Goal: Task Accomplishment & Management: Manage account settings

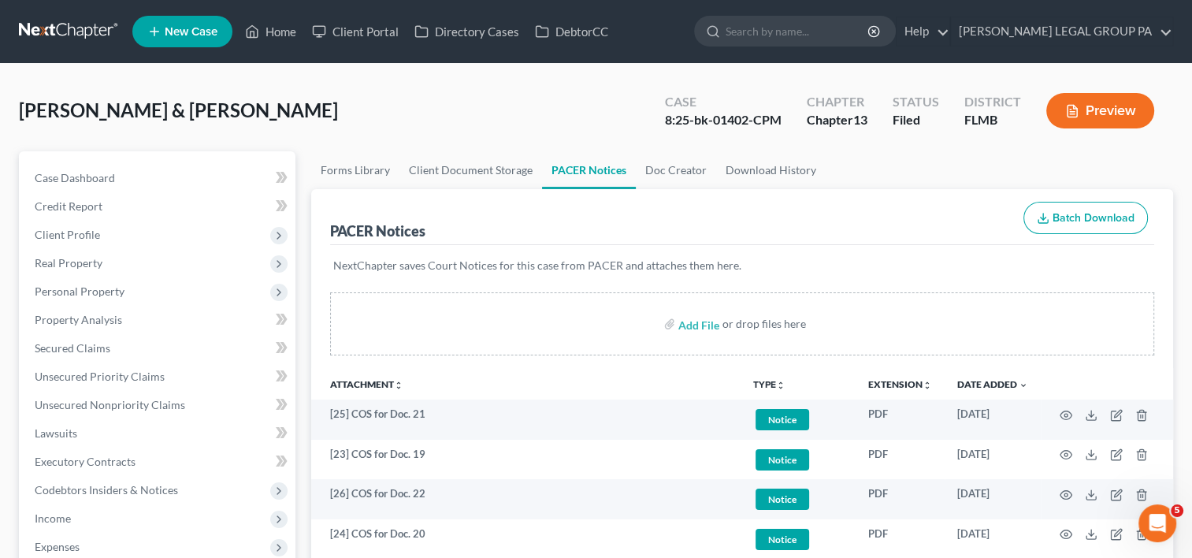
click at [84, 19] on link at bounding box center [69, 31] width 101 height 28
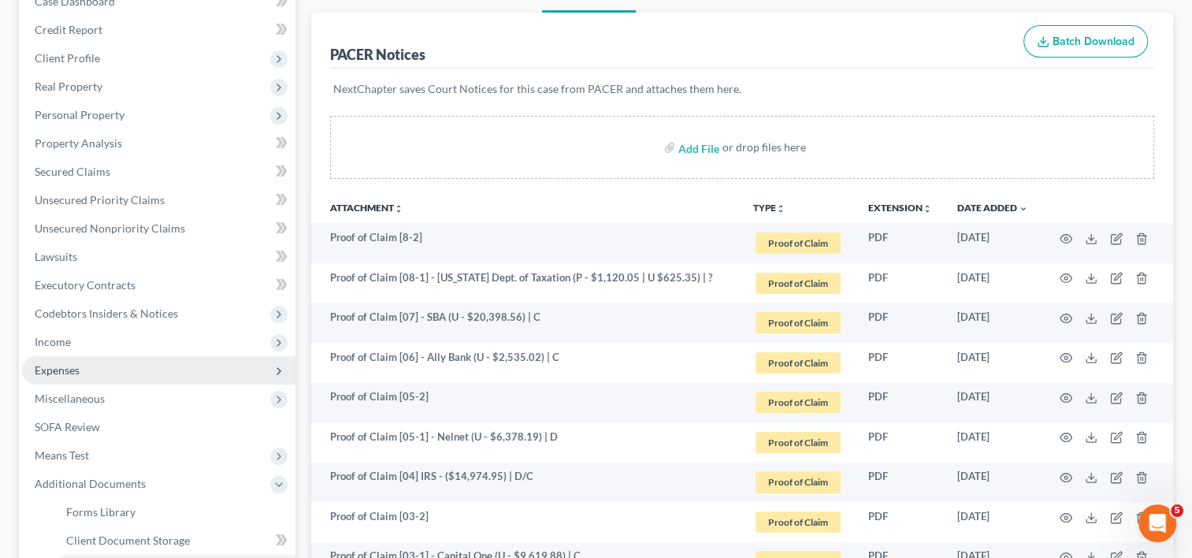
scroll to position [132, 0]
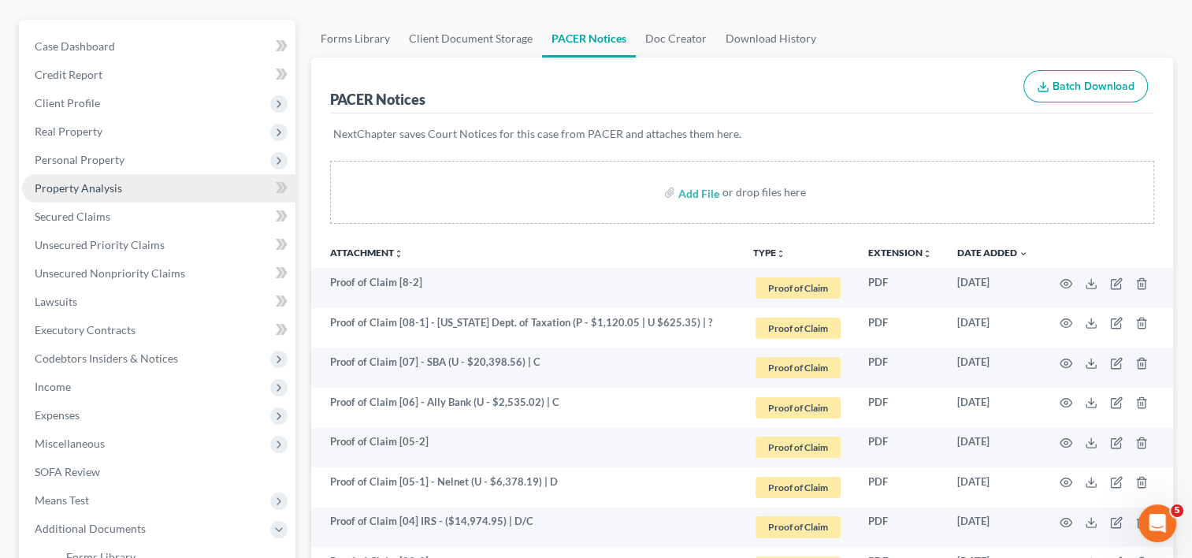
click at [132, 184] on link "Property Analysis" at bounding box center [158, 188] width 273 height 28
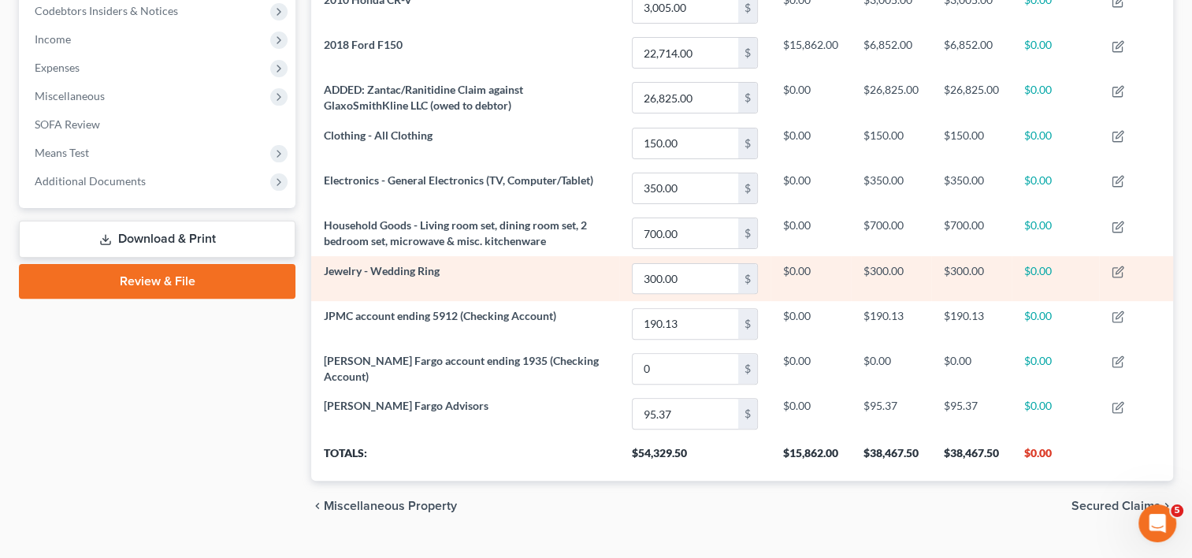
scroll to position [508, 0]
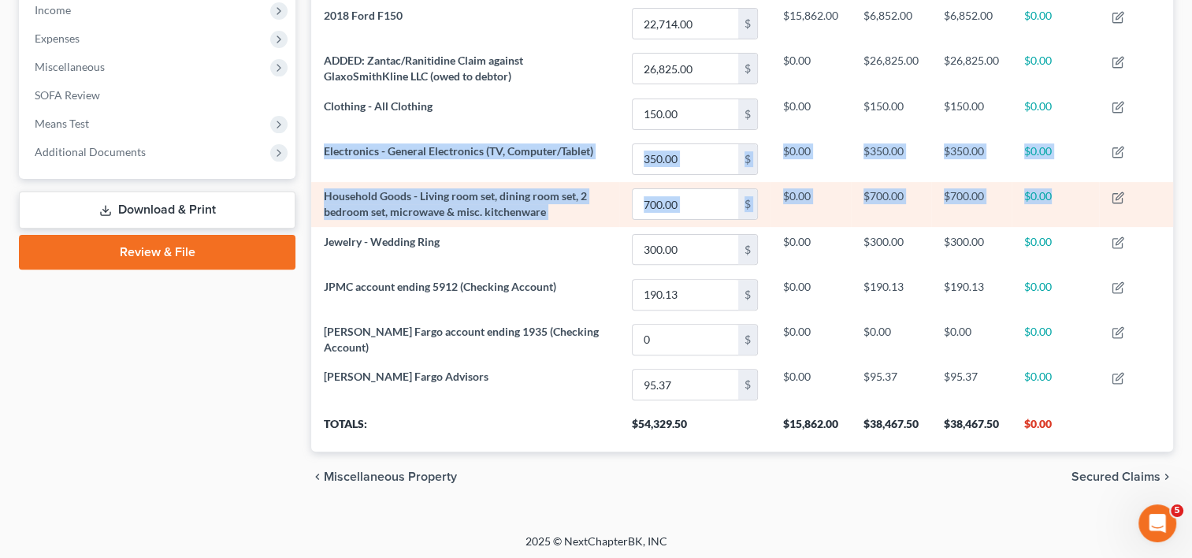
drag, startPoint x: 323, startPoint y: 151, endPoint x: 1068, endPoint y: 197, distance: 746.0
click at [1068, 197] on tbody "2010 Honda CR-V 3,005.00 $ $0.00 $3,005.00 $3,005.00 $0.00 2018 Ford F150 22,71…" at bounding box center [742, 181] width 862 height 451
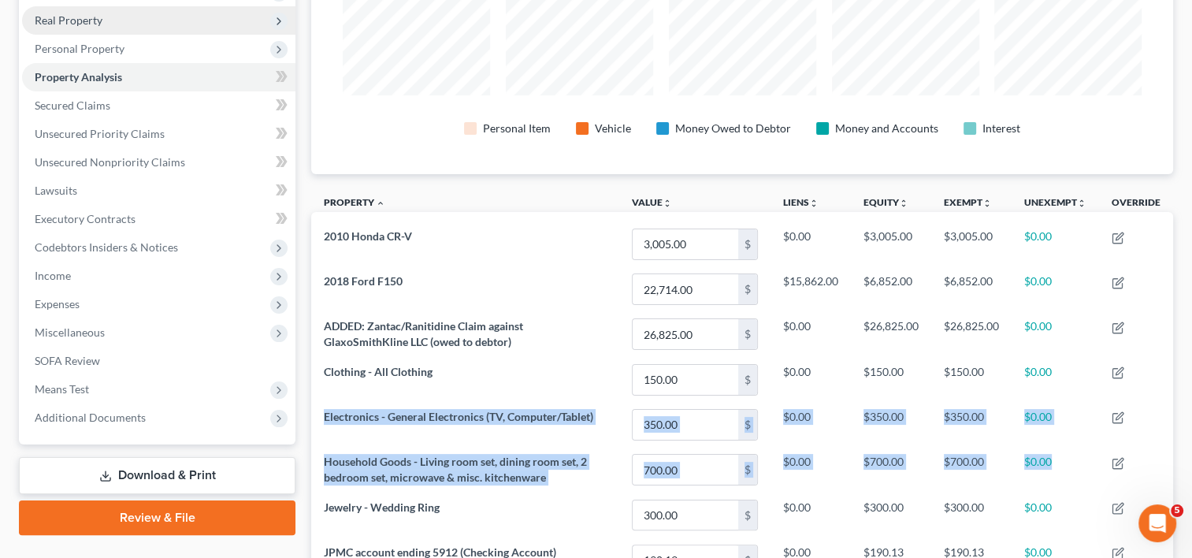
scroll to position [114, 0]
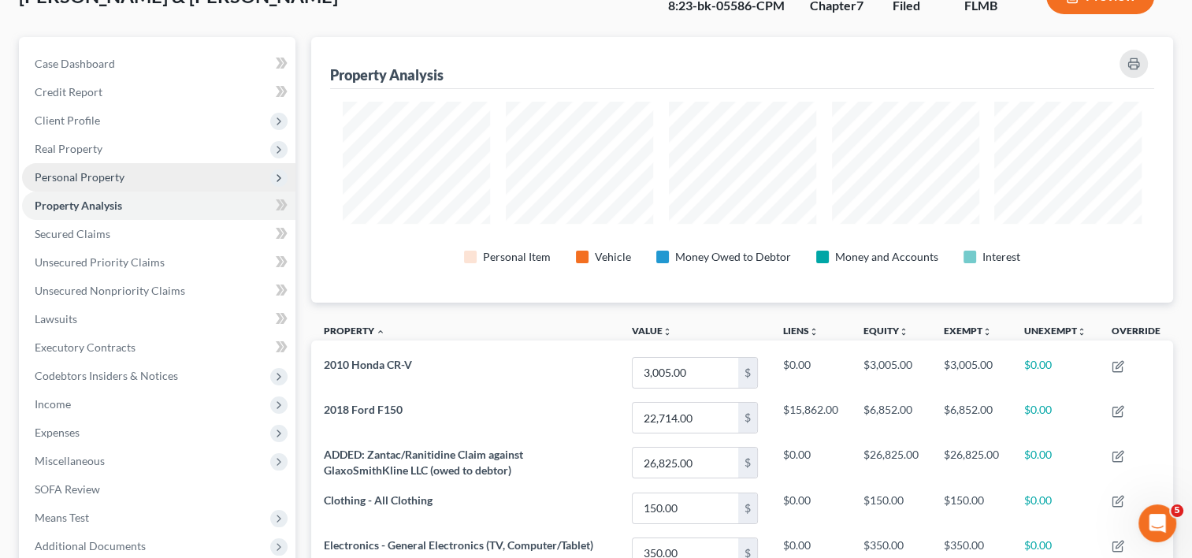
click at [127, 180] on span "Personal Property" at bounding box center [158, 177] width 273 height 28
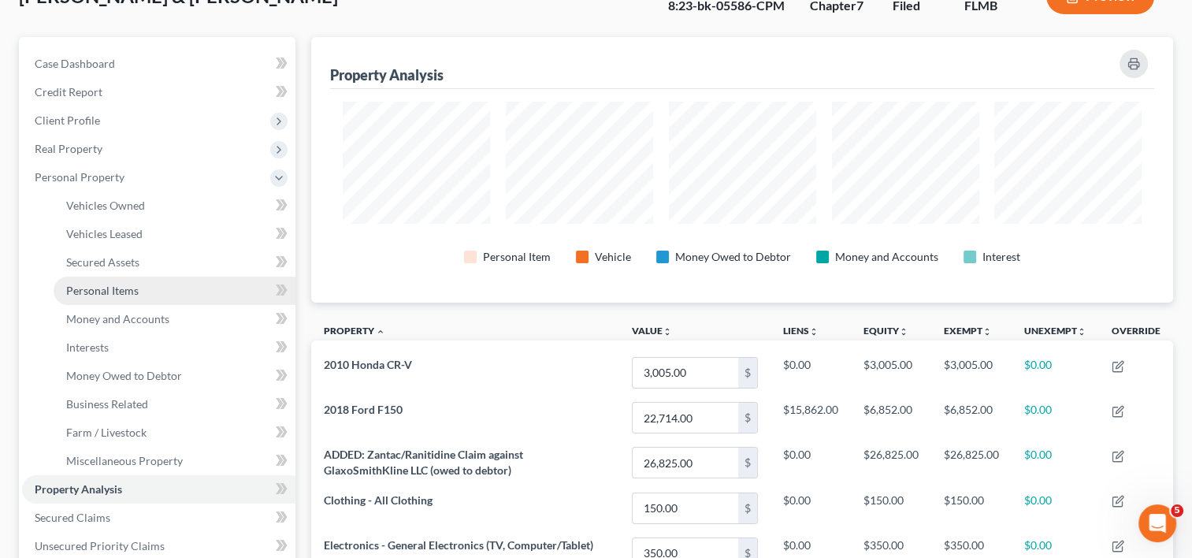
click at [151, 287] on link "Personal Items" at bounding box center [175, 291] width 242 height 28
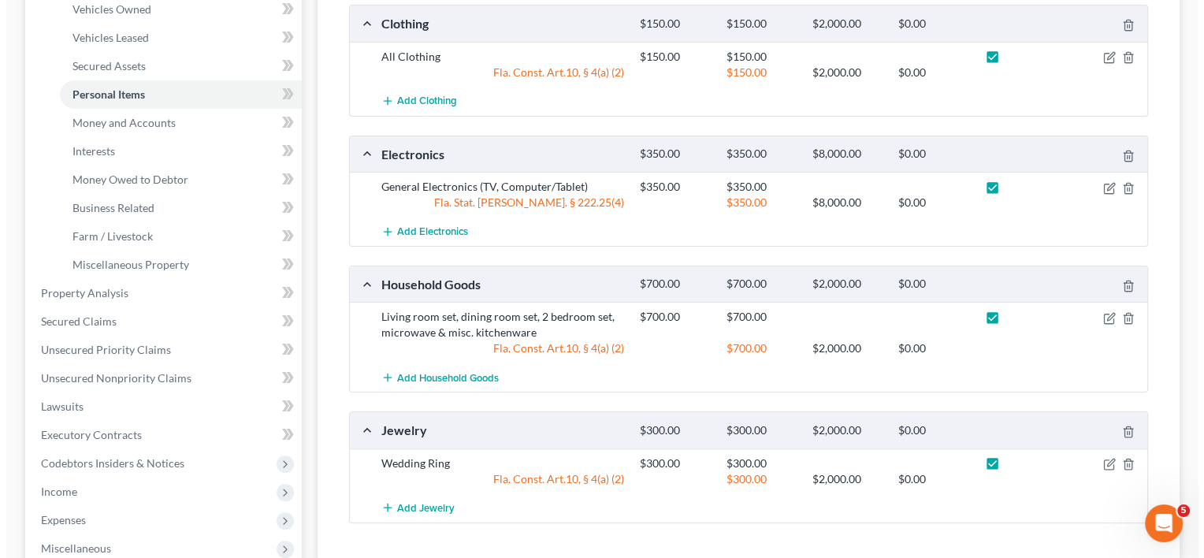
scroll to position [262, 0]
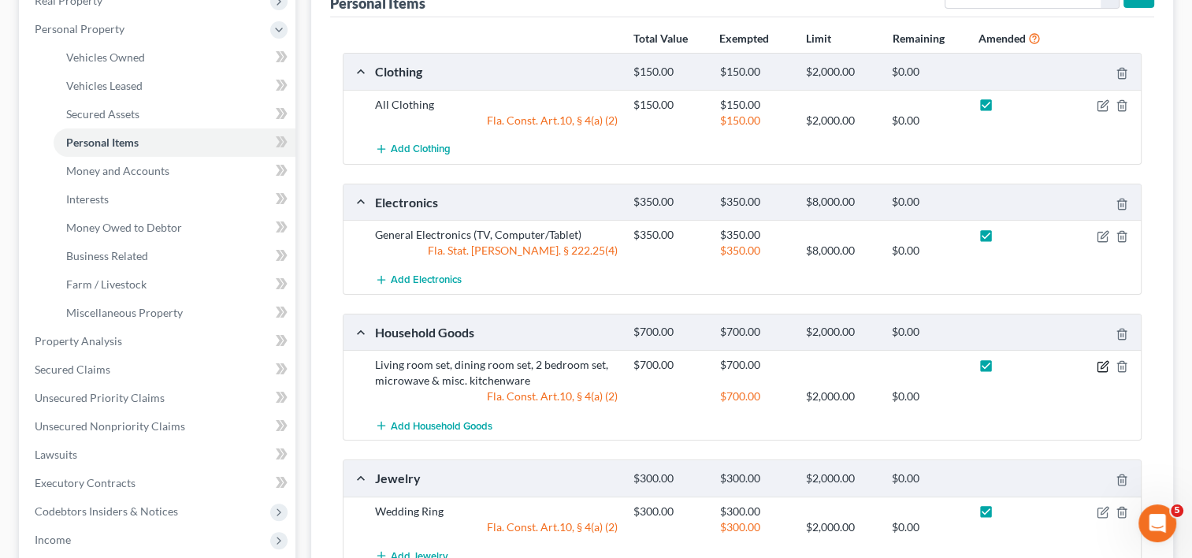
click at [1100, 362] on icon "button" at bounding box center [1103, 366] width 13 height 13
select select "2"
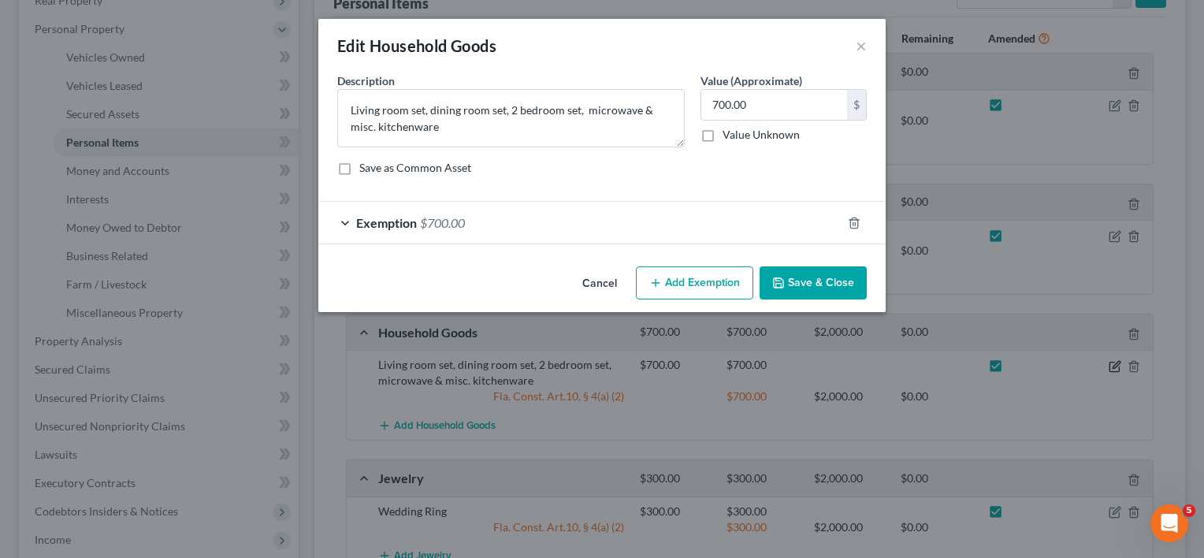
checkbox input "true"
click at [357, 225] on span "Exemption" at bounding box center [386, 222] width 61 height 15
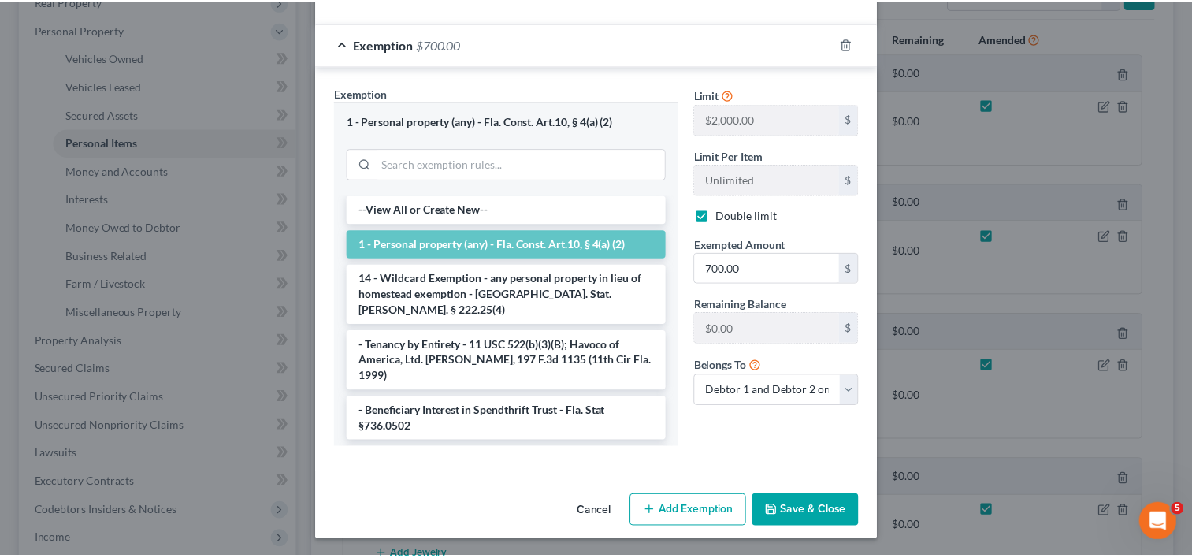
scroll to position [0, 0]
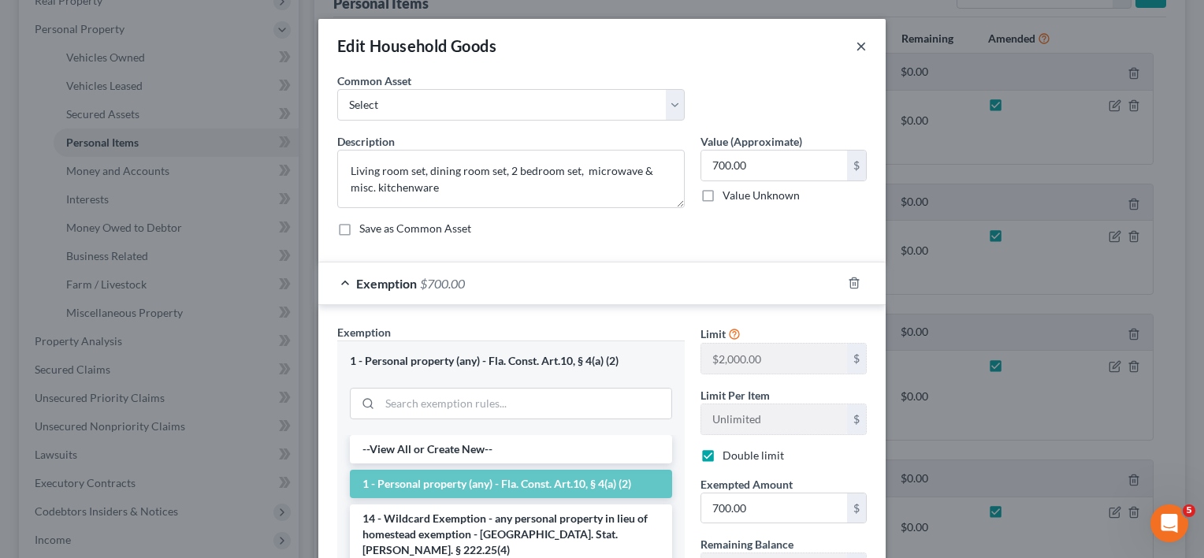
click at [856, 46] on button "×" at bounding box center [861, 45] width 11 height 19
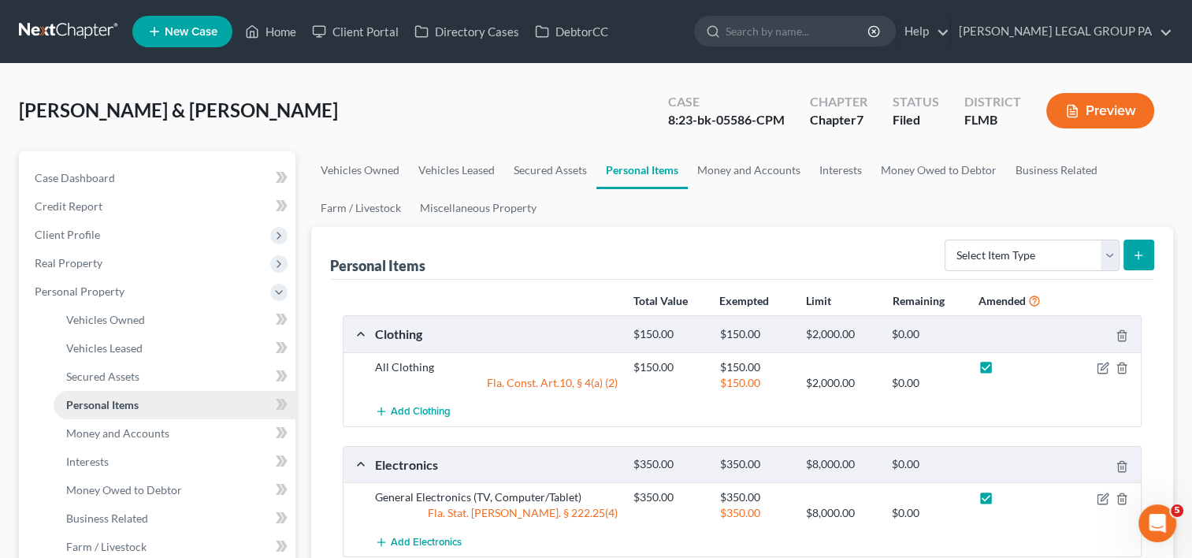
scroll to position [562, 0]
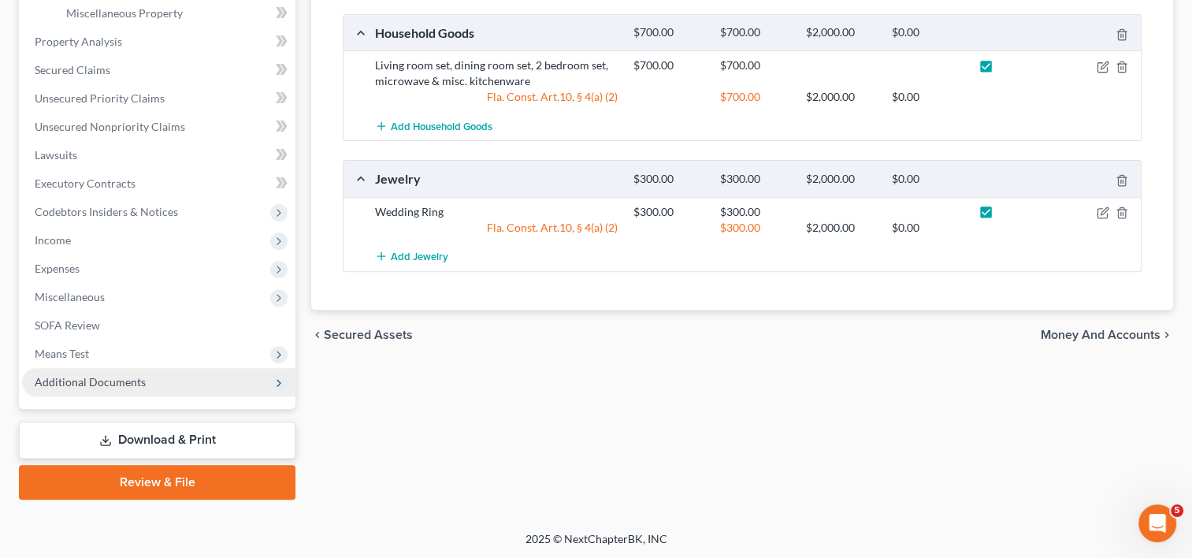
click at [137, 378] on span "Additional Documents" at bounding box center [90, 381] width 111 height 13
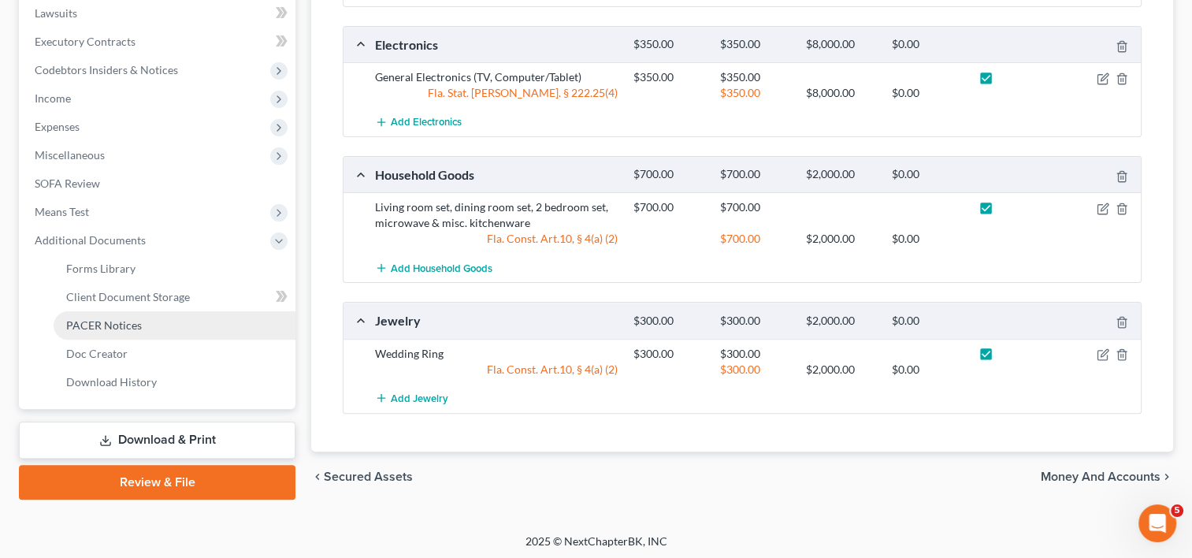
click at [142, 325] on link "PACER Notices" at bounding box center [175, 325] width 242 height 28
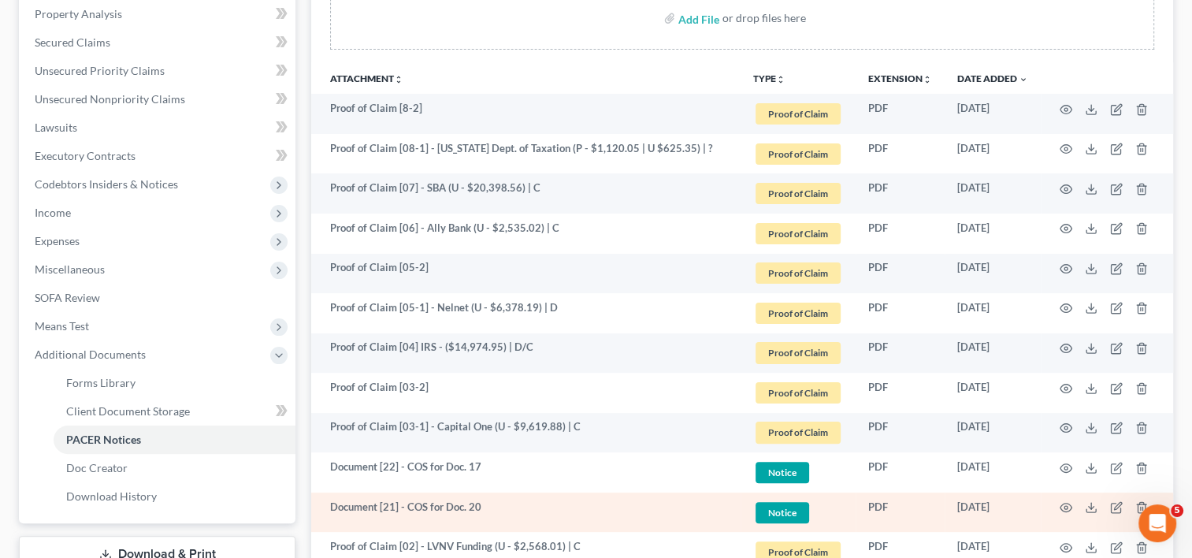
scroll to position [262, 0]
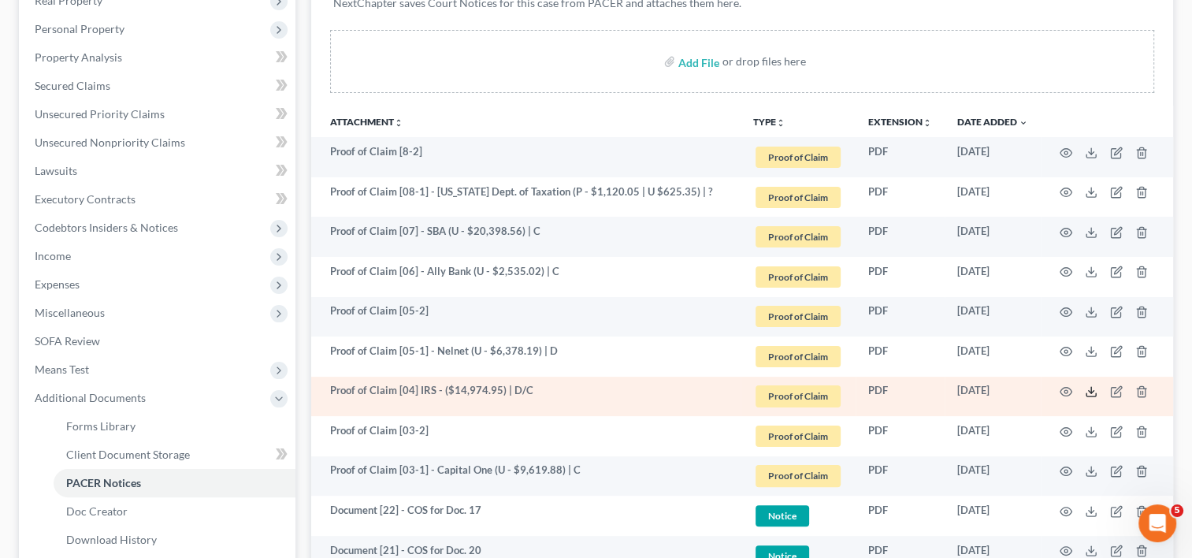
click at [1095, 391] on icon at bounding box center [1091, 391] width 13 height 13
click at [1114, 388] on icon "button" at bounding box center [1116, 391] width 13 height 13
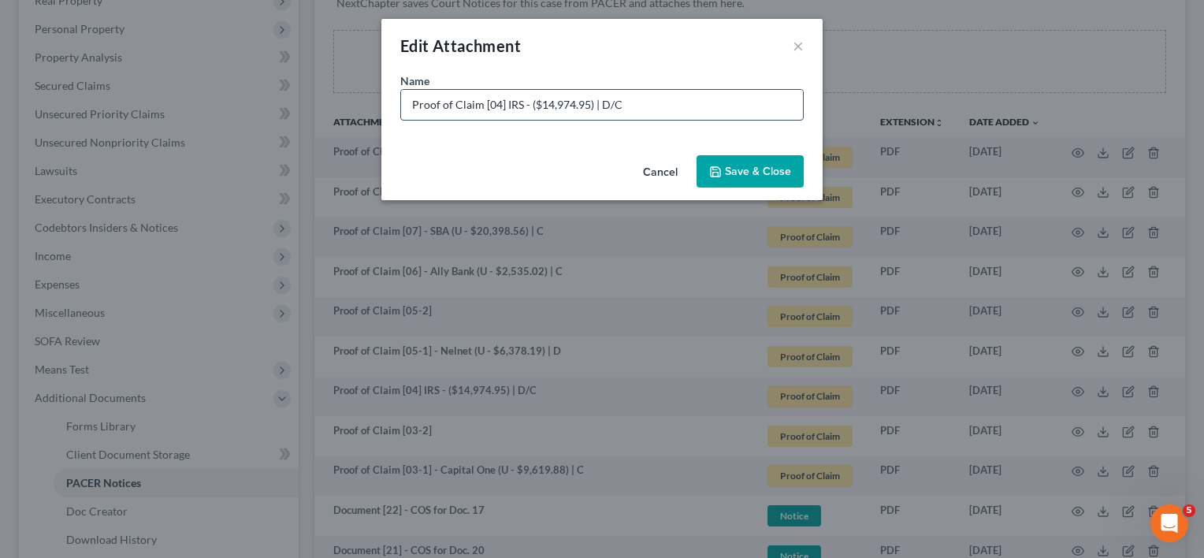
click at [540, 106] on input "Proof of Claim [04] IRS - ($14,974.95) | D/C" at bounding box center [602, 105] width 402 height 30
click at [600, 102] on input "Proof of Claim [04] IRS - (P - $13,960.1914,974.95) | D/C" at bounding box center [602, 105] width 402 height 30
type input "Proof of Claim [04] IRS - (P - $13,960.19 | U - $1,014.76) | D/C"
click at [737, 172] on span "Save & Close" at bounding box center [758, 171] width 66 height 13
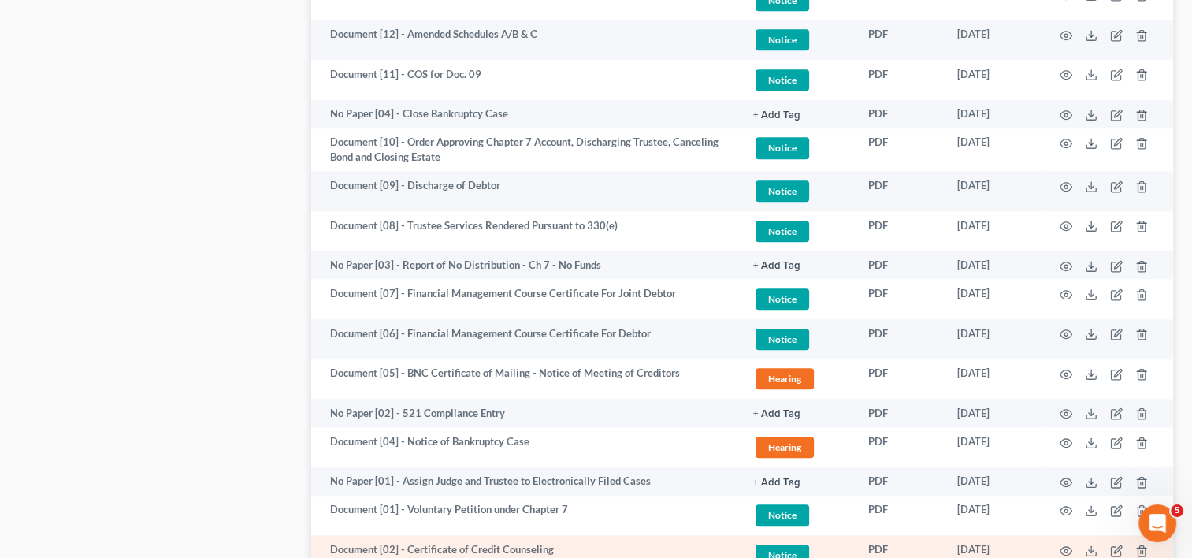
scroll to position [1494, 0]
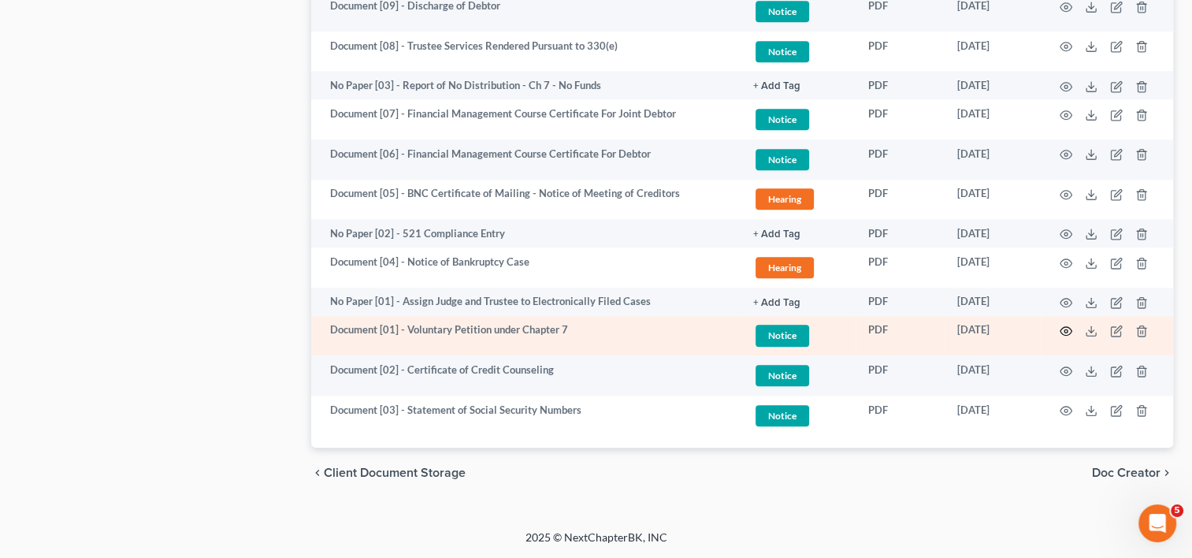
click at [1068, 328] on icon "button" at bounding box center [1066, 331] width 13 height 13
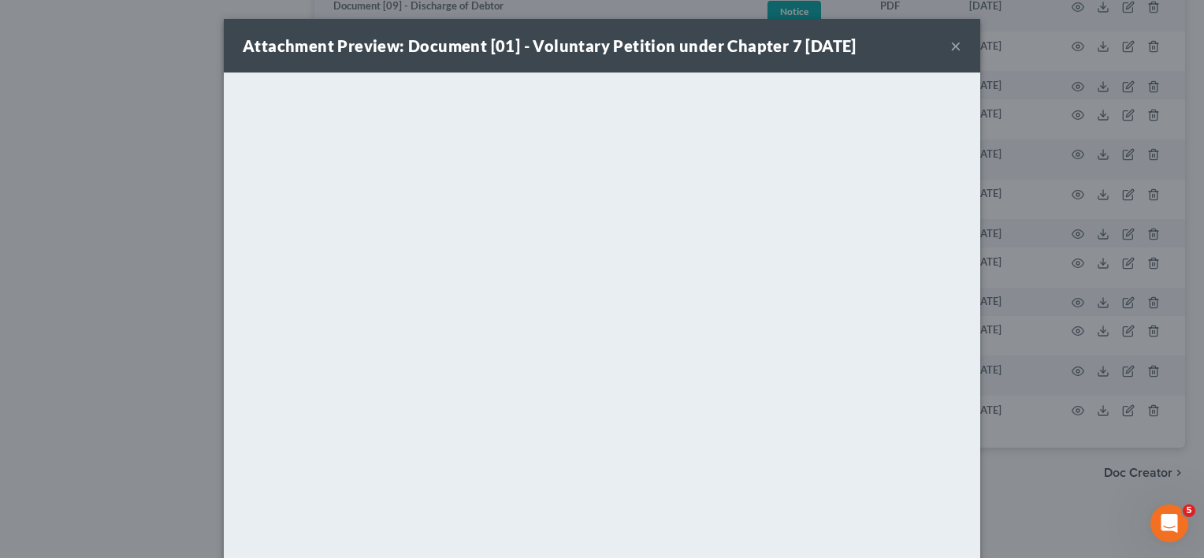
click at [952, 45] on button "×" at bounding box center [955, 45] width 11 height 19
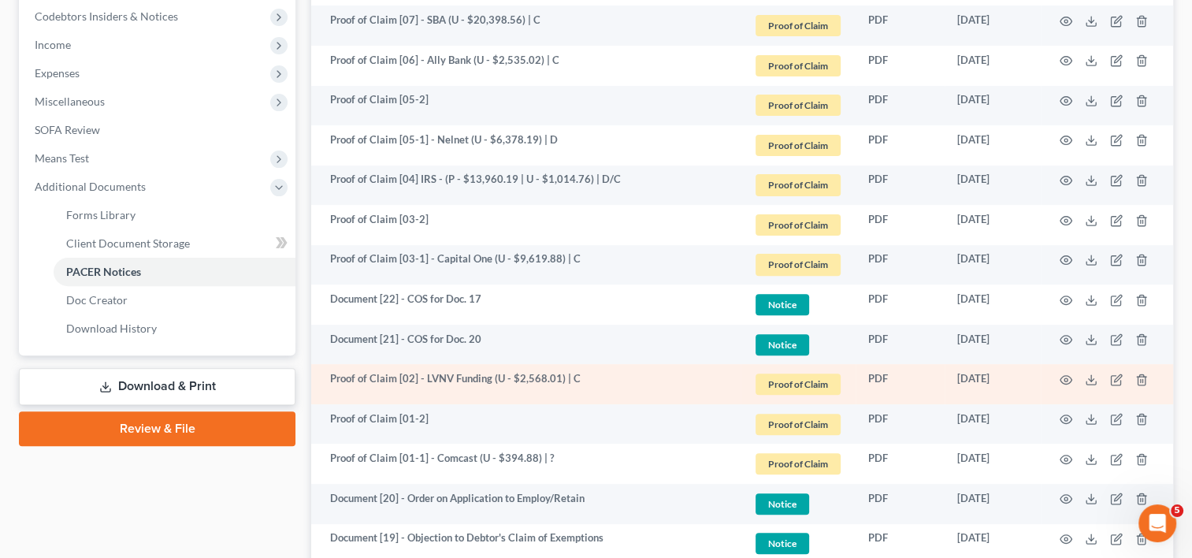
scroll to position [443, 0]
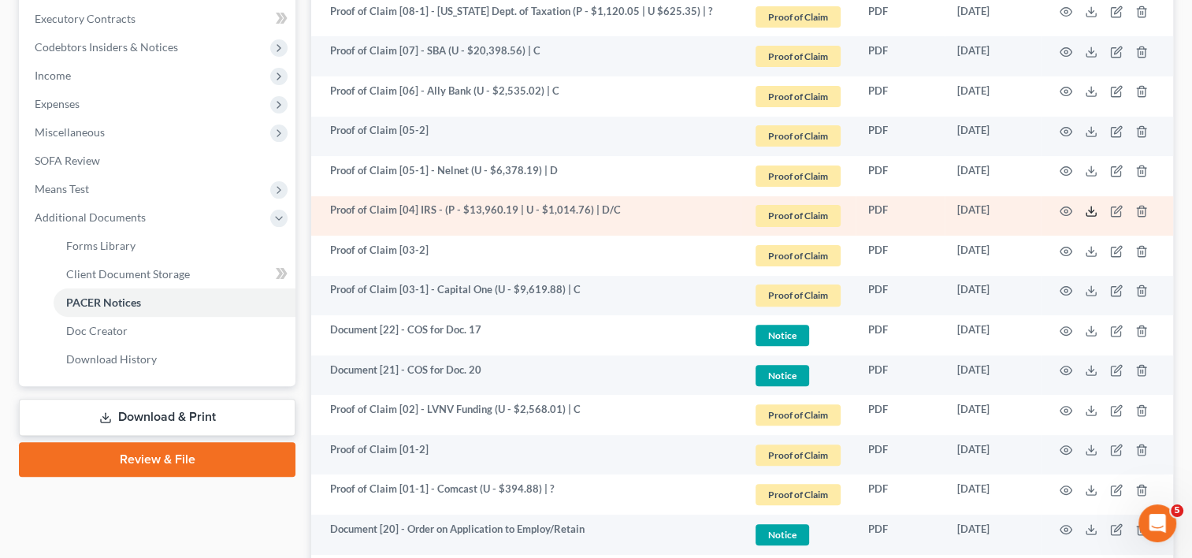
click at [1085, 208] on icon at bounding box center [1091, 211] width 13 height 13
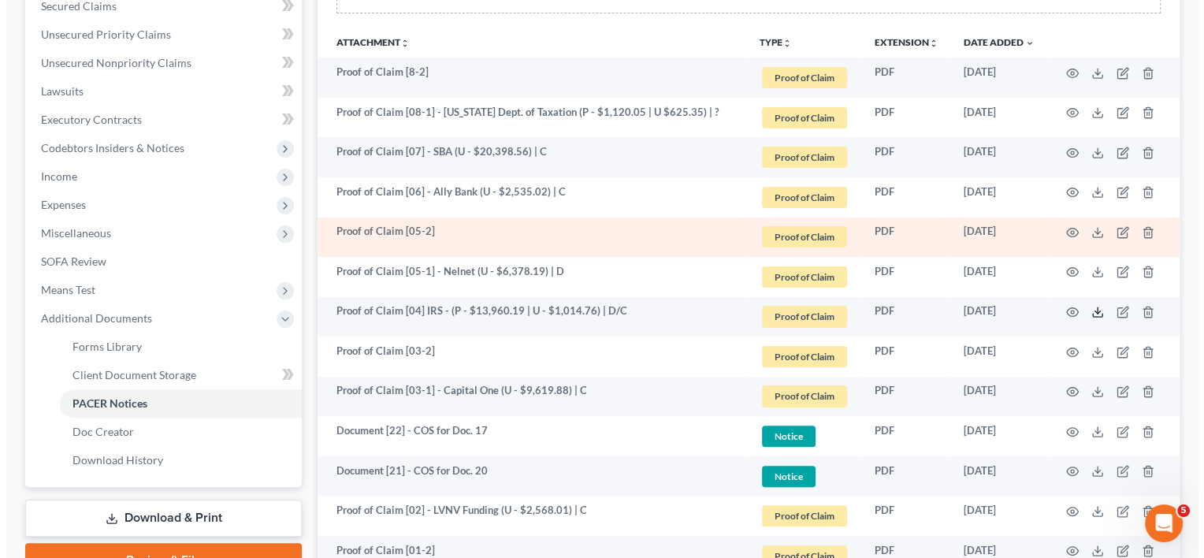
scroll to position [312, 0]
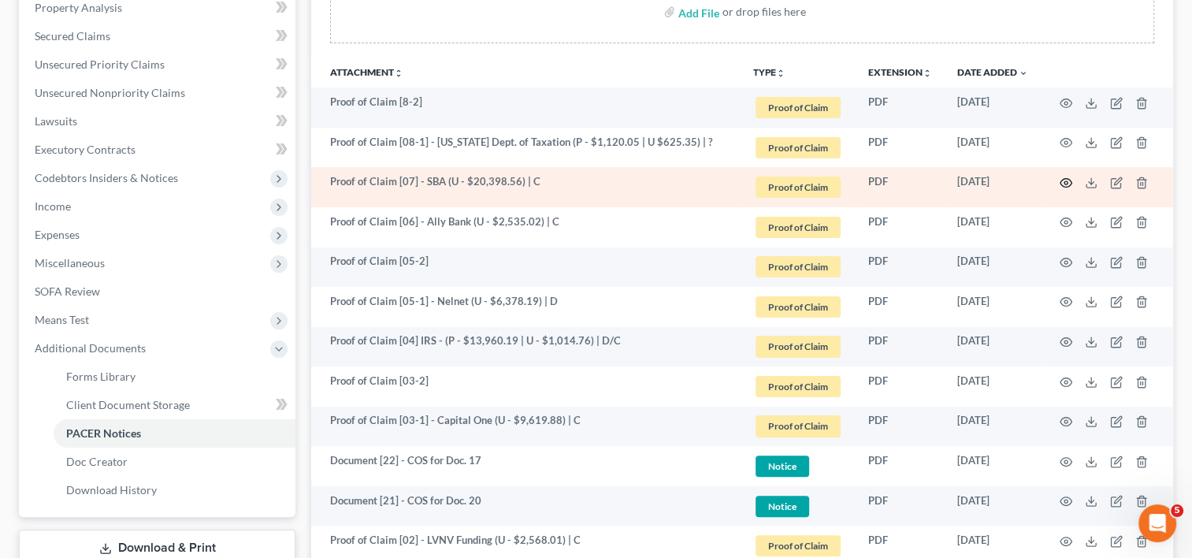
click at [1061, 184] on icon "button" at bounding box center [1066, 182] width 13 height 13
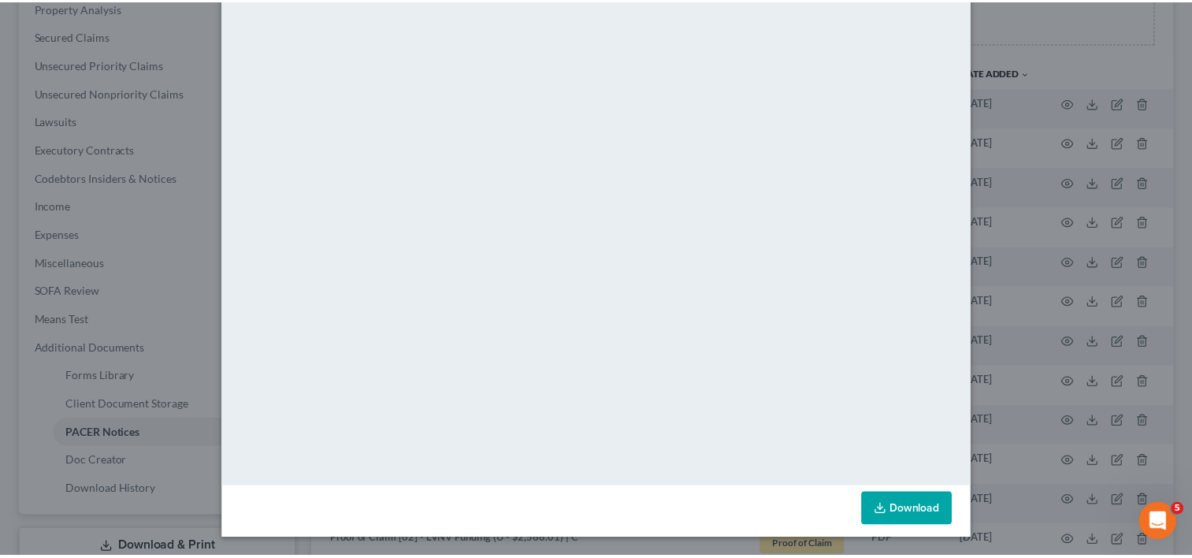
scroll to position [0, 0]
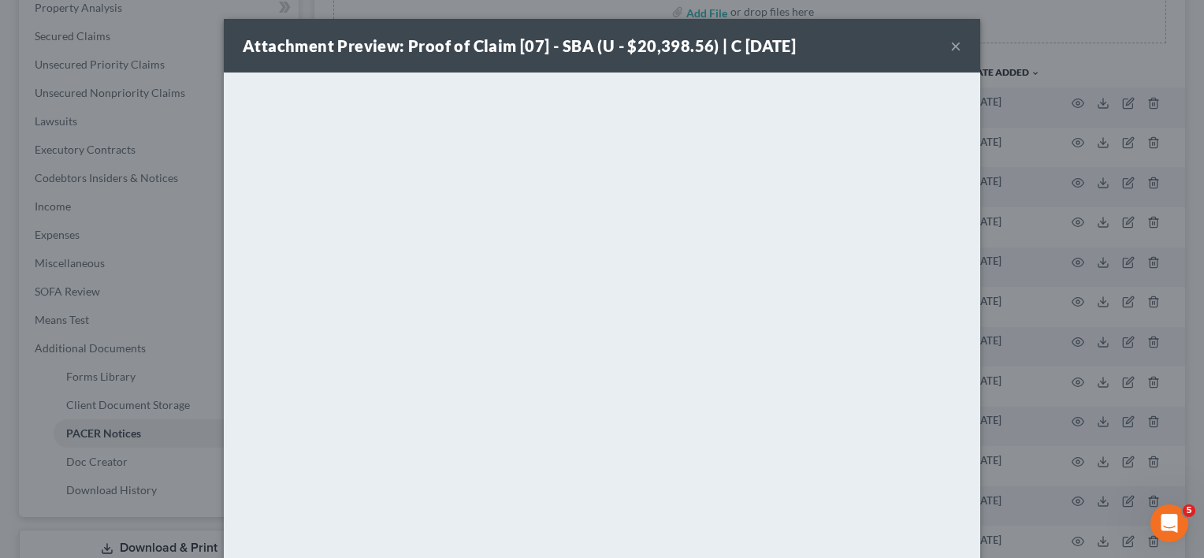
click at [950, 49] on button "×" at bounding box center [955, 45] width 11 height 19
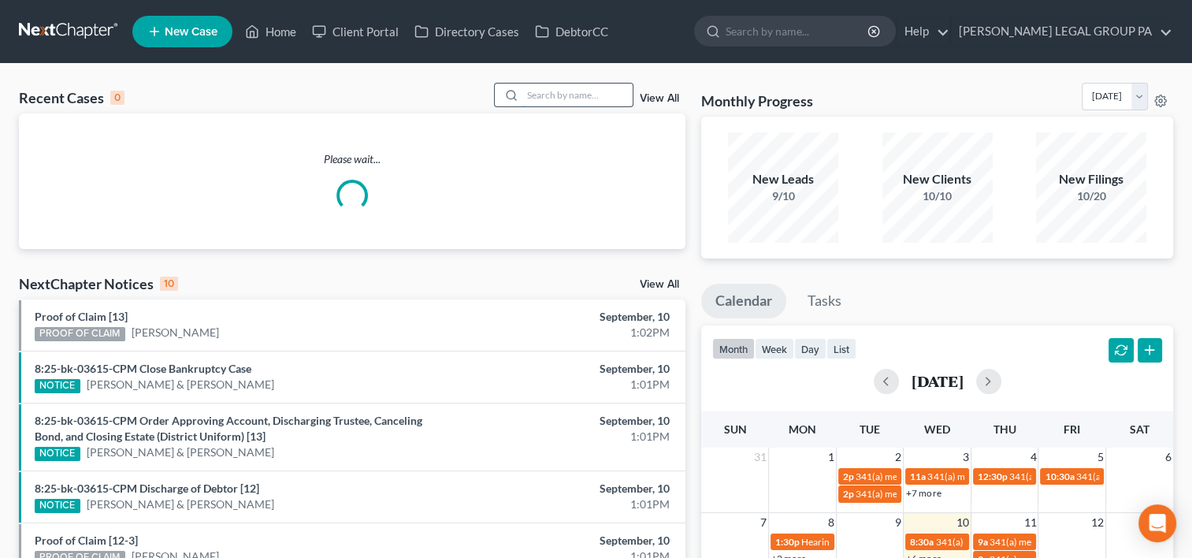
click at [604, 99] on input "search" at bounding box center [577, 95] width 110 height 23
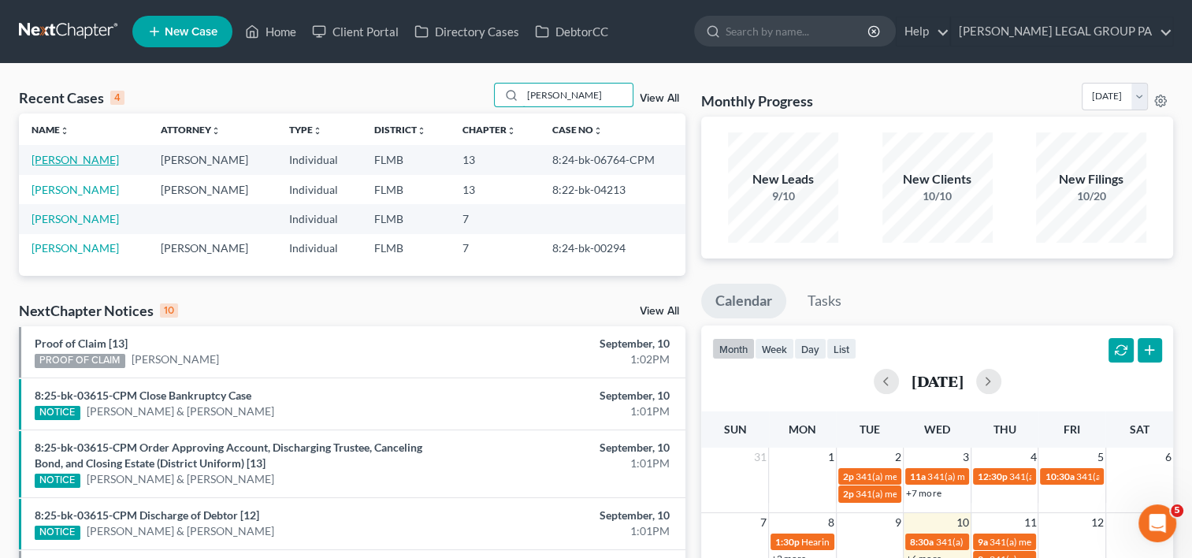
type input "sanders"
click at [83, 155] on link "Sanders, Phillip" at bounding box center [75, 159] width 87 height 13
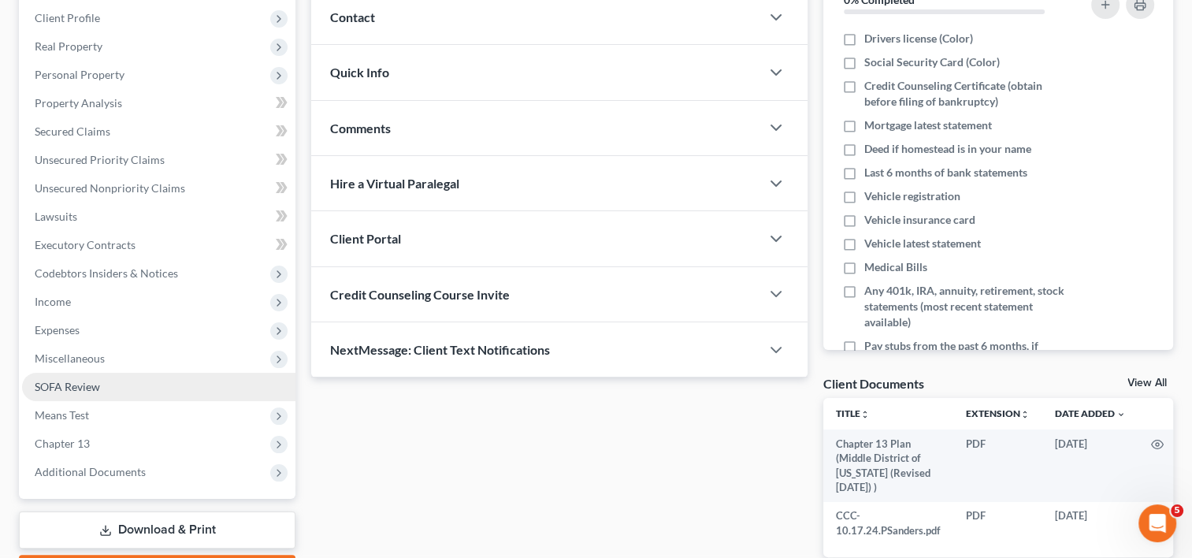
scroll to position [312, 0]
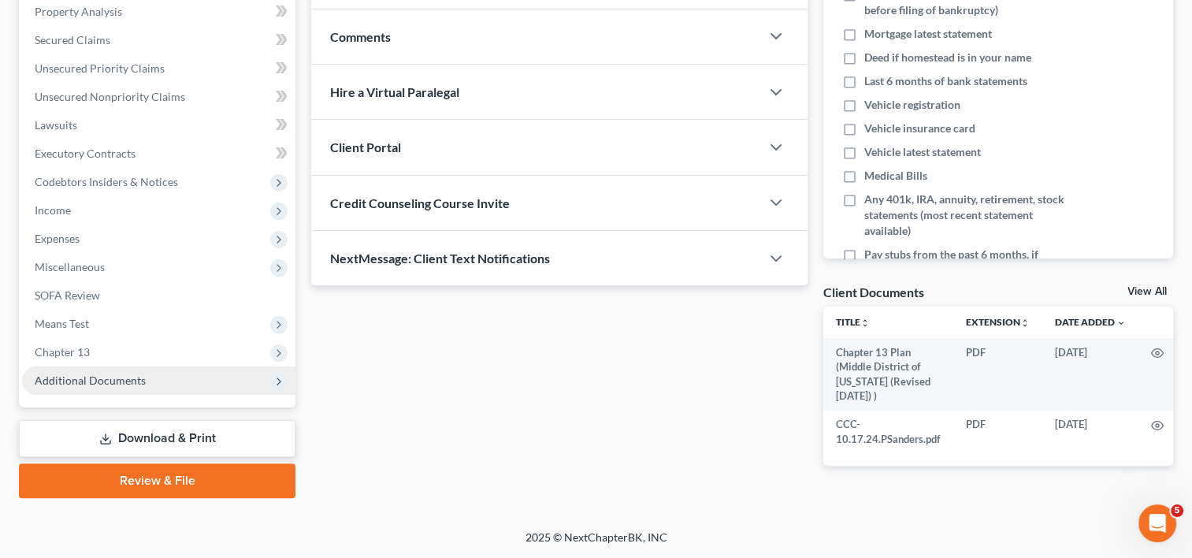
click at [120, 373] on span "Additional Documents" at bounding box center [90, 379] width 111 height 13
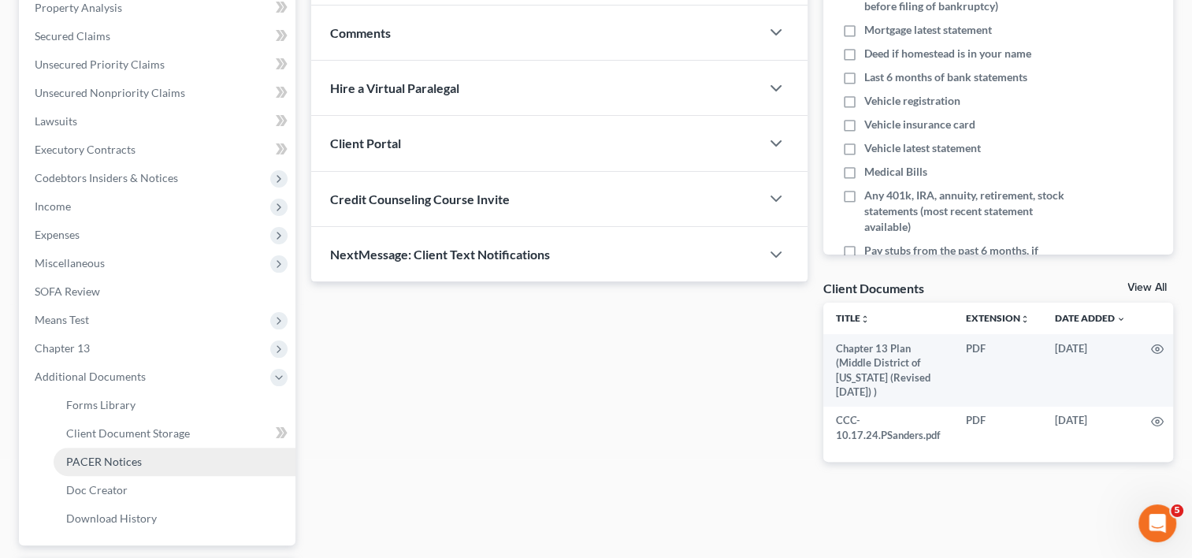
click at [126, 462] on span "PACER Notices" at bounding box center [104, 461] width 76 height 13
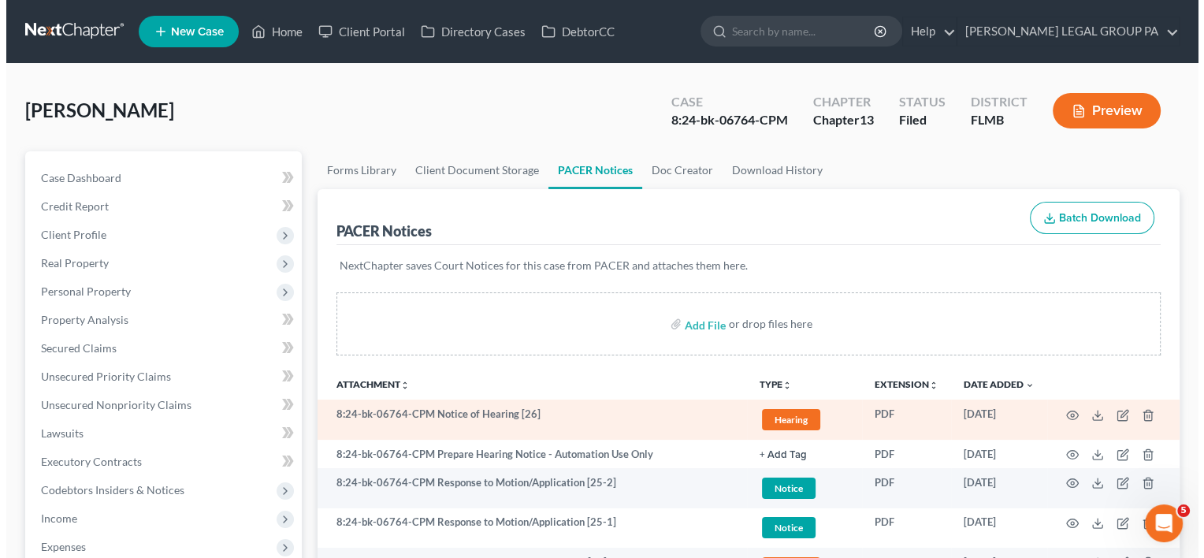
scroll to position [262, 0]
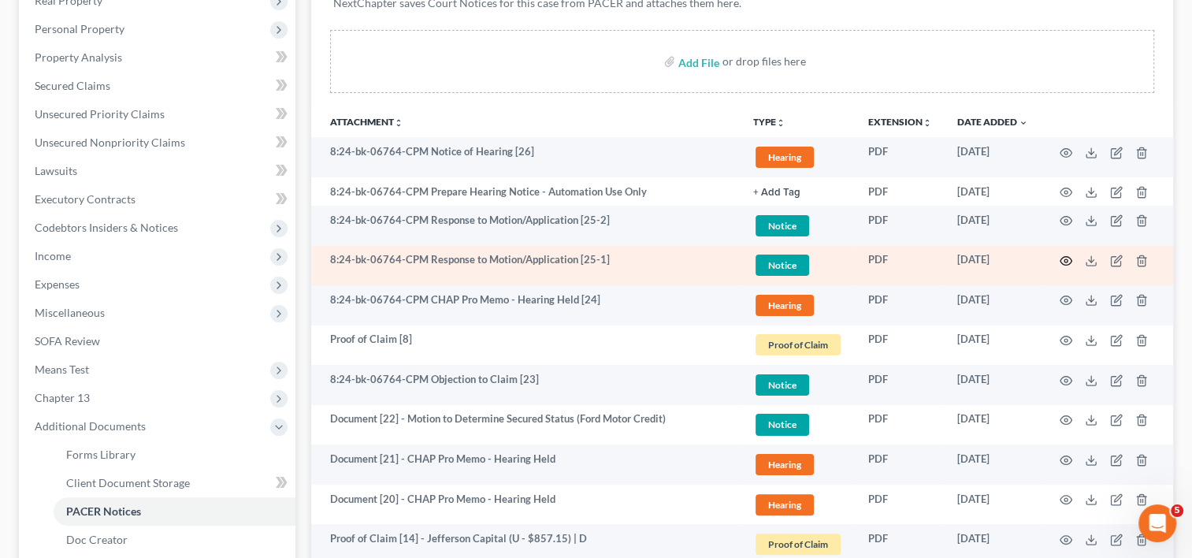
click at [1066, 257] on icon "button" at bounding box center [1067, 261] width 12 height 9
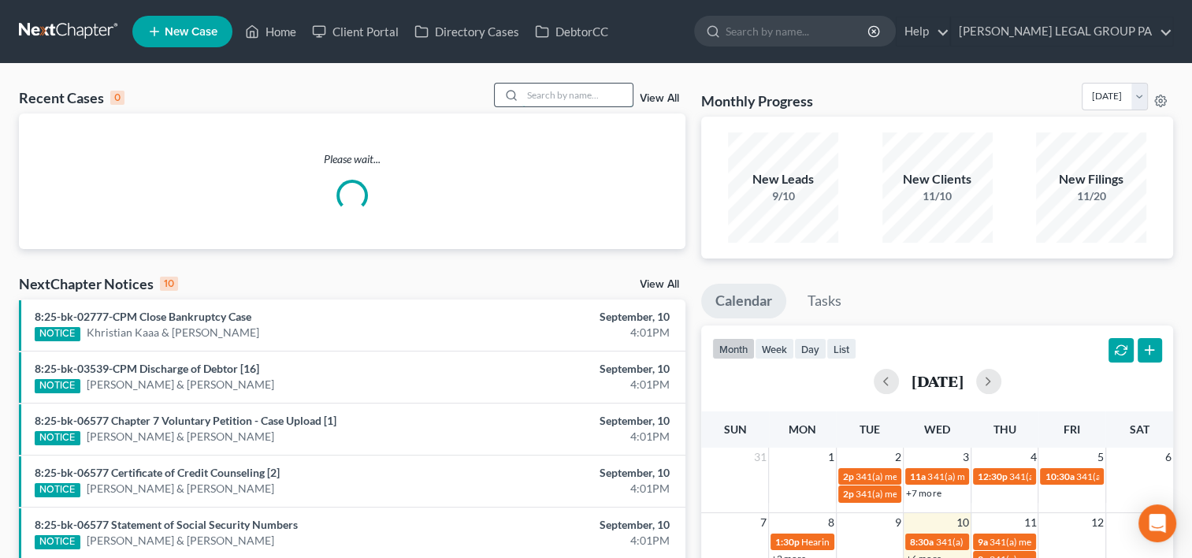
click at [611, 91] on input "search" at bounding box center [577, 95] width 110 height 23
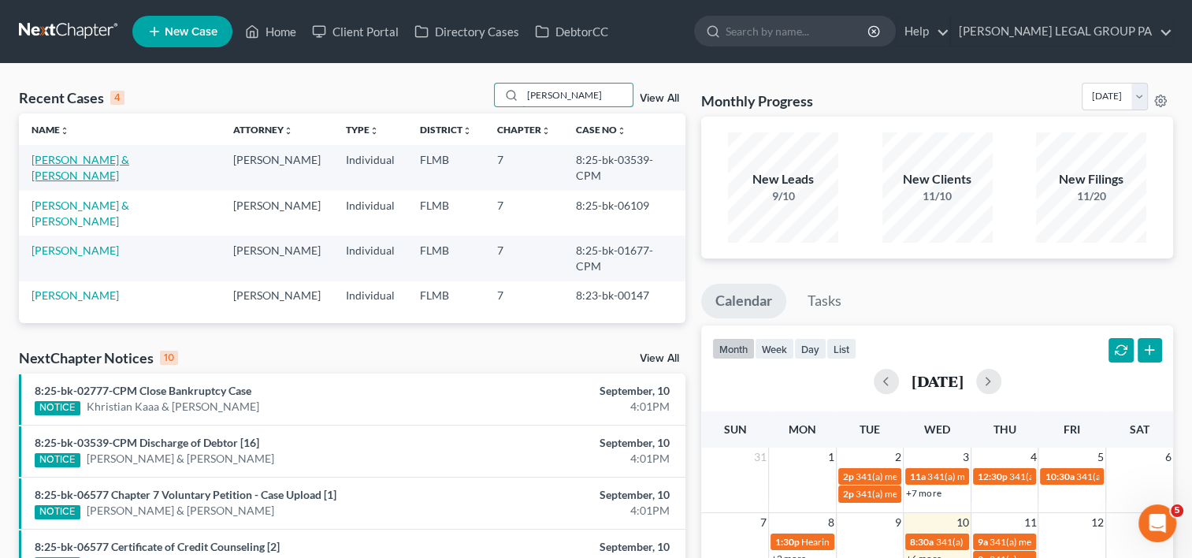
type input "[PERSON_NAME]"
click at [107, 158] on link "[PERSON_NAME] & [PERSON_NAME]" at bounding box center [81, 167] width 98 height 29
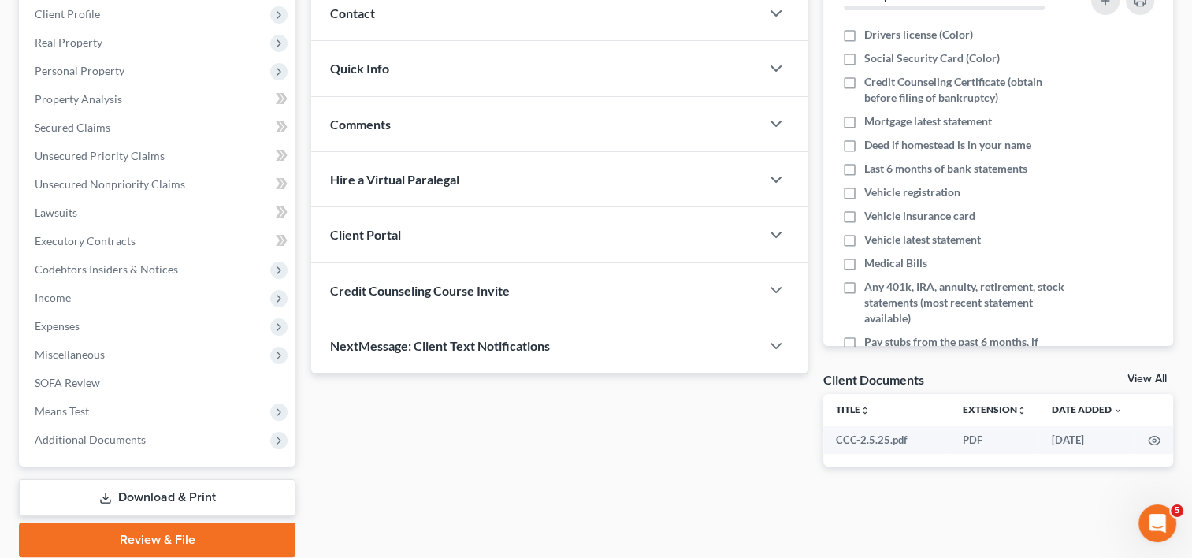
scroll to position [278, 0]
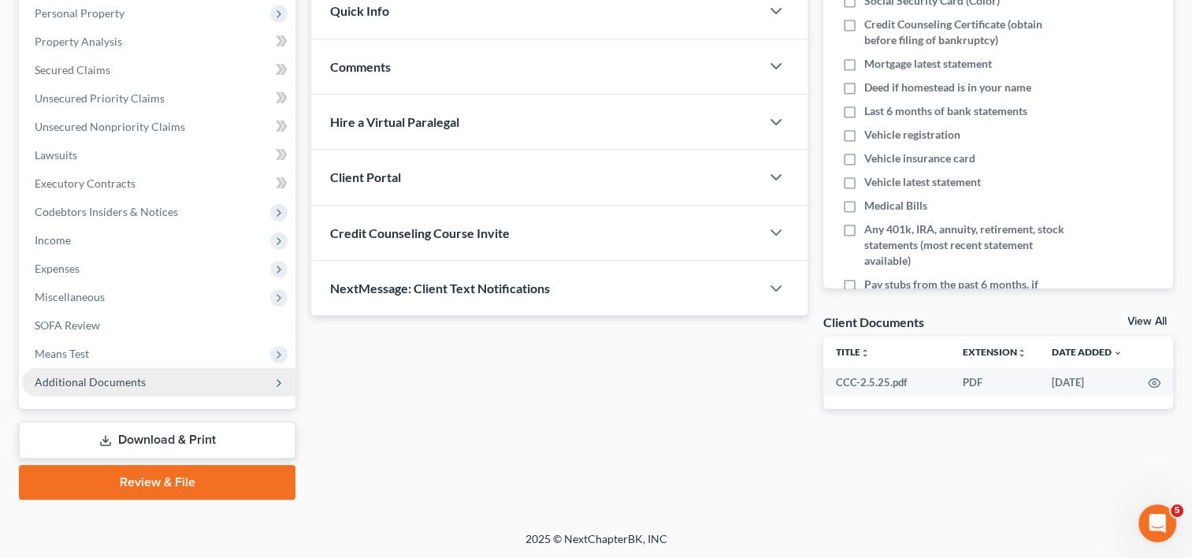
click at [139, 383] on span "Additional Documents" at bounding box center [90, 381] width 111 height 13
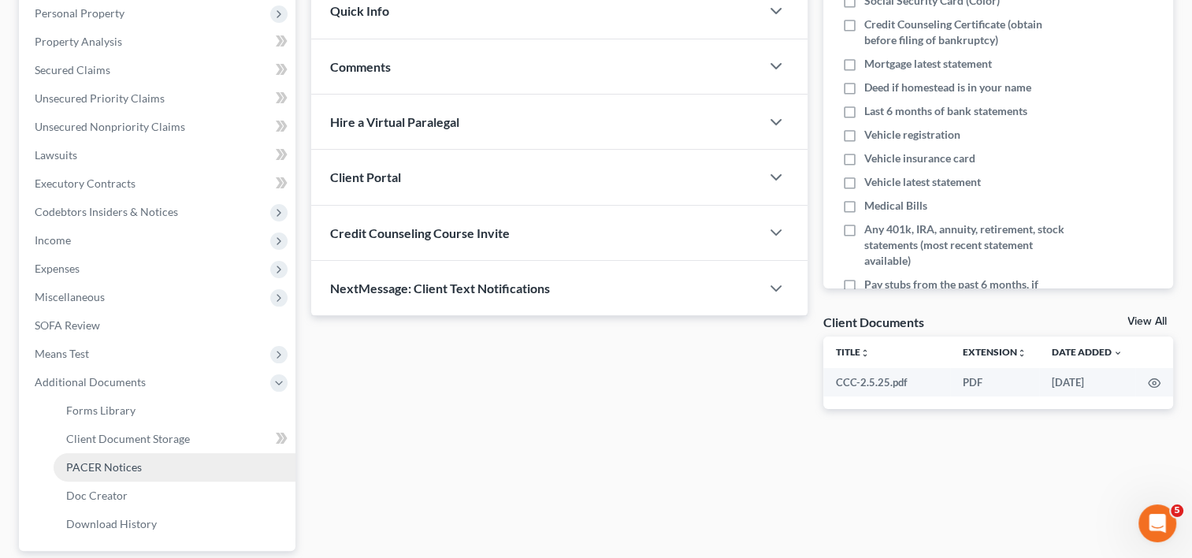
click at [106, 462] on span "PACER Notices" at bounding box center [104, 466] width 76 height 13
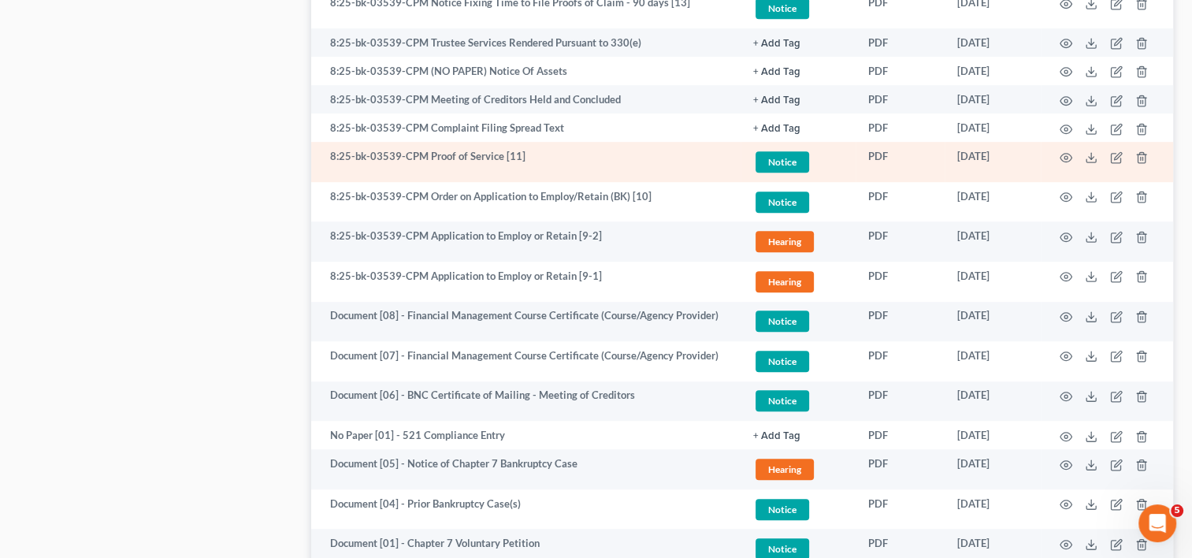
scroll to position [977, 0]
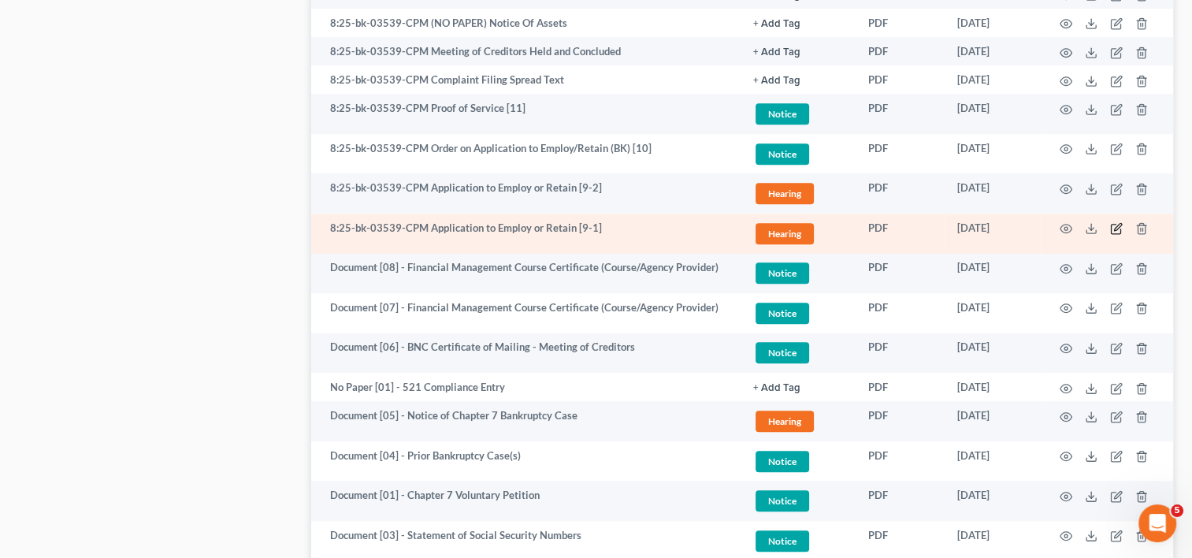
click at [1113, 225] on icon "button" at bounding box center [1116, 228] width 13 height 13
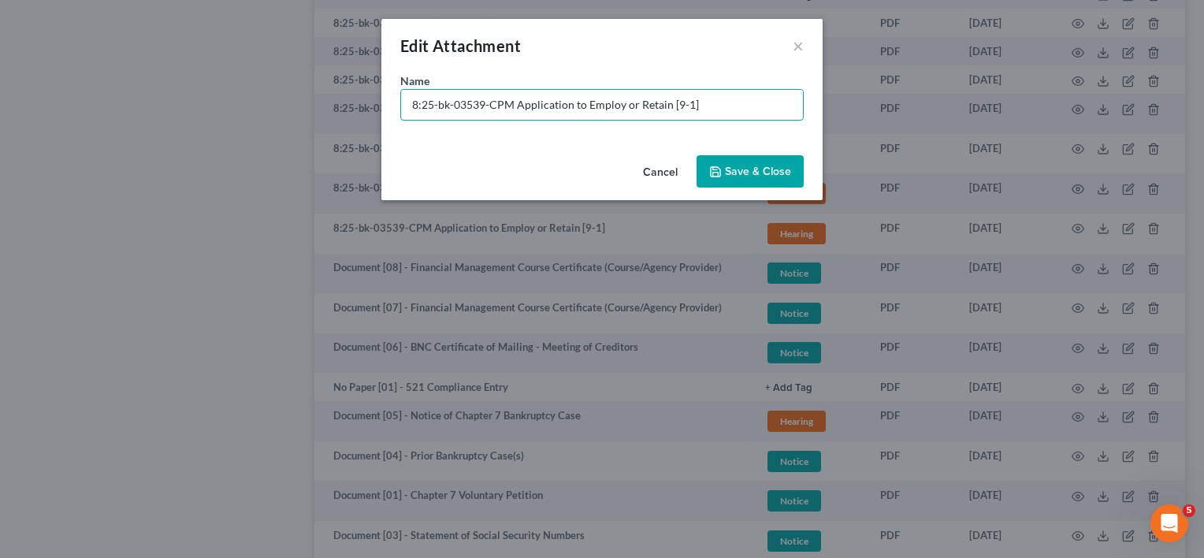
drag, startPoint x: 514, startPoint y: 102, endPoint x: -9, endPoint y: 100, distance: 524.0
type input "[09-1] Application to Employ or Retain"
click at [743, 170] on span "Save & Close" at bounding box center [758, 171] width 66 height 13
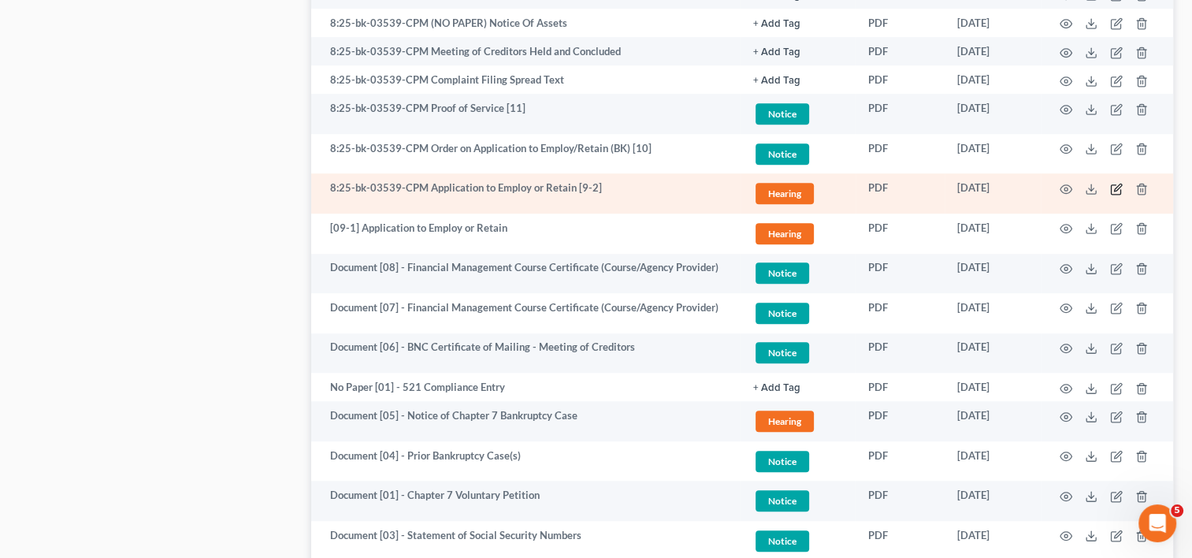
click at [1114, 191] on icon "button" at bounding box center [1117, 187] width 7 height 7
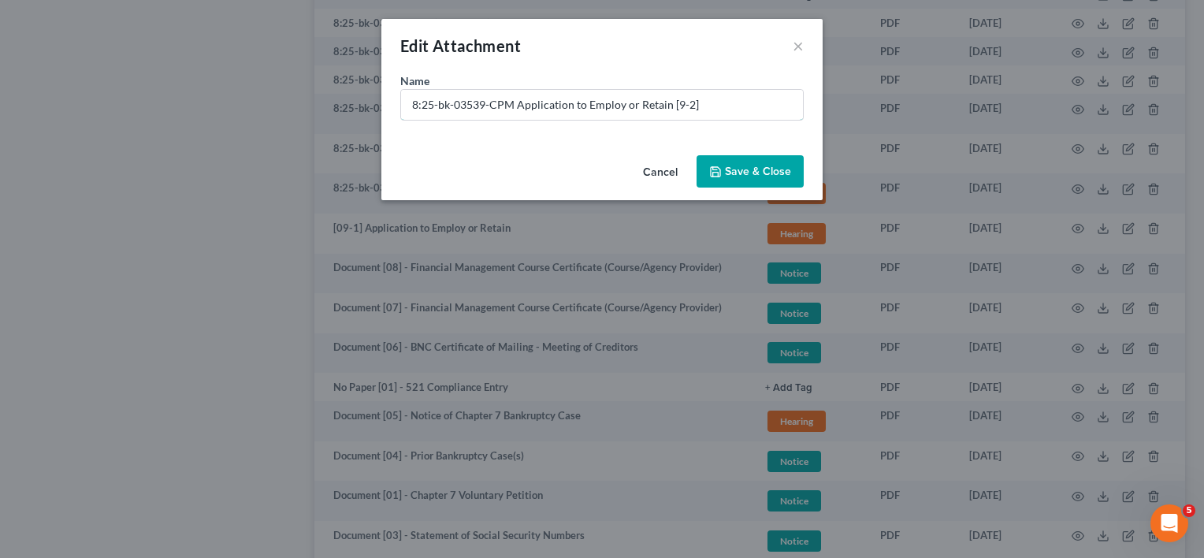
drag, startPoint x: 670, startPoint y: 102, endPoint x: 819, endPoint y: 113, distance: 150.0
click at [807, 113] on div "Name * 8:25-bk-03539-CPM Application to Employ or Retain [9-2]" at bounding box center [601, 110] width 441 height 76
drag, startPoint x: 387, startPoint y: 104, endPoint x: 323, endPoint y: 102, distance: 63.8
click at [323, 102] on div "Edit Attachment × Name * 8:25-bk-03539-CPM Application to Employ or Retain Canc…" at bounding box center [602, 279] width 1204 height 558
type input "Document [09-2] - Application to Employ or Retain"
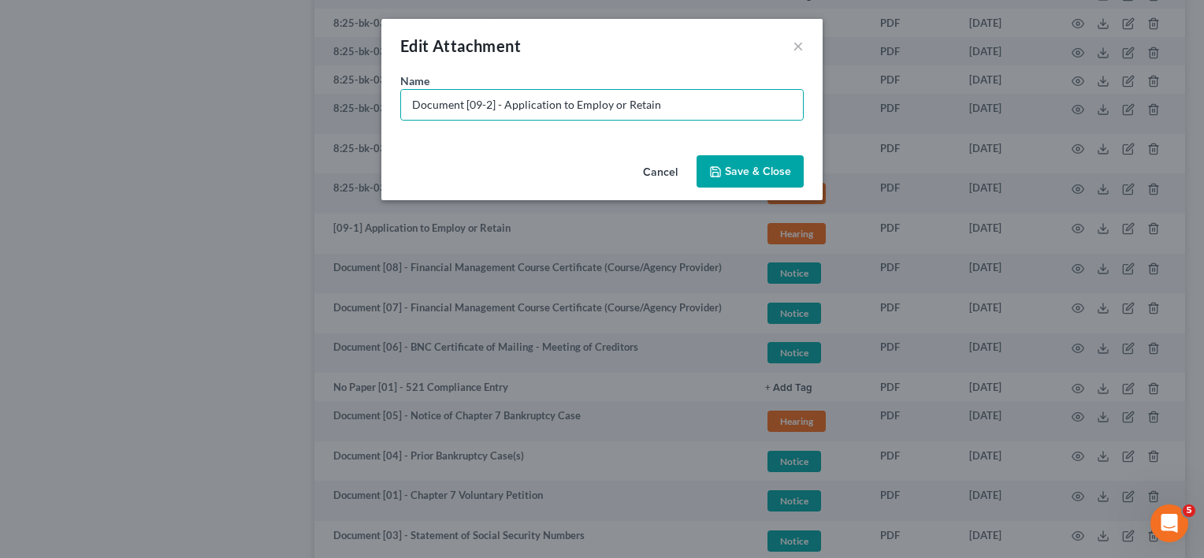
click at [765, 158] on button "Save & Close" at bounding box center [749, 171] width 107 height 33
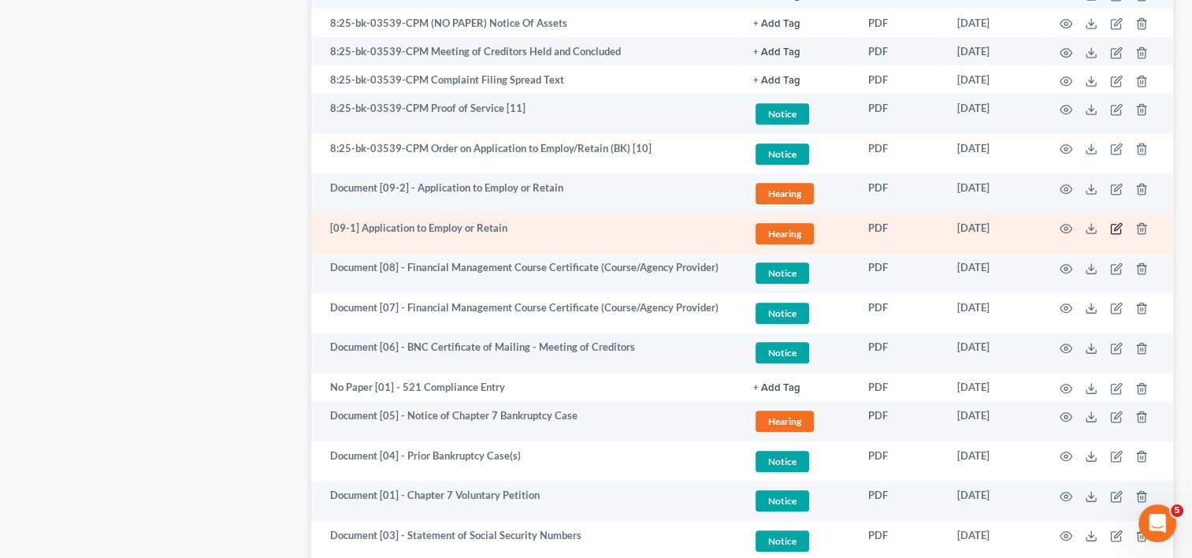
click at [1121, 225] on icon "button" at bounding box center [1117, 227] width 7 height 7
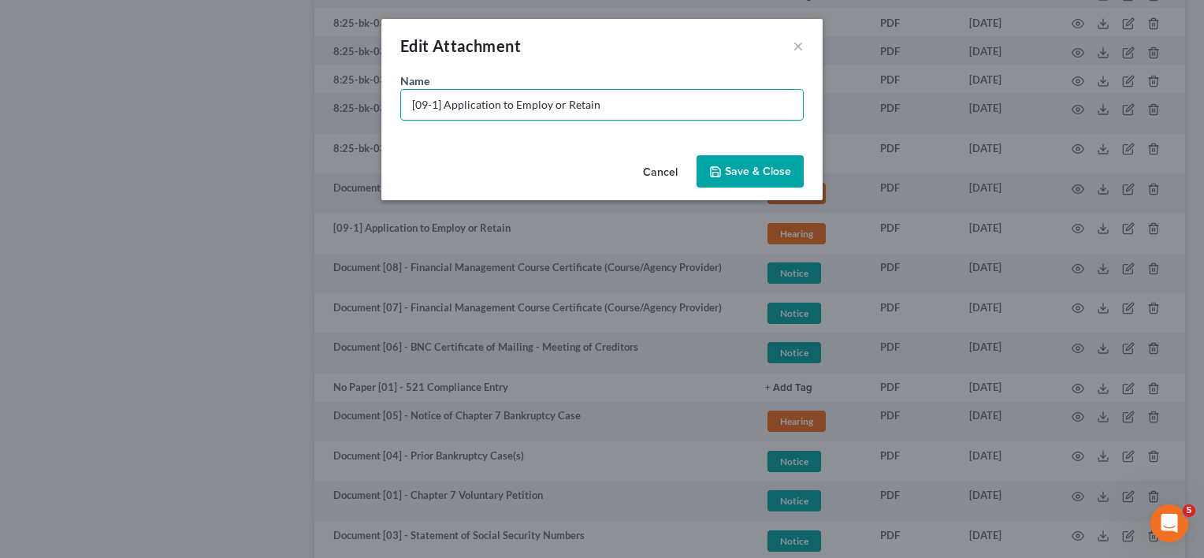
drag, startPoint x: 442, startPoint y: 106, endPoint x: 24, endPoint y: 124, distance: 418.8
click at [24, 124] on div "Edit Attachment × Name * [09-1] Application to Employ or Retain Cancel Save & C…" at bounding box center [602, 279] width 1204 height 558
paste input "Document [09-2] -"
click at [487, 107] on input "Document [09-2] - Application to Employ or Retain" at bounding box center [602, 105] width 402 height 30
type input "Document [09-1] - Application to Employ or Retain"
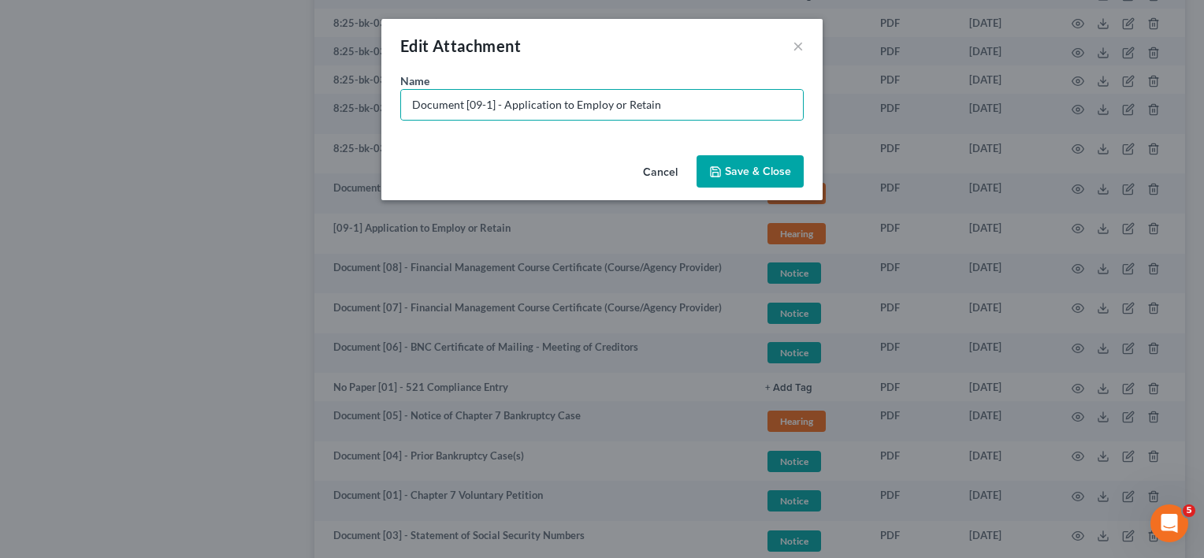
click at [749, 170] on span "Save & Close" at bounding box center [758, 171] width 66 height 13
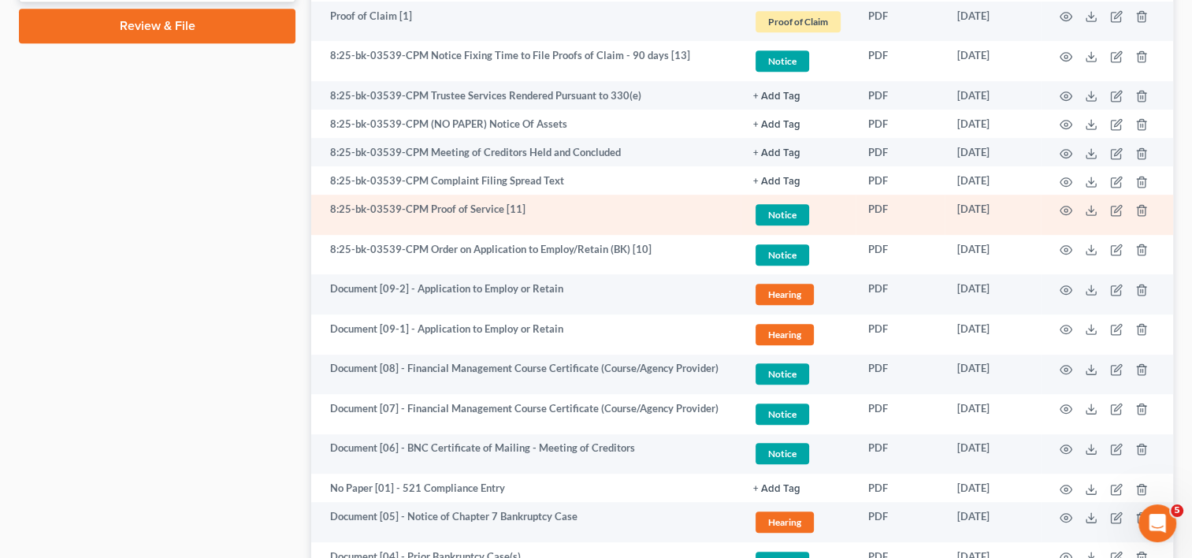
scroll to position [845, 0]
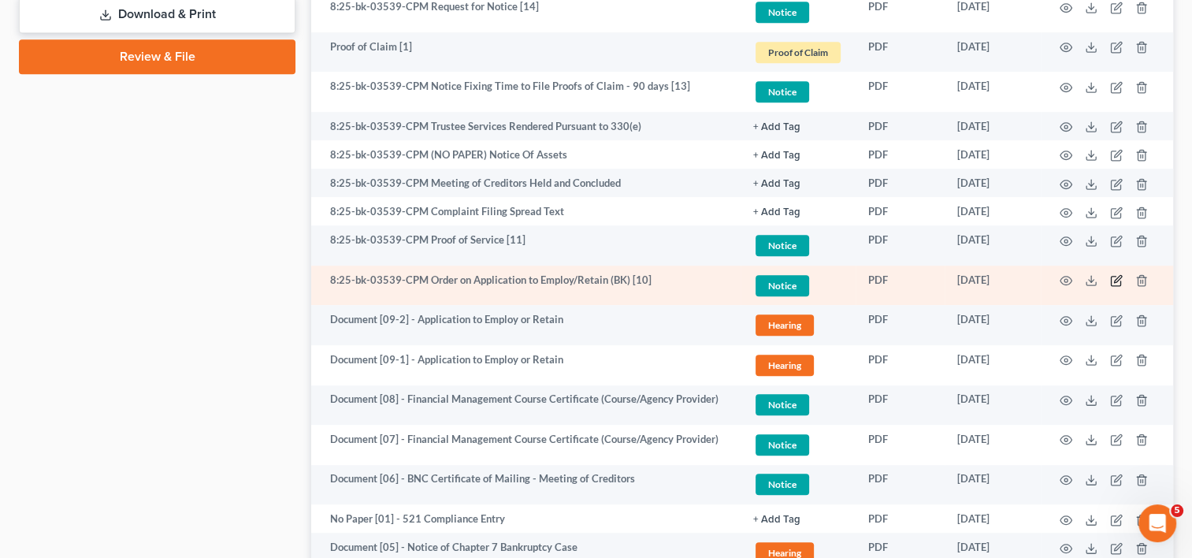
click at [1116, 281] on icon "button" at bounding box center [1116, 280] width 13 height 13
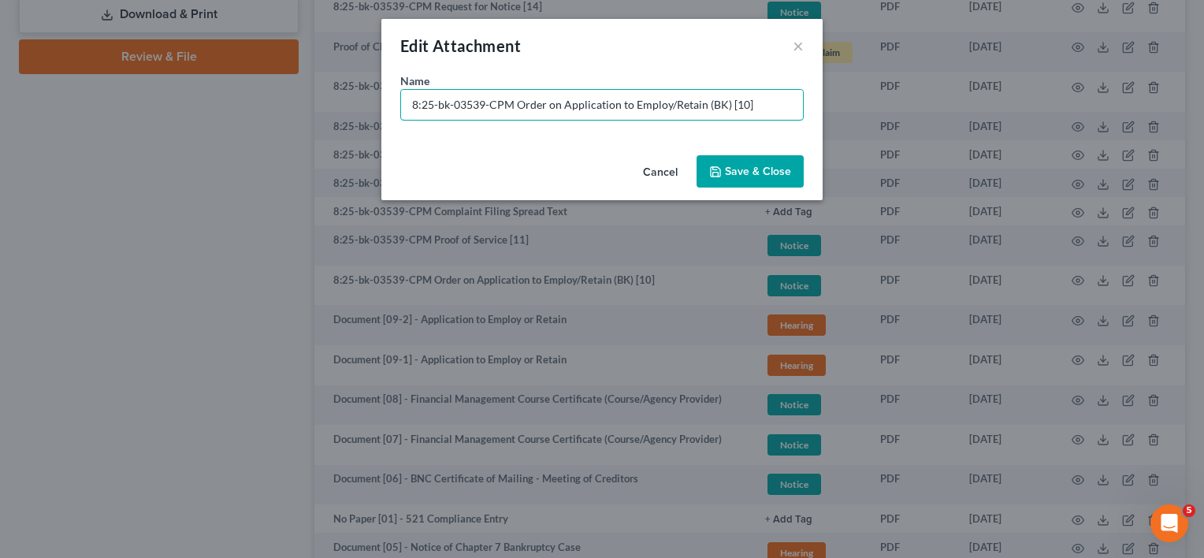
drag, startPoint x: 516, startPoint y: 108, endPoint x: -181, endPoint y: 76, distance: 698.0
click at [0, 76] on html "Home New Case Client Portal Directory Cases DebtorCC WELLER LEGAL GROUP PA kcas…" at bounding box center [602, 5] width 1204 height 1700
paste input "Document [09-2] -"
drag, startPoint x: 489, startPoint y: 100, endPoint x: 466, endPoint y: 103, distance: 23.1
click at [466, 103] on input "Document [09-2] - Order on Application to Employ/Retain (BK) [10]" at bounding box center [602, 105] width 402 height 30
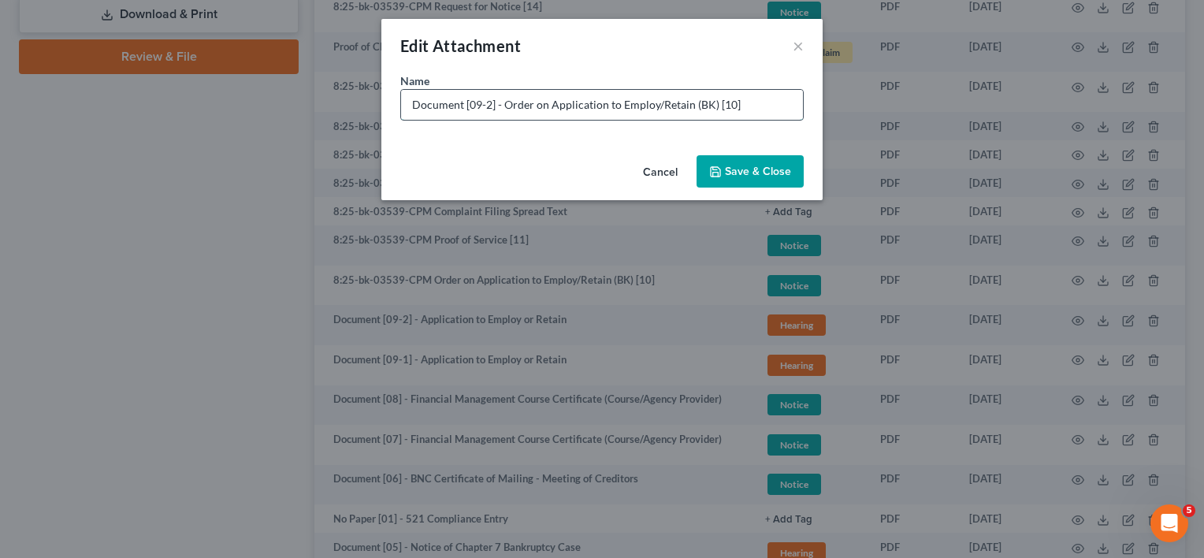
click at [478, 110] on input "Document [09-2] - Order on Application to Employ/Retain (BK) [10]" at bounding box center [602, 105] width 402 height 30
drag, startPoint x: 751, startPoint y: 101, endPoint x: 766, endPoint y: 101, distance: 15.0
click at [756, 101] on input "Document [10] - Order on Application to Employ/Retain (BK) [10]" at bounding box center [602, 105] width 402 height 30
type input "Document [10] - Order on Application to Employ/Retain"
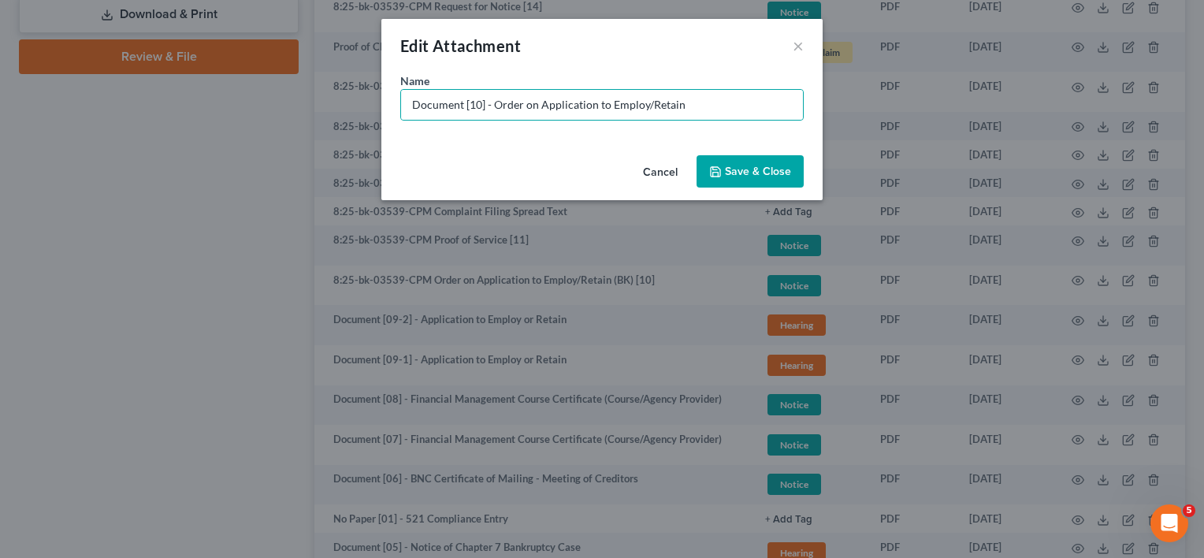
click at [772, 166] on span "Save & Close" at bounding box center [758, 171] width 66 height 13
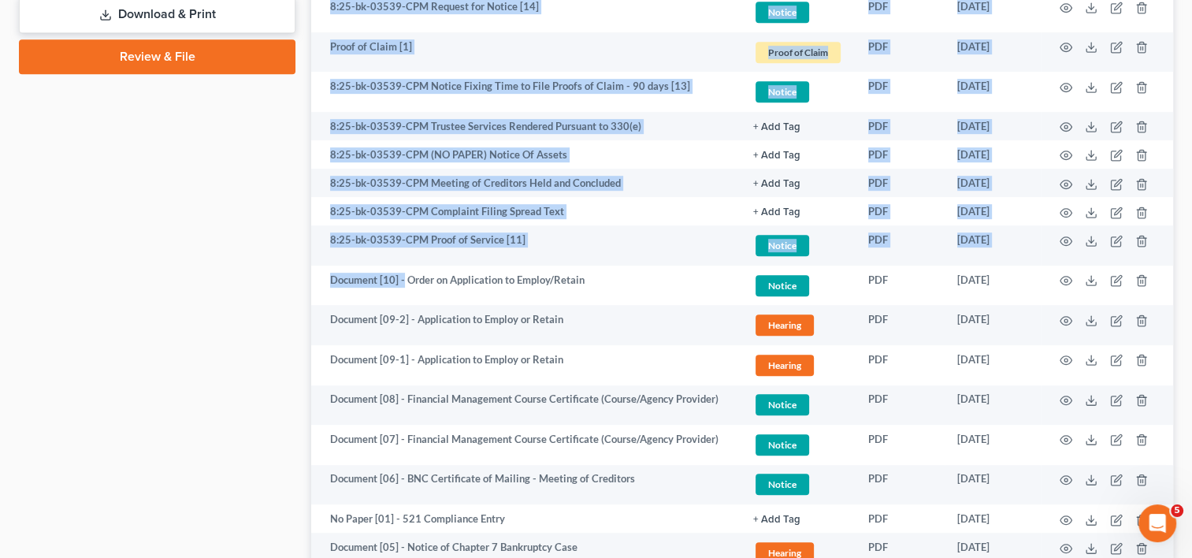
drag, startPoint x: 404, startPoint y: 280, endPoint x: 225, endPoint y: 284, distance: 179.7
click at [225, 284] on div "Petition Navigation Case Dashboard Payments Invoices Payments Payments Credit R…" at bounding box center [596, 50] width 1170 height 1489
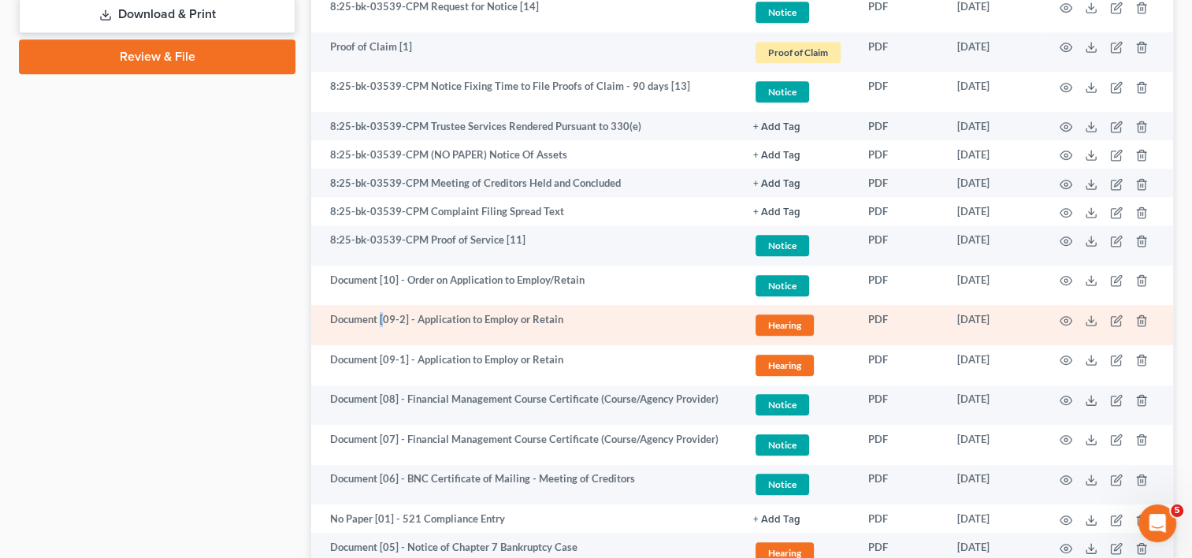
drag, startPoint x: 225, startPoint y: 284, endPoint x: 381, endPoint y: 315, distance: 159.9
click at [381, 315] on td "Document [09-2] - Application to Employ or Retain" at bounding box center [525, 325] width 429 height 40
drag, startPoint x: 381, startPoint y: 315, endPoint x: 496, endPoint y: 310, distance: 114.3
click at [496, 310] on td "Document [09-2] - Application to Employ or Retain" at bounding box center [525, 325] width 429 height 40
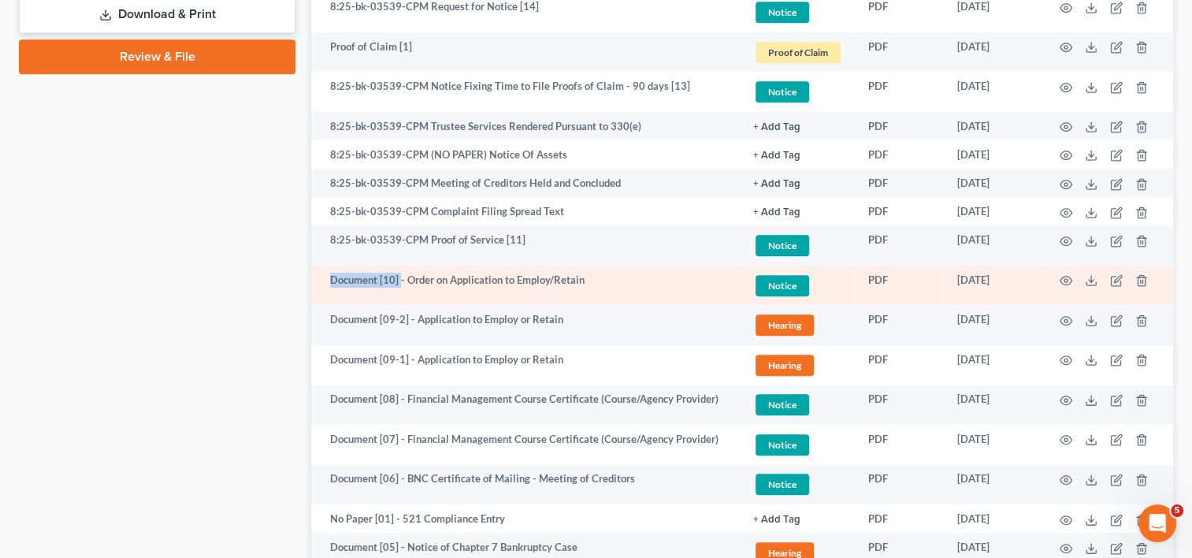
drag, startPoint x: 496, startPoint y: 310, endPoint x: 332, endPoint y: 279, distance: 166.9
click at [332, 279] on td "Document [10] - Order on Application to Employ/Retain" at bounding box center [525, 286] width 429 height 40
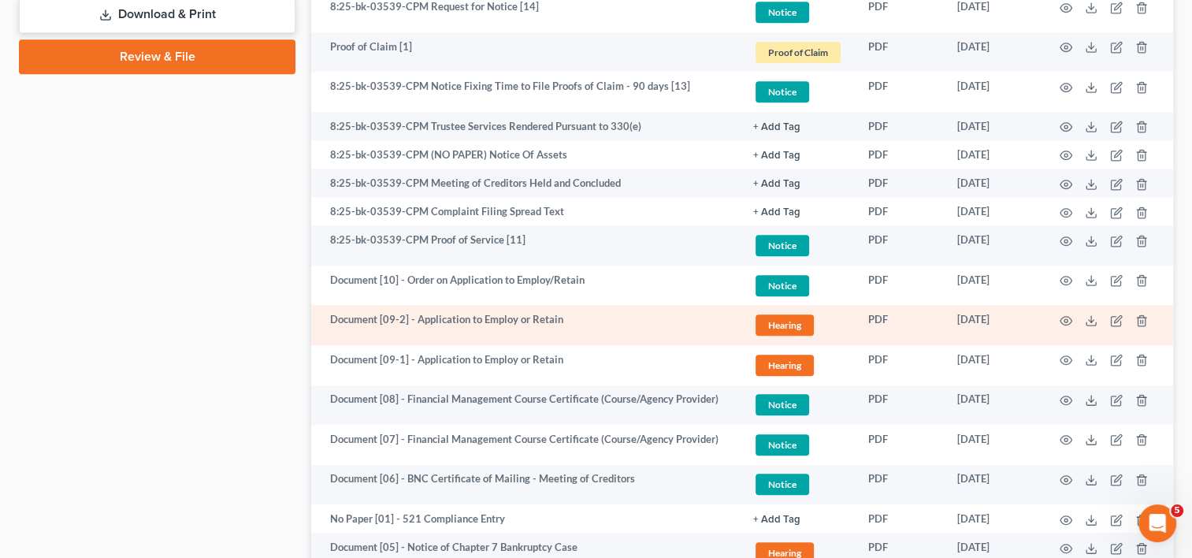
drag, startPoint x: 332, startPoint y: 279, endPoint x: 335, endPoint y: 306, distance: 27.0
click at [344, 321] on td "Document [09-2] - Application to Employ or Retain" at bounding box center [525, 325] width 429 height 40
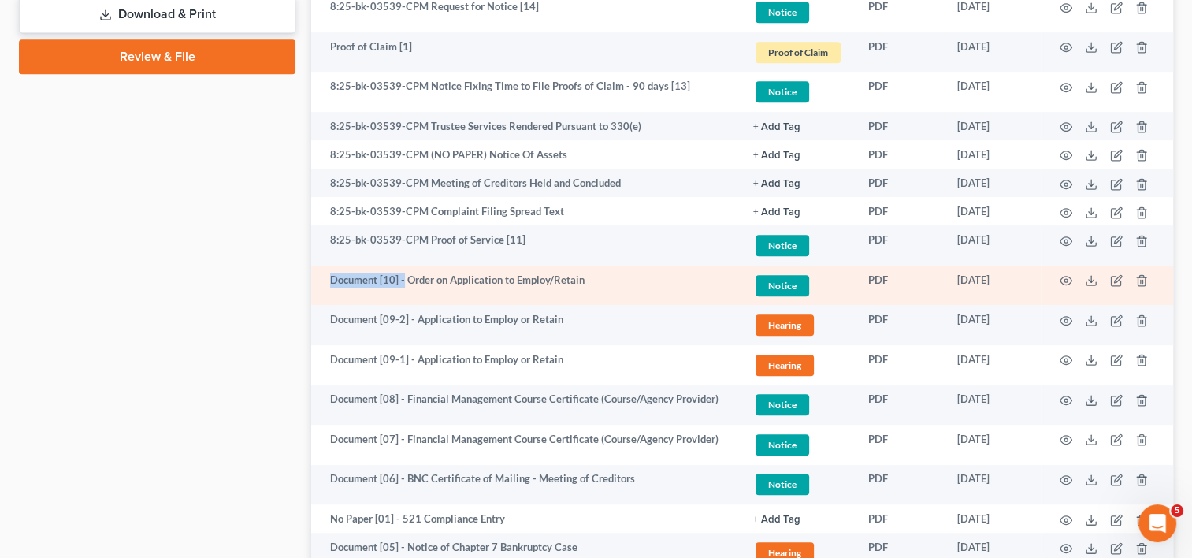
drag, startPoint x: 336, startPoint y: 278, endPoint x: 403, endPoint y: 284, distance: 68.0
click at [403, 284] on td "Document [10] - Order on Application to Employ/Retain" at bounding box center [525, 286] width 429 height 40
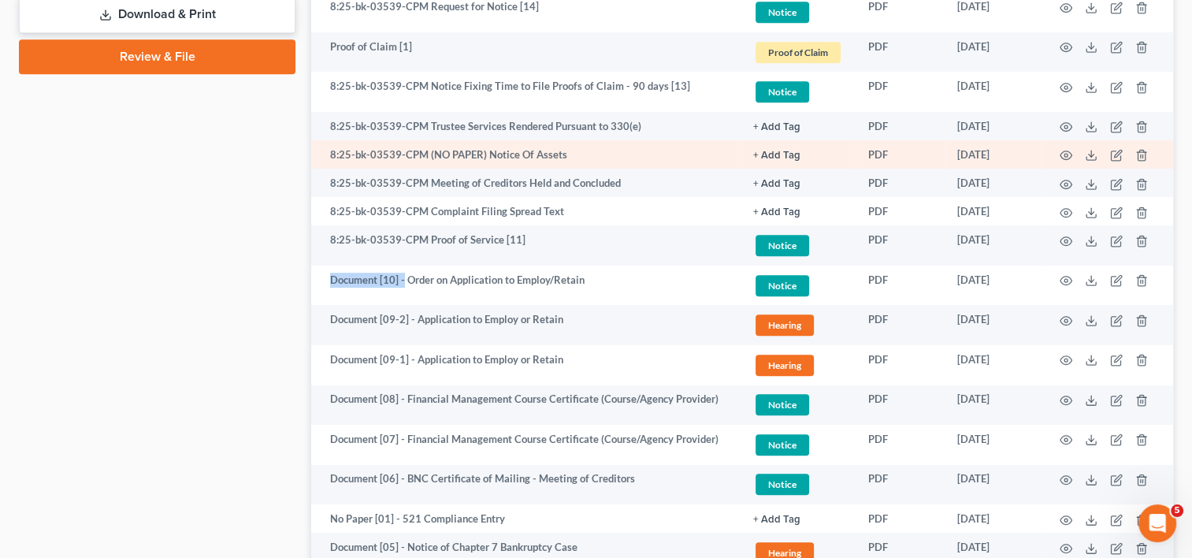
copy td "Document [10] -"
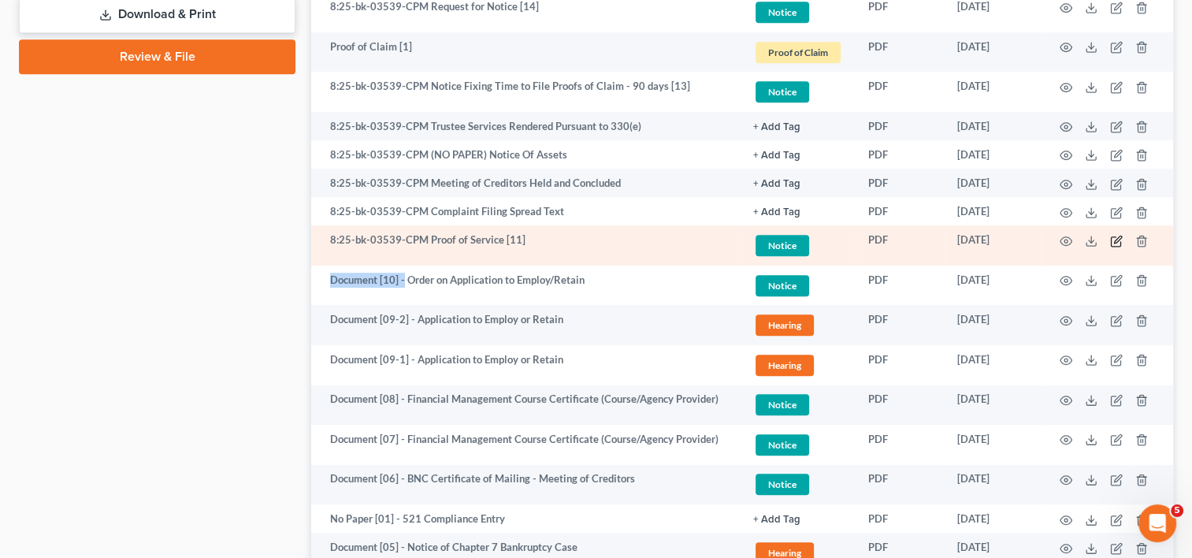
click at [1114, 241] on icon "button" at bounding box center [1117, 239] width 7 height 7
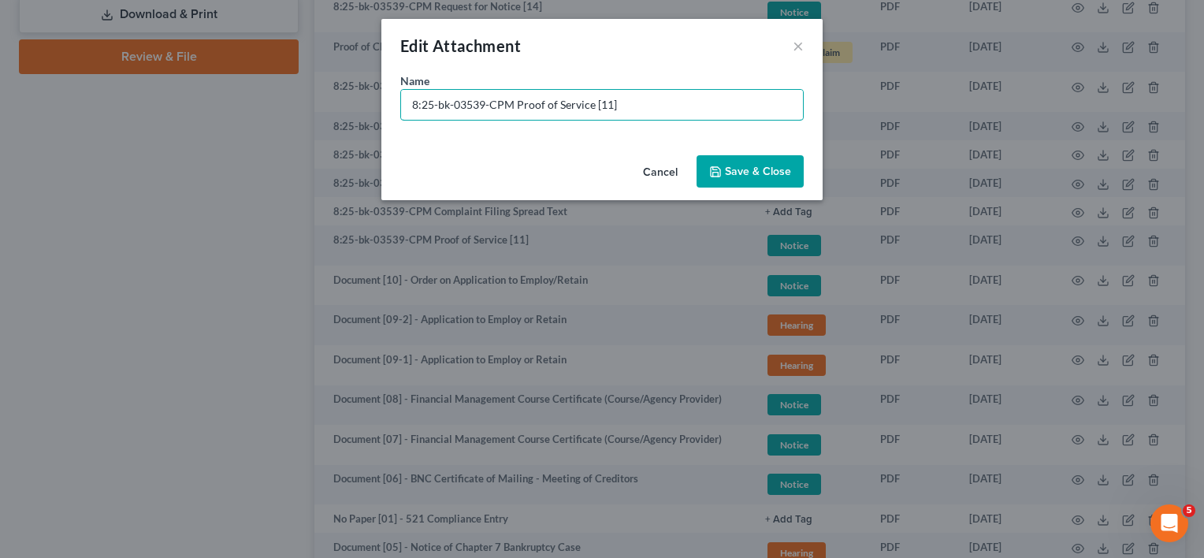
drag, startPoint x: 513, startPoint y: 104, endPoint x: 82, endPoint y: 95, distance: 431.1
click at [72, 95] on div "Edit Attachment × Name * 8:25-bk-03539-CPM Proof of Service [11] Cancel Save & …" at bounding box center [602, 279] width 1204 height 558
paste input "Document [10] -"
click at [474, 102] on input "Document [10] - Proof of Service [11]" at bounding box center [602, 105] width 402 height 30
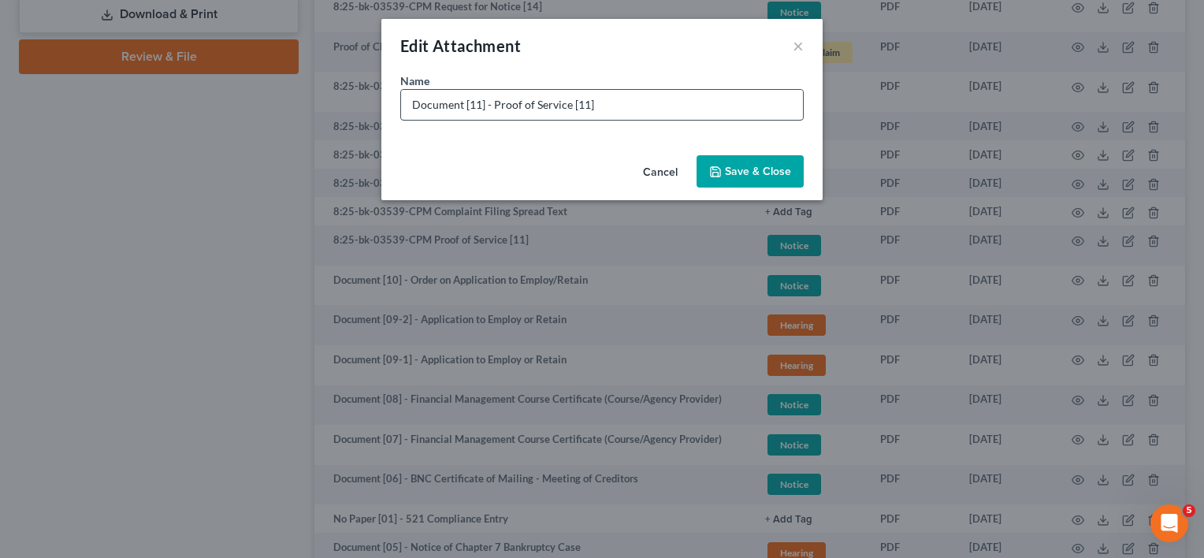
drag, startPoint x: 563, startPoint y: 107, endPoint x: 644, endPoint y: 109, distance: 81.2
click at [643, 109] on input "Document [11] - Proof of Service [11]" at bounding box center [602, 105] width 402 height 30
click at [633, 109] on input "Document [11] - Proof of Service [11]" at bounding box center [602, 105] width 402 height 30
drag, startPoint x: 618, startPoint y: 109, endPoint x: 523, endPoint y: 117, distance: 94.9
click at [493, 106] on input "Document [11] - Proof of Service [11]" at bounding box center [602, 105] width 402 height 30
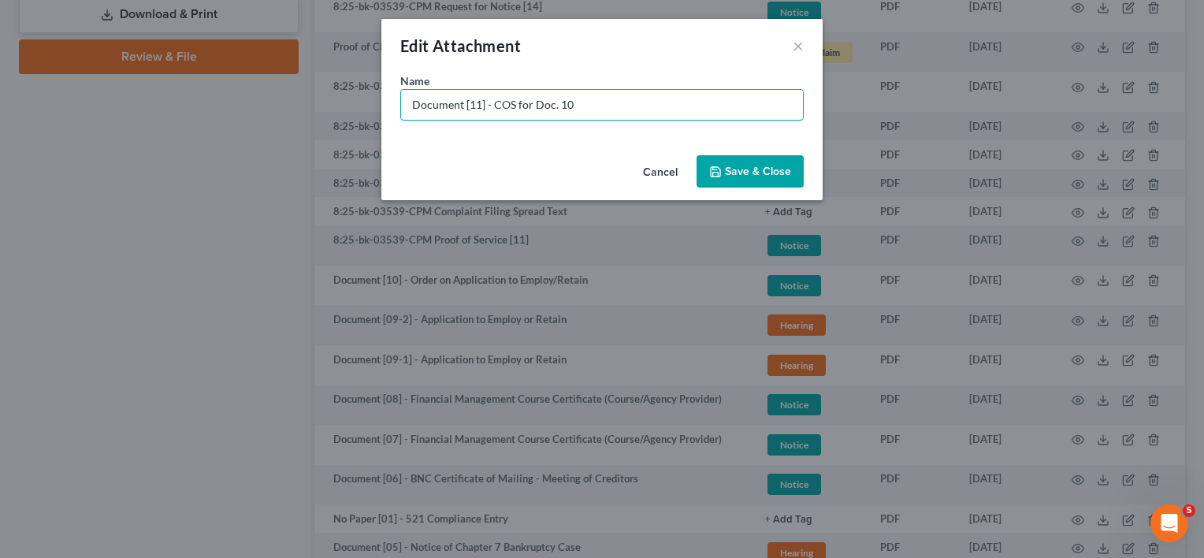
type input "Document [11] - COS for Doc. 10"
click at [742, 171] on span "Save & Close" at bounding box center [758, 171] width 66 height 13
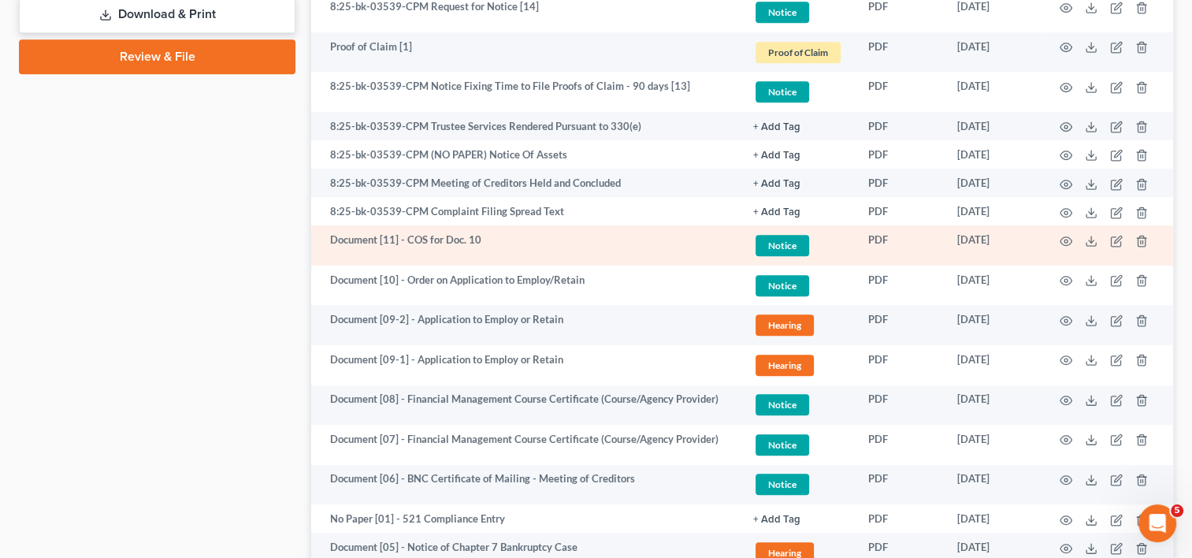
scroll to position [715, 0]
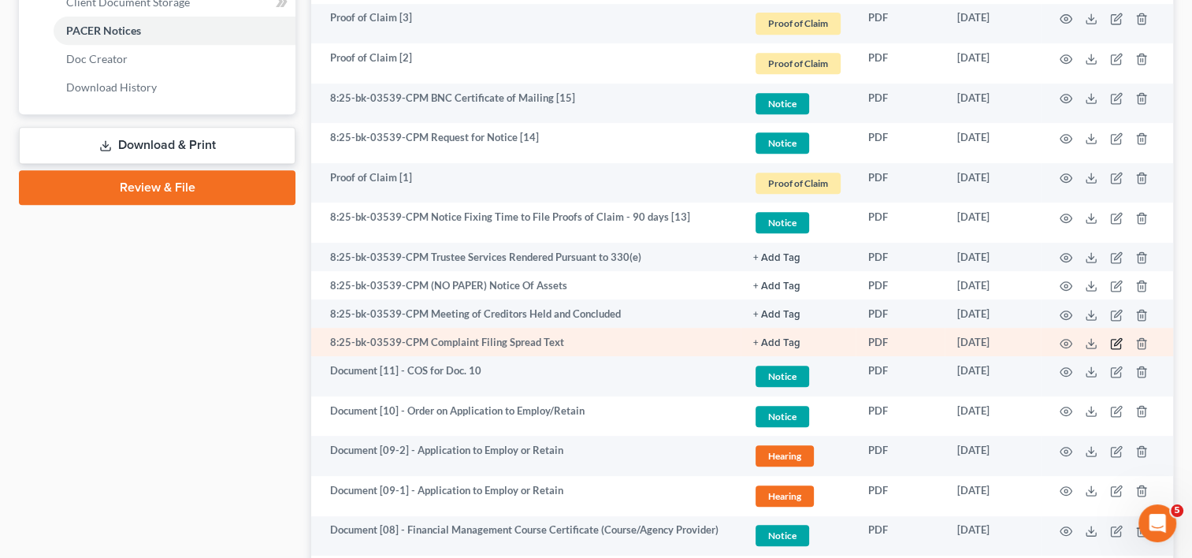
click at [1116, 341] on icon "button" at bounding box center [1116, 343] width 13 height 13
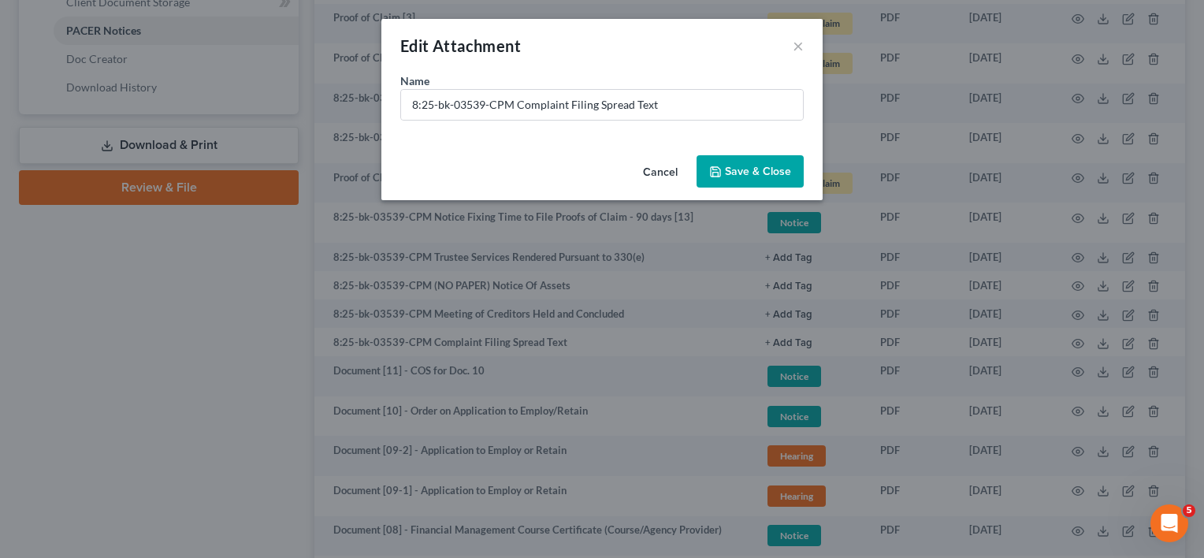
click at [660, 173] on button "Cancel" at bounding box center [660, 173] width 60 height 32
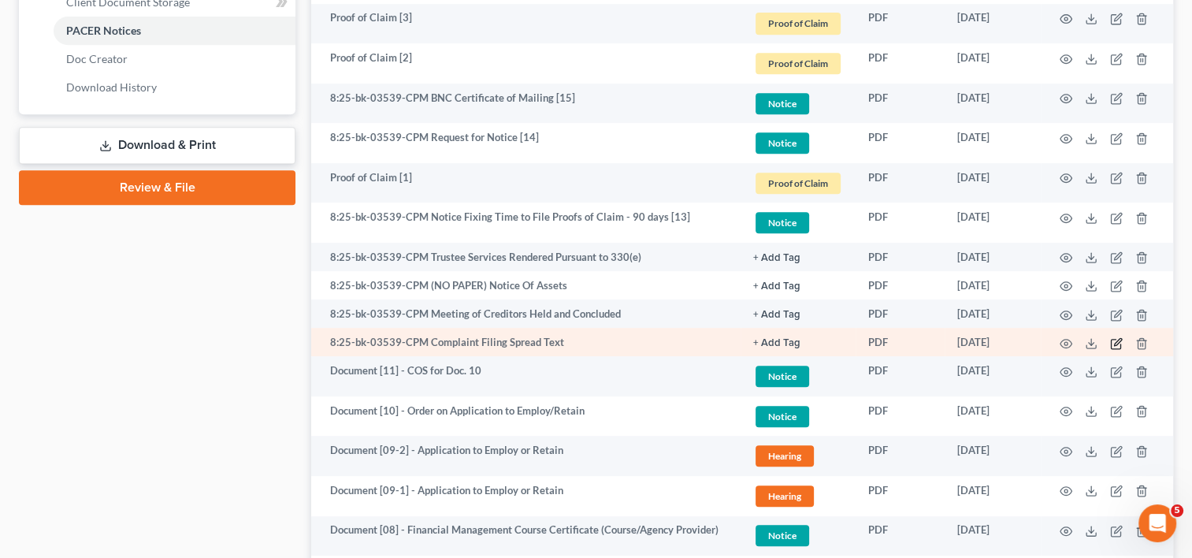
click at [1110, 344] on icon "button" at bounding box center [1116, 343] width 13 height 13
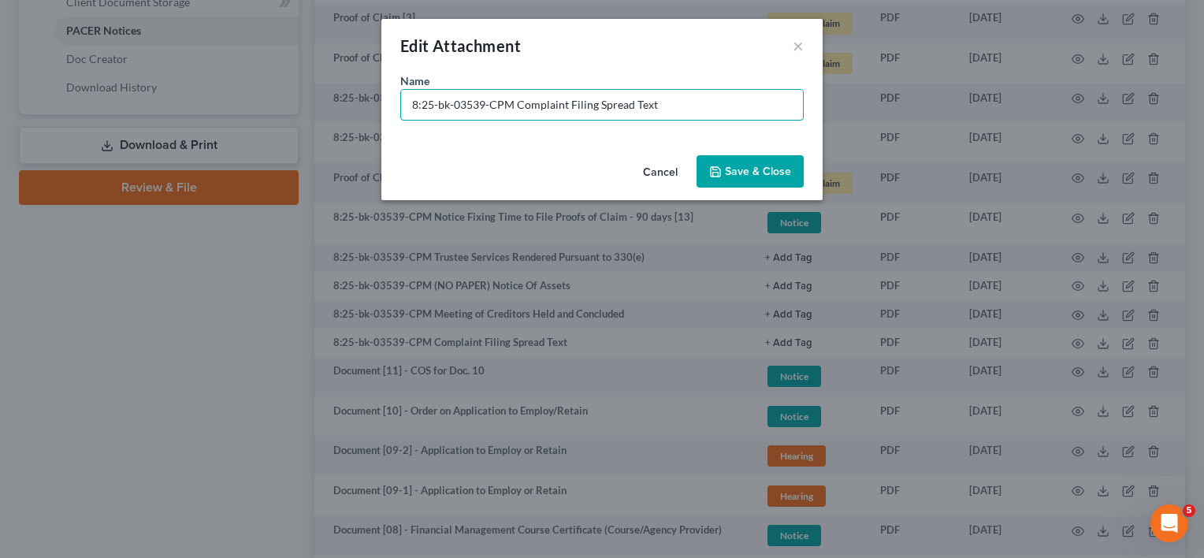
drag, startPoint x: 514, startPoint y: 104, endPoint x: 110, endPoint y: 107, distance: 404.2
click at [124, 106] on div "Edit Attachment × Name * 8:25-bk-03539-CPM Complaint Filing Spread Text Cancel …" at bounding box center [602, 279] width 1204 height 558
click at [800, 44] on button "×" at bounding box center [798, 45] width 11 height 19
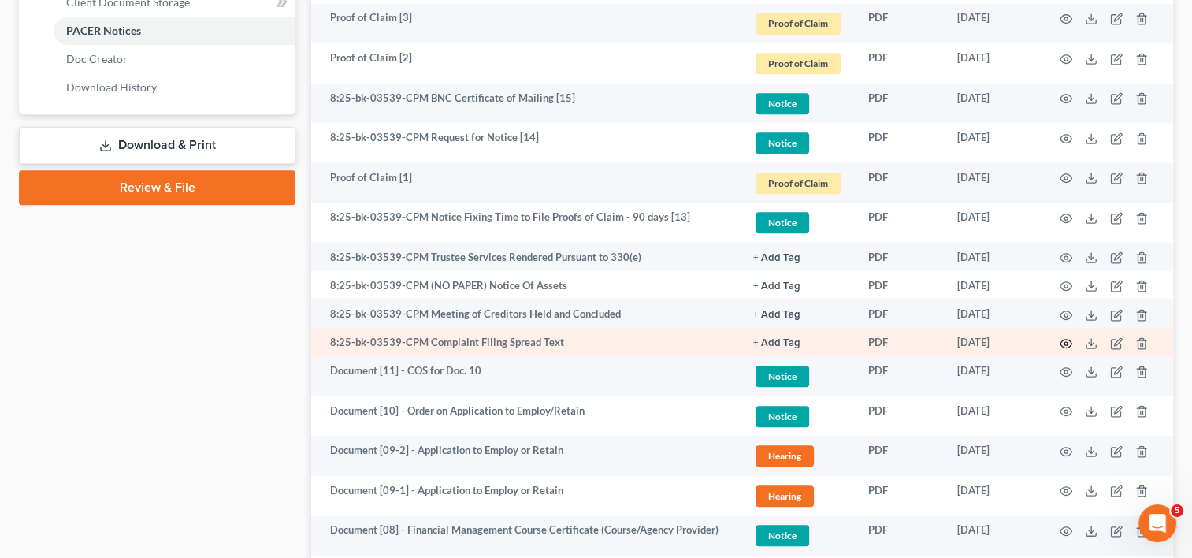
click at [1068, 344] on icon "button" at bounding box center [1066, 343] width 13 height 13
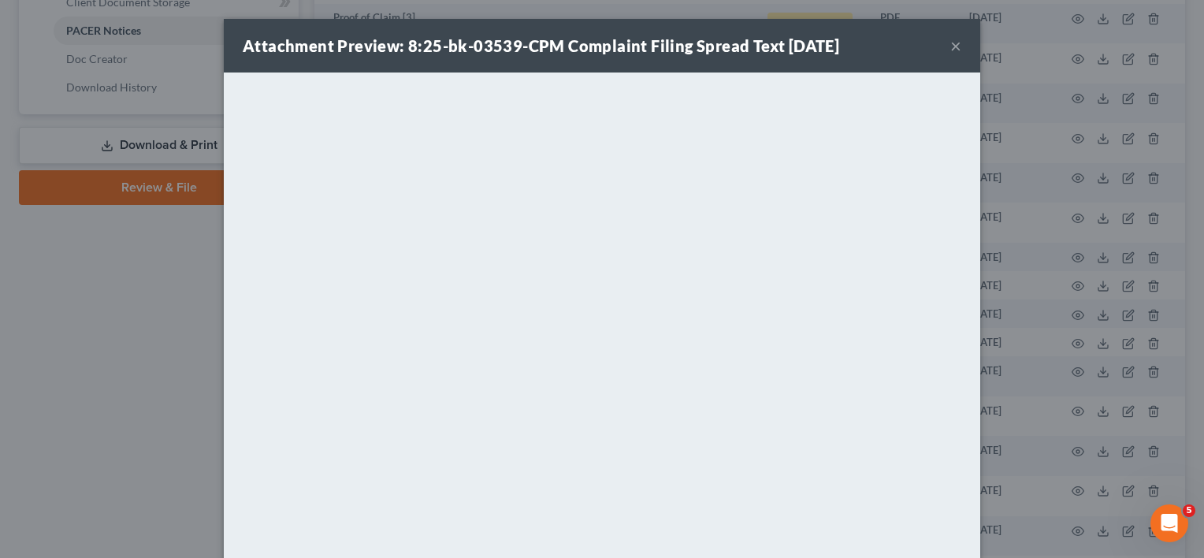
click at [952, 47] on button "×" at bounding box center [955, 45] width 11 height 19
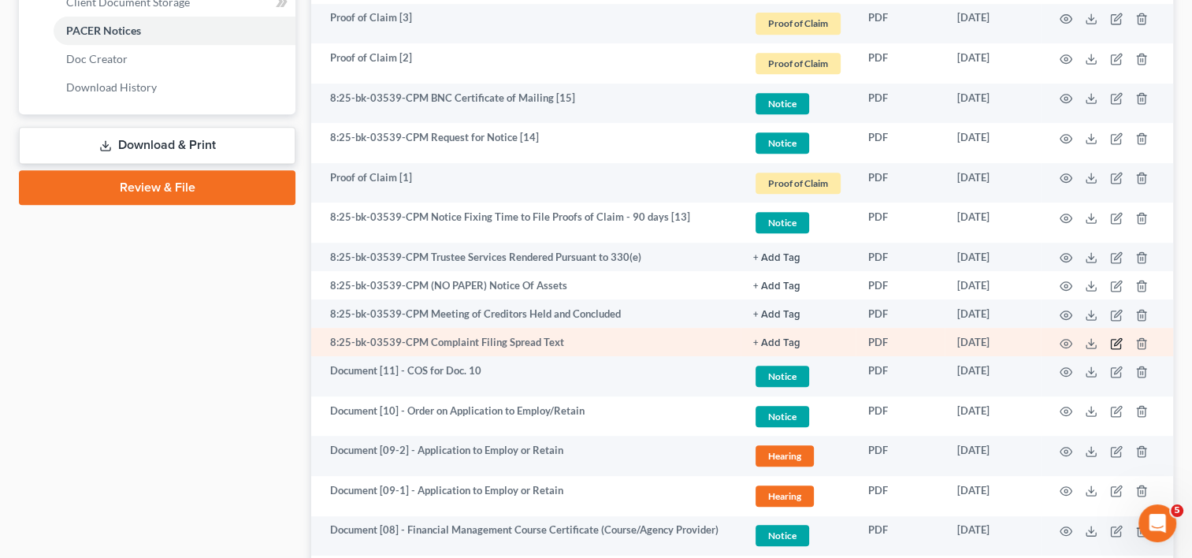
click at [1114, 343] on icon "button" at bounding box center [1116, 343] width 13 height 13
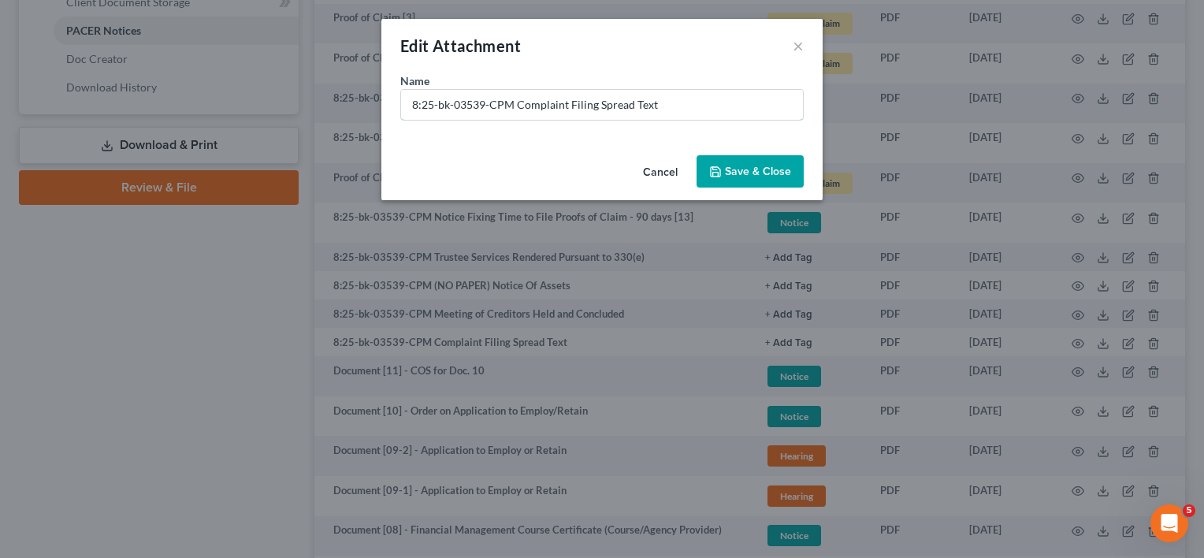
drag, startPoint x: 513, startPoint y: 104, endPoint x: -96, endPoint y: 85, distance: 609.3
click at [0, 85] on html "Home New Case Client Portal Directory Cases DebtorCC WELLER LEGAL GROUP PA kcas…" at bounding box center [602, 135] width 1204 height 1700
type input "No Paper [02] - Complaint Filing Spread Text"
click at [722, 165] on icon "button" at bounding box center [715, 171] width 13 height 13
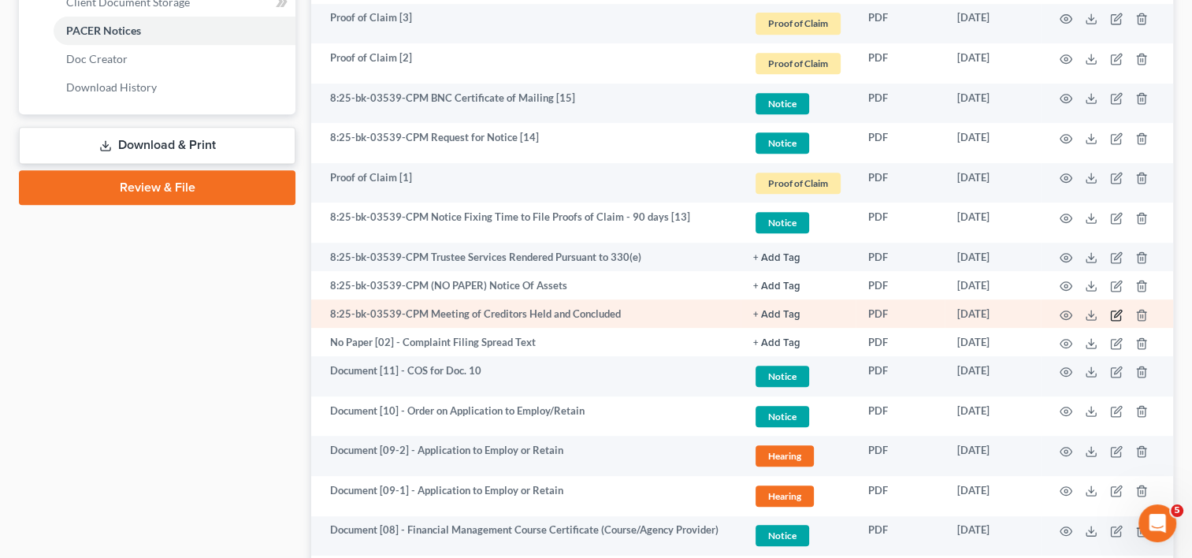
click at [1113, 314] on icon "button" at bounding box center [1116, 315] width 13 height 13
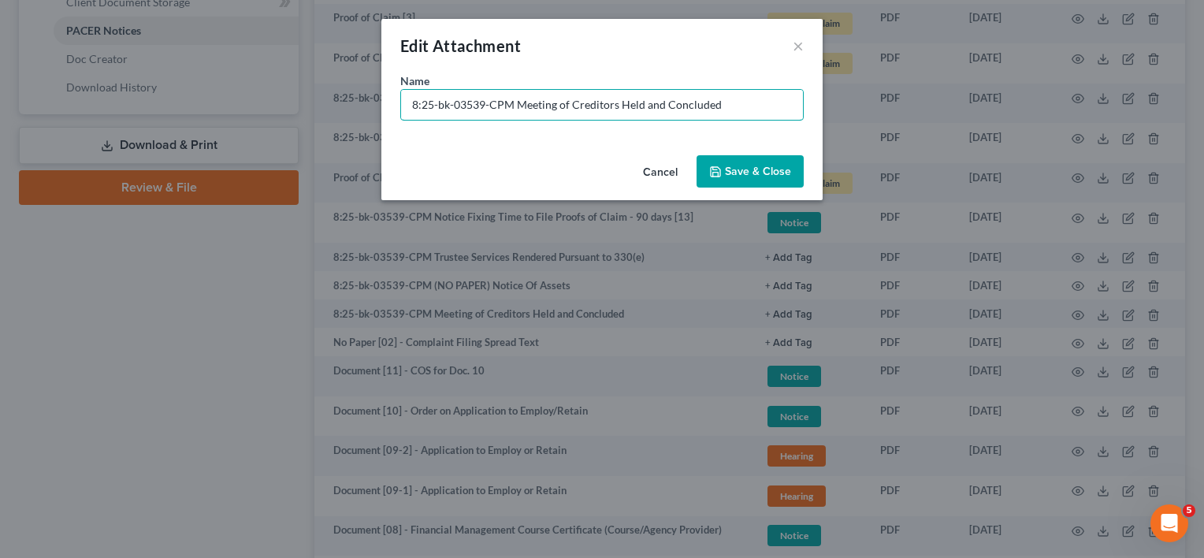
drag, startPoint x: 513, startPoint y: 107, endPoint x: -84, endPoint y: 107, distance: 597.2
click at [0, 107] on html "Home New Case Client Portal Directory Cases DebtorCC WELLER LEGAL GROUP PA kcas…" at bounding box center [602, 135] width 1204 height 1700
type input "No Paper [03] - Meeting of Creditors Held and Concluded"
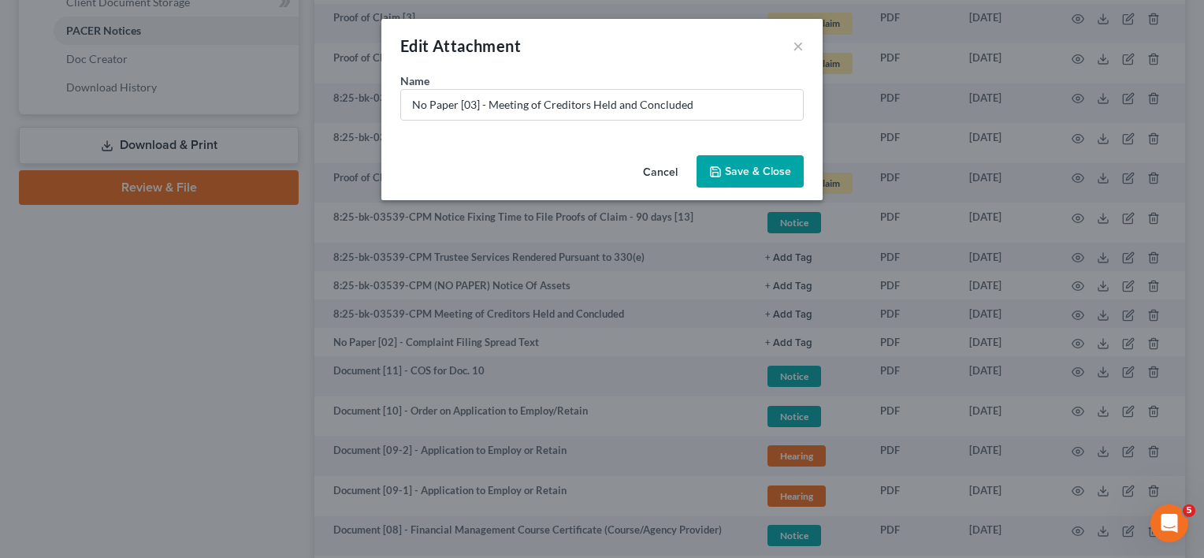
drag, startPoint x: 725, startPoint y: 157, endPoint x: 739, endPoint y: 180, distance: 26.9
click at [726, 157] on button "Save & Close" at bounding box center [749, 171] width 107 height 33
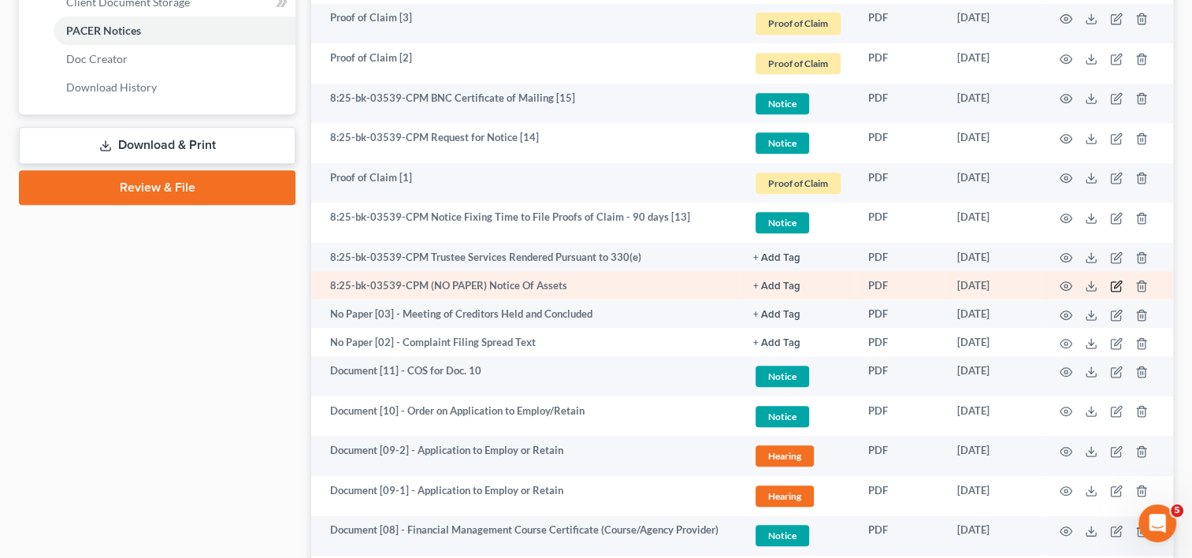
click at [1116, 284] on icon "button" at bounding box center [1117, 284] width 7 height 7
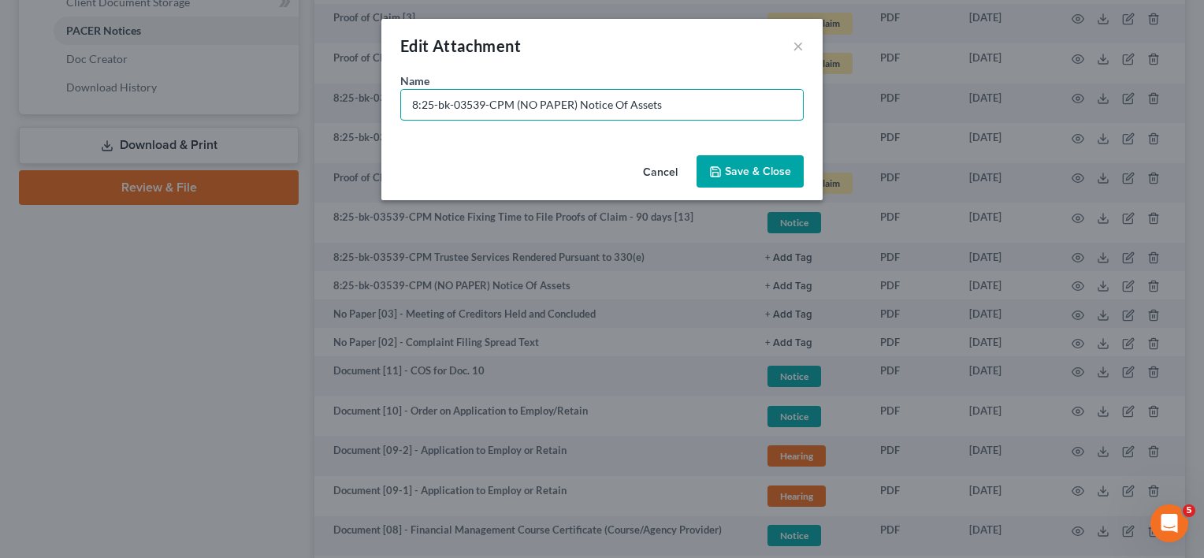
drag, startPoint x: 570, startPoint y: 104, endPoint x: 176, endPoint y: 79, distance: 394.8
click at [191, 75] on div "Edit Attachment × Name * 8:25-bk-03539-CPM (NO PAPER) Notice Of Assets Cancel S…" at bounding box center [602, 279] width 1204 height 558
type input "No Paper [04] - Notice Of Assets"
click at [773, 177] on button "Save & Close" at bounding box center [749, 171] width 107 height 33
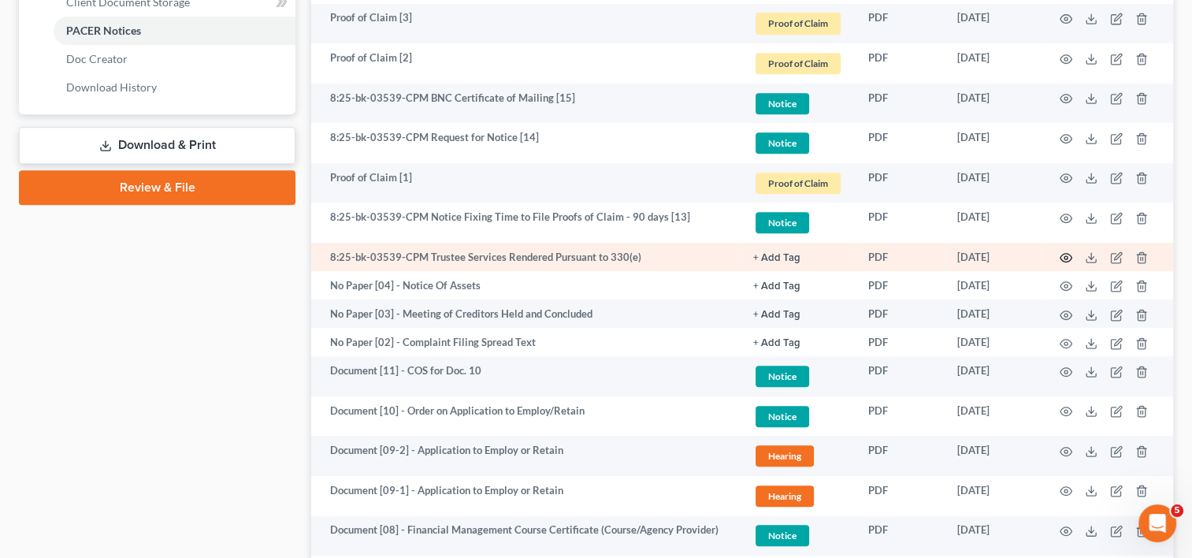
click at [1067, 256] on circle "button" at bounding box center [1065, 257] width 3 height 3
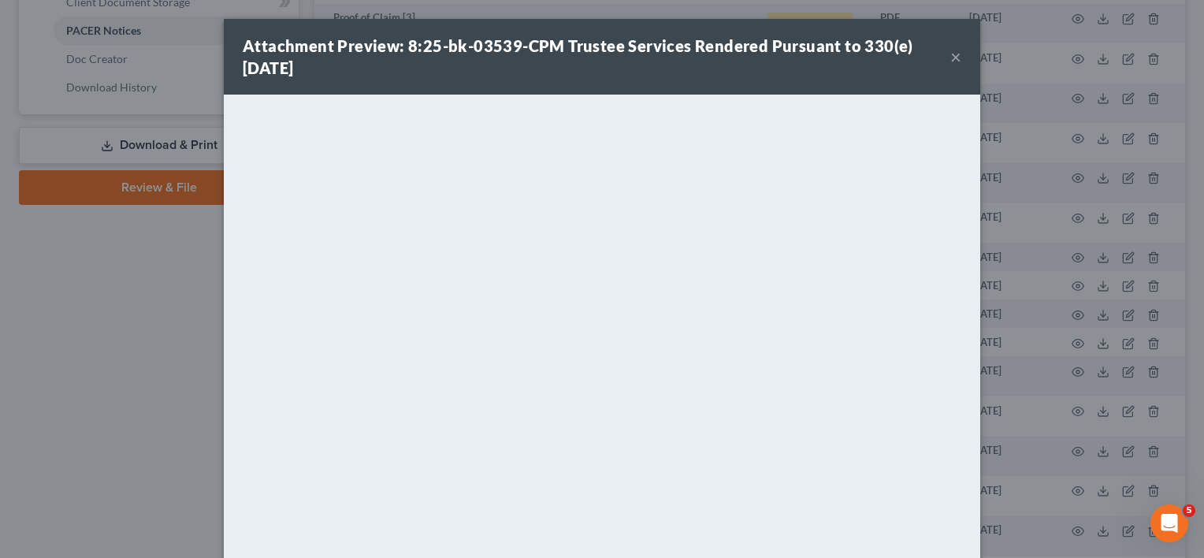
click at [950, 58] on button "×" at bounding box center [955, 56] width 11 height 19
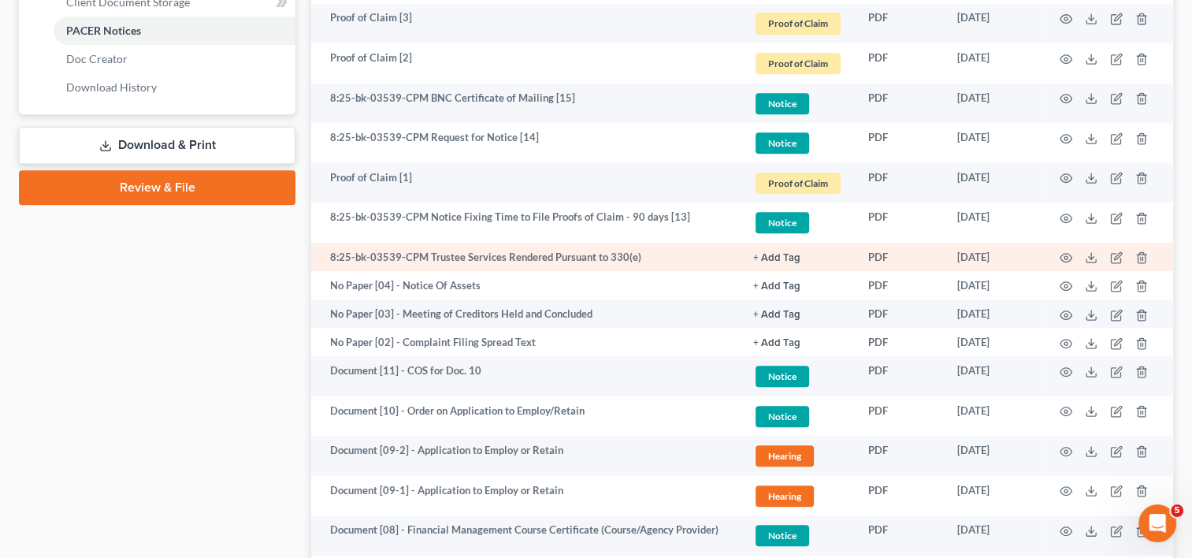
click at [758, 253] on button "+ Add Tag" at bounding box center [776, 258] width 47 height 10
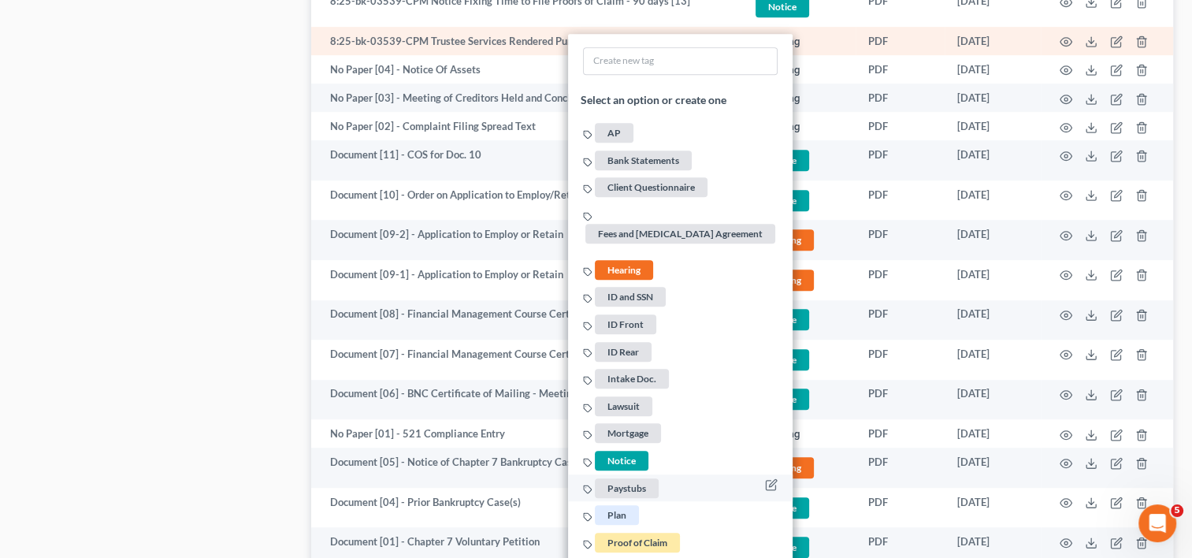
scroll to position [977, 0]
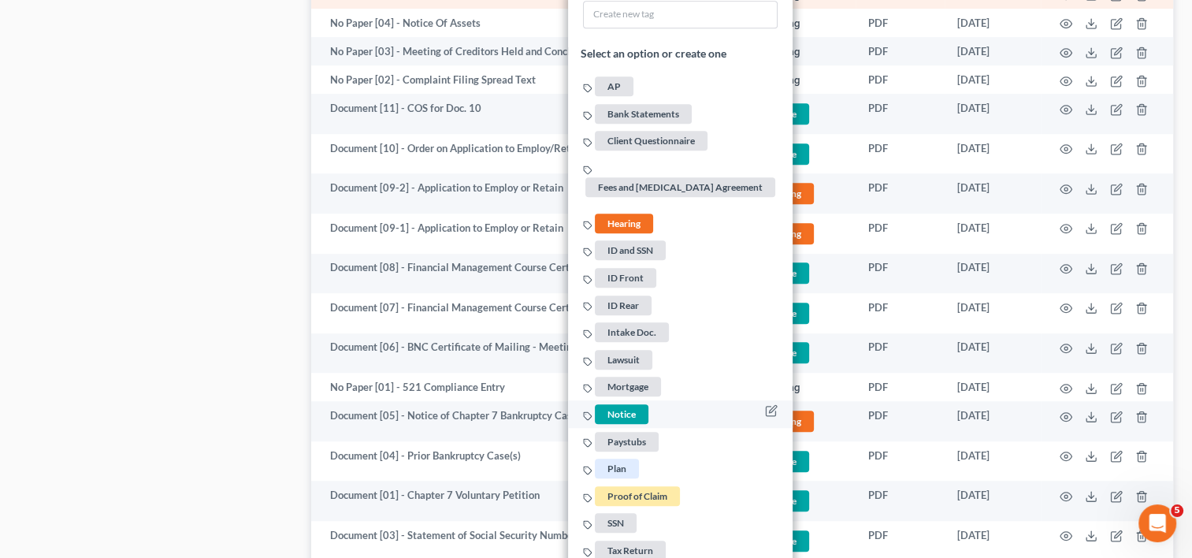
click at [643, 404] on span "Notice" at bounding box center [622, 414] width 54 height 20
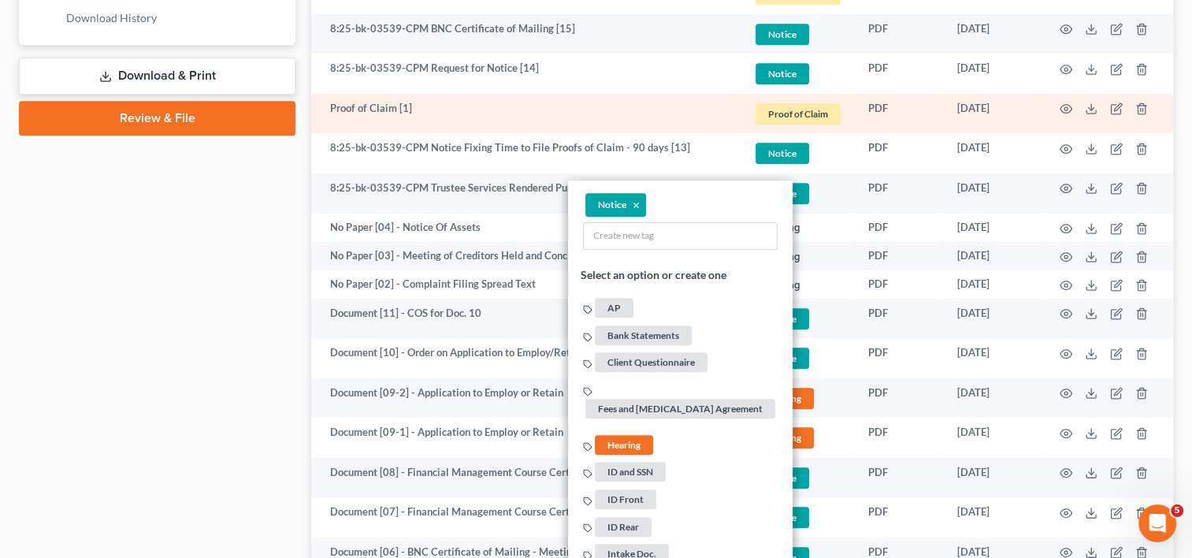
scroll to position [715, 0]
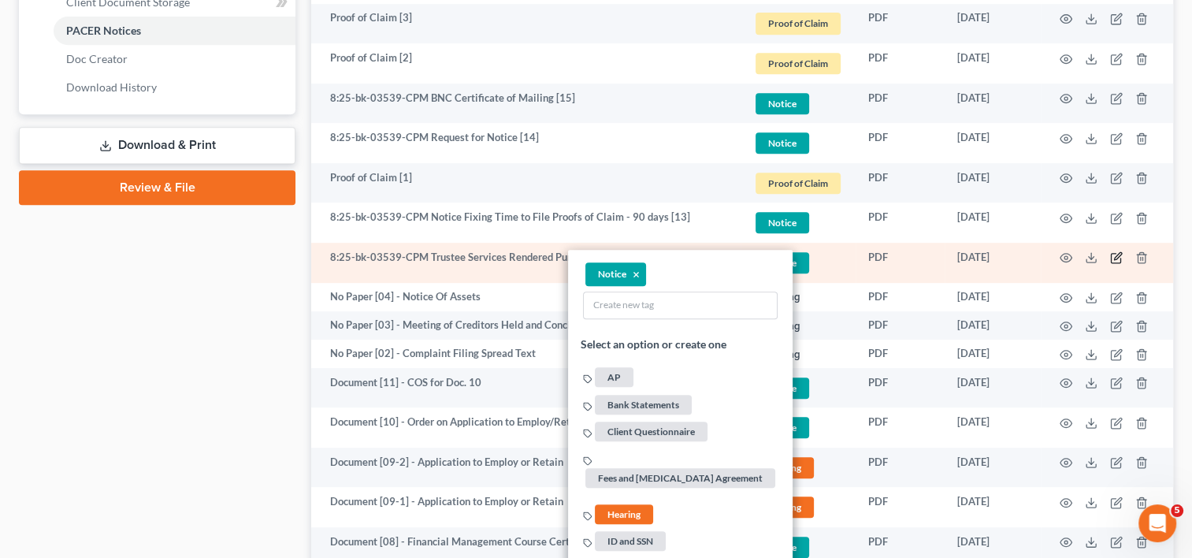
click at [1116, 256] on icon "button" at bounding box center [1116, 257] width 13 height 13
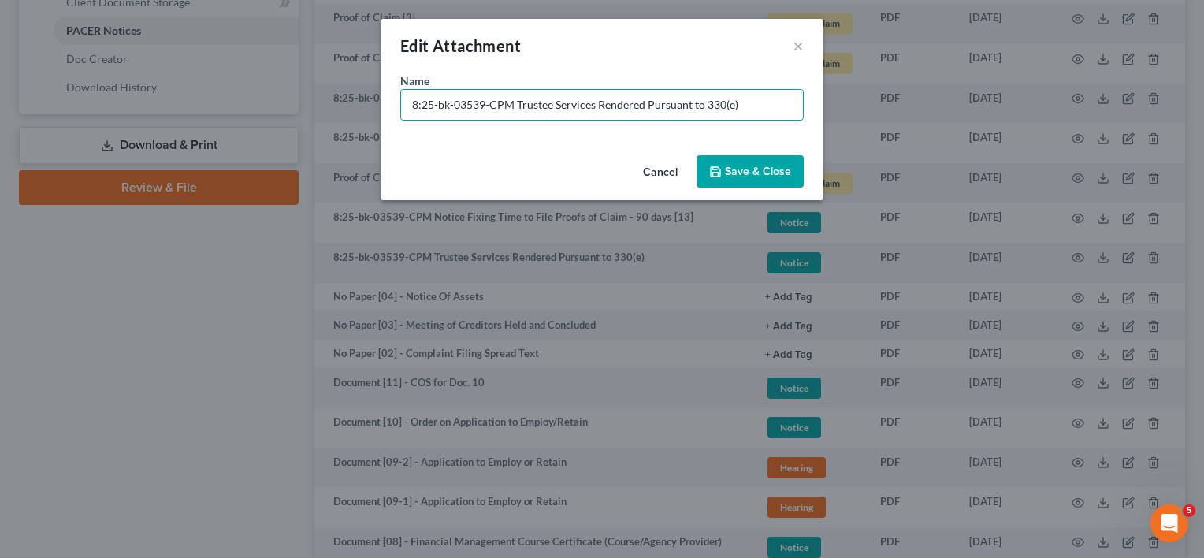
drag, startPoint x: 510, startPoint y: 104, endPoint x: -84, endPoint y: 108, distance: 593.3
click at [0, 108] on html "Home New Case Client Portal Directory Cases DebtorCC WELLER LEGAL GROUP PA kcas…" at bounding box center [602, 140] width 1204 height 1711
paste input "Document [10] -"
click at [475, 106] on input "Document [10] - Trustee Services Rendered Pursuant to 330(e)" at bounding box center [602, 105] width 402 height 30
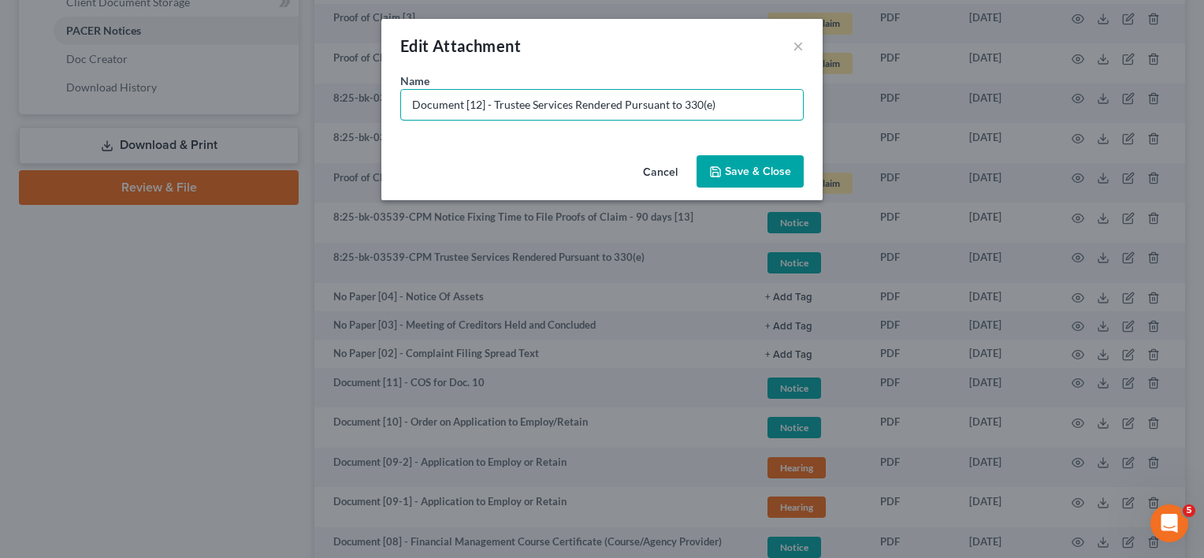
type input "Document [12] - Trustee Services Rendered Pursuant to 330(e)"
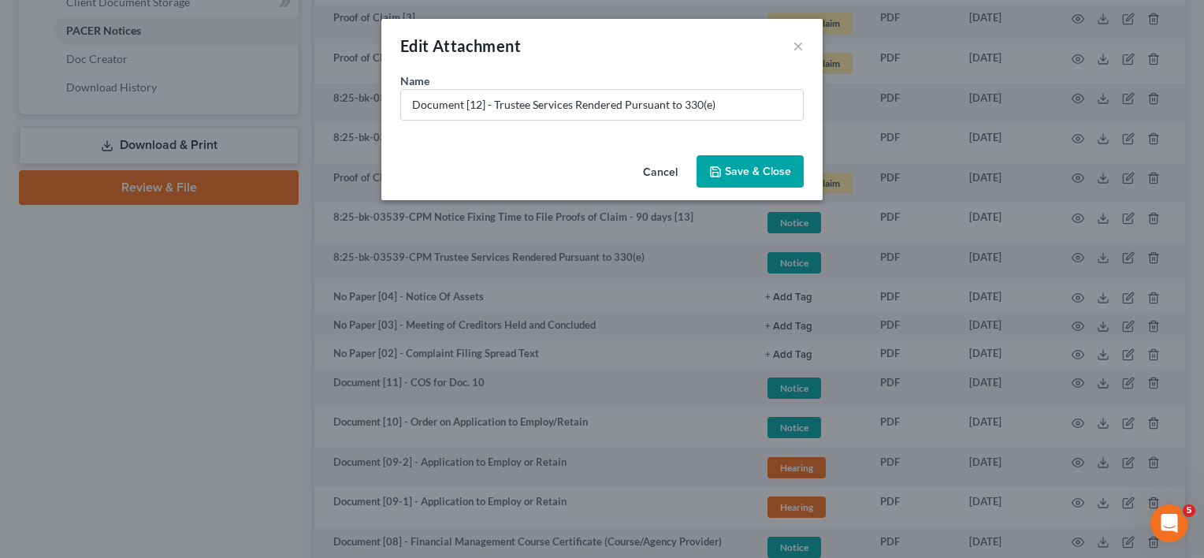
click at [752, 164] on button "Save & Close" at bounding box center [749, 171] width 107 height 33
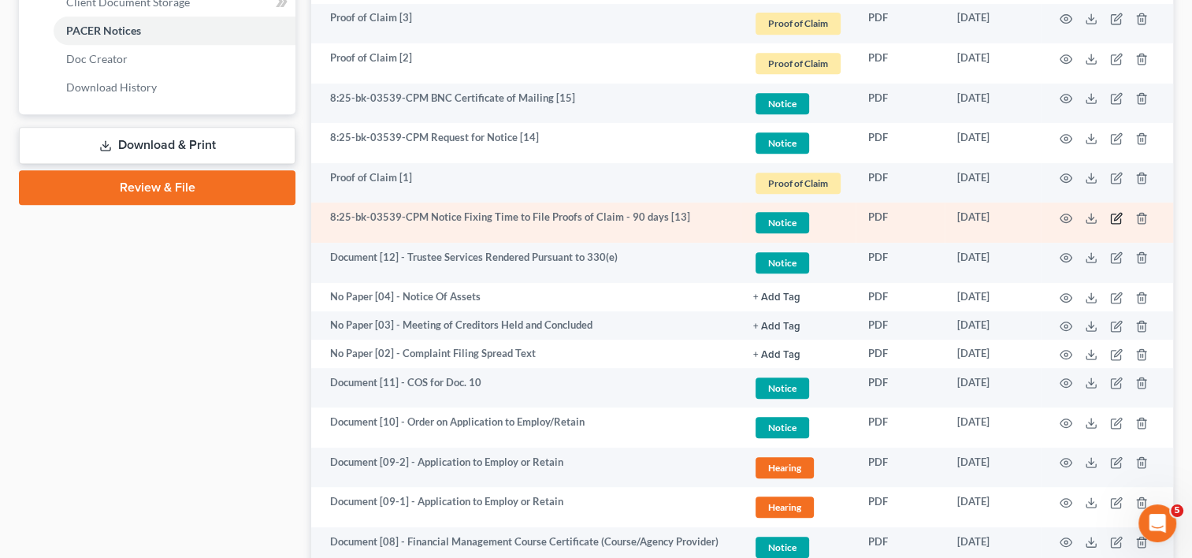
click at [1116, 217] on icon "button" at bounding box center [1116, 218] width 13 height 13
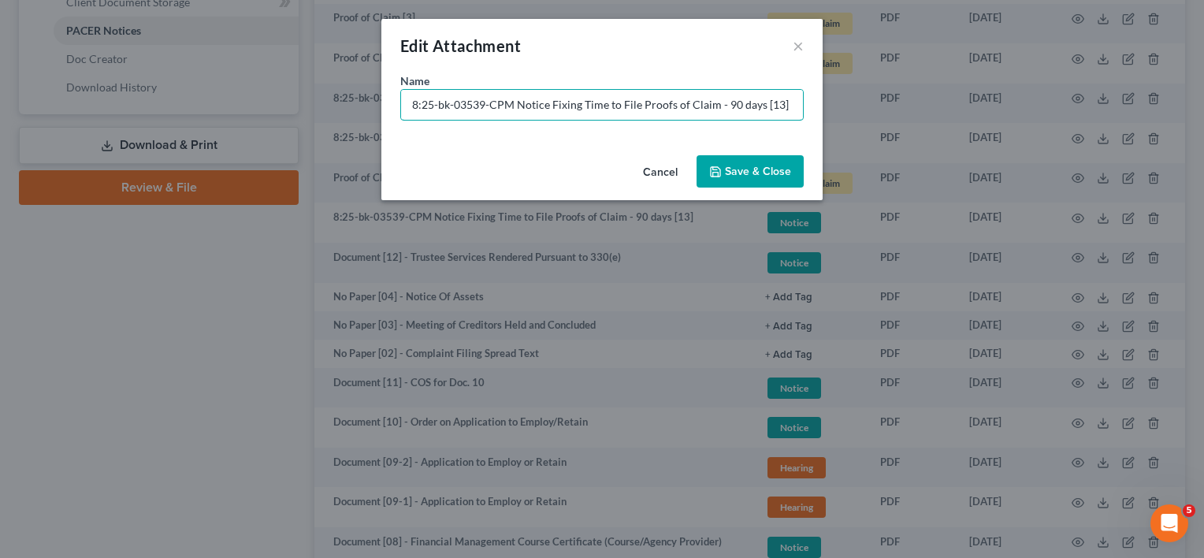
drag, startPoint x: 513, startPoint y: 101, endPoint x: 54, endPoint y: 136, distance: 460.6
click at [50, 136] on div "Edit Attachment × Name * 8:25-bk-03539-CPM Notice Fixing Time to File Proofs of…" at bounding box center [602, 279] width 1204 height 558
paste input "Document [10] -"
click at [474, 106] on input "Document [10] - Notice Fixing Time to File Proofs of Claim - 90 days [13]" at bounding box center [602, 105] width 402 height 30
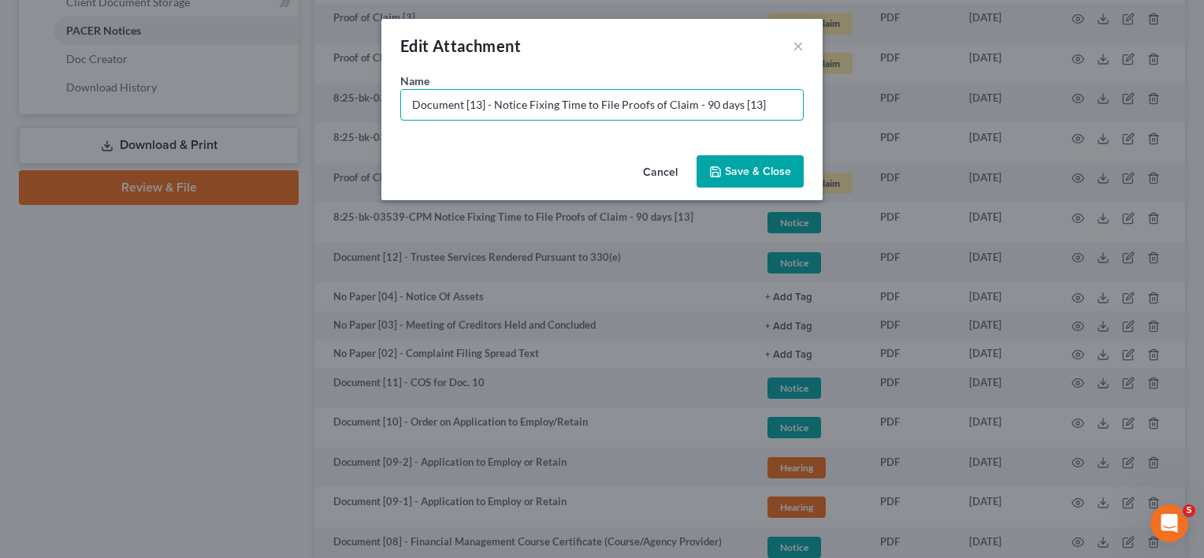
drag, startPoint x: 737, startPoint y: 105, endPoint x: 814, endPoint y: 110, distance: 77.4
click at [793, 107] on input "Document [13] - Notice Fixing Time to File Proofs of Claim - 90 days [13]" at bounding box center [602, 105] width 402 height 30
type input "Document [13] - Notice Fixing Time to File Proofs of Claim - 90 days"
click at [765, 173] on span "Save & Close" at bounding box center [758, 171] width 66 height 13
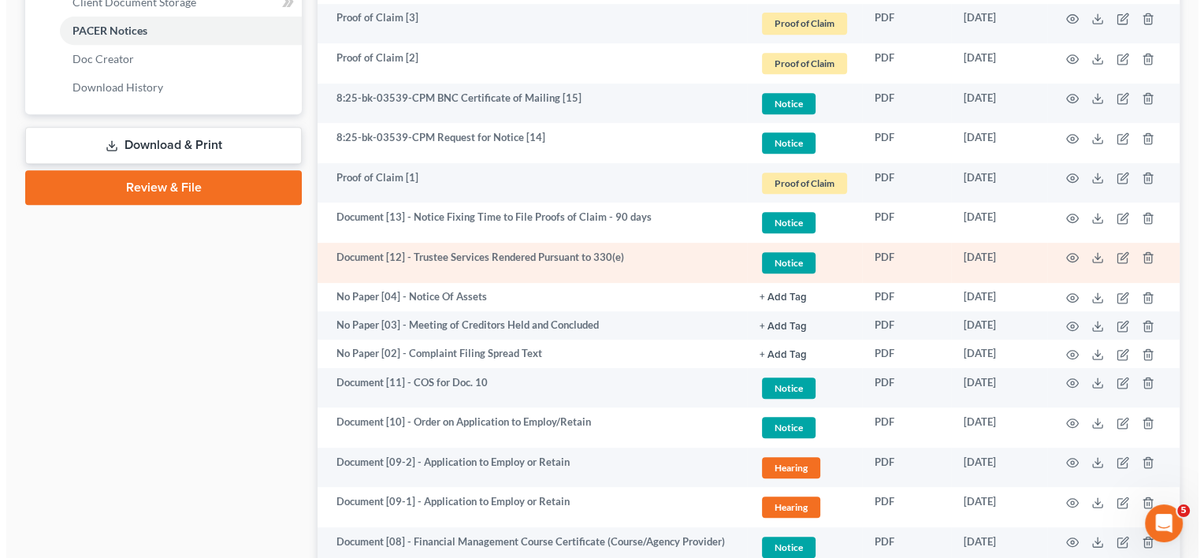
scroll to position [583, 0]
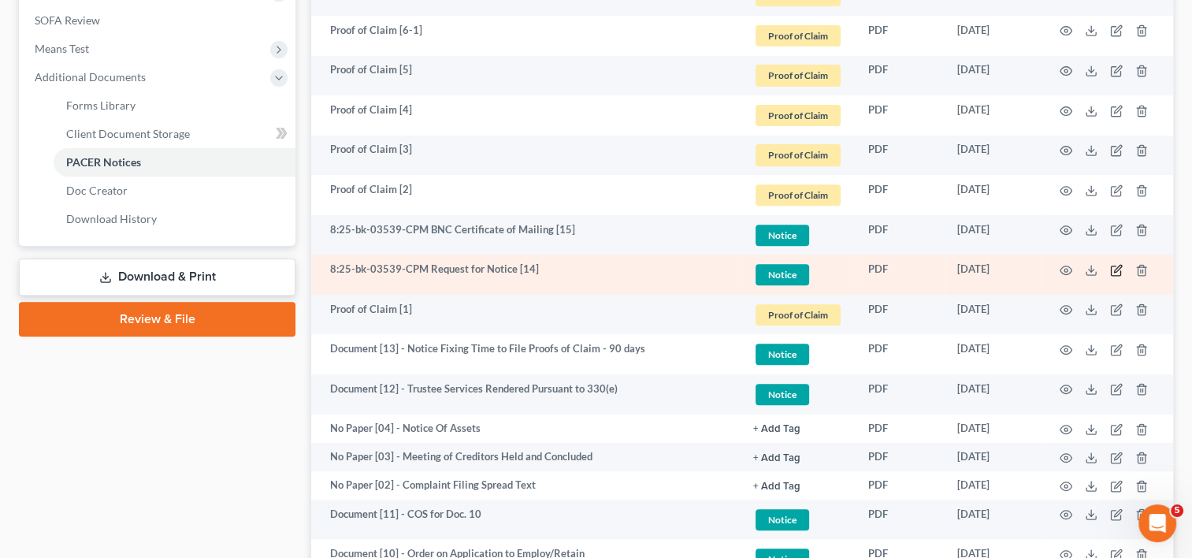
click at [1112, 268] on icon "button" at bounding box center [1116, 270] width 13 height 13
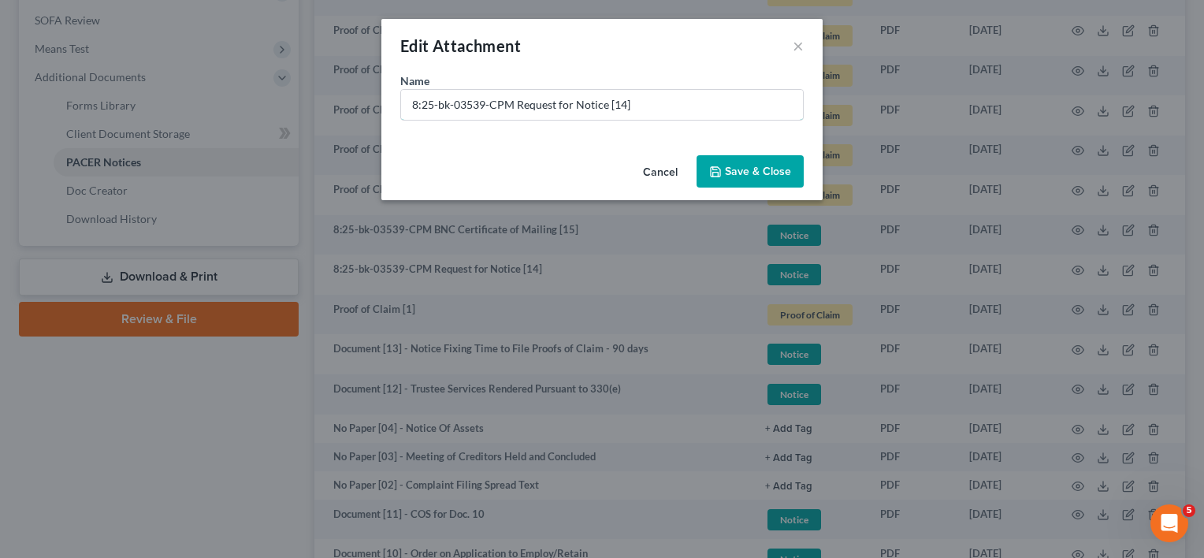
drag, startPoint x: 511, startPoint y: 104, endPoint x: 184, endPoint y: 113, distance: 326.3
click at [186, 113] on div "Edit Attachment × Name * 8:25-bk-03539-CPM Request for Notice [14] Cancel Save …" at bounding box center [602, 279] width 1204 height 558
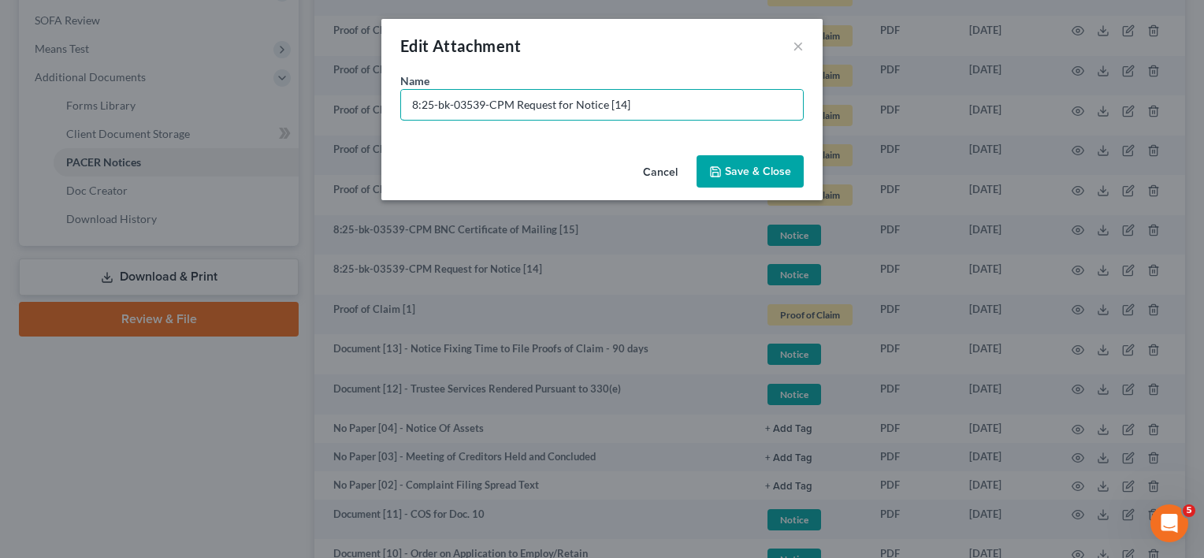
paste input "Document [10] -"
click at [476, 103] on input "Document [10] - Request for Notice [14]" at bounding box center [602, 105] width 402 height 30
drag, startPoint x: 585, startPoint y: 110, endPoint x: 659, endPoint y: 97, distance: 75.1
click at [644, 100] on input "Document [14] - Request for Notice [14]" at bounding box center [602, 105] width 402 height 30
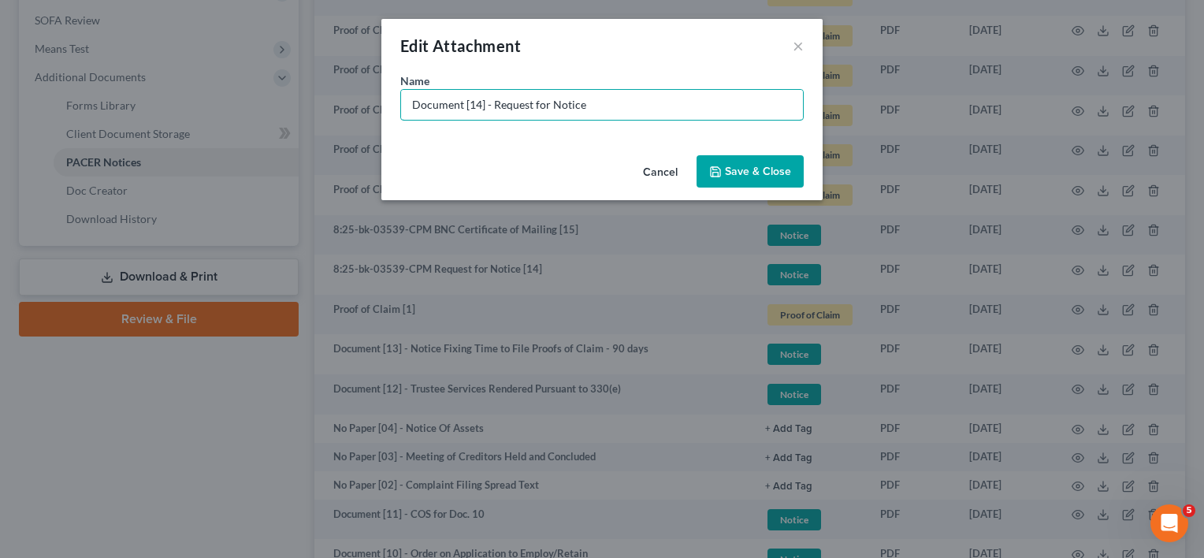
type input "Document [14] - Request for Notice"
click at [662, 176] on button "Cancel" at bounding box center [660, 173] width 60 height 32
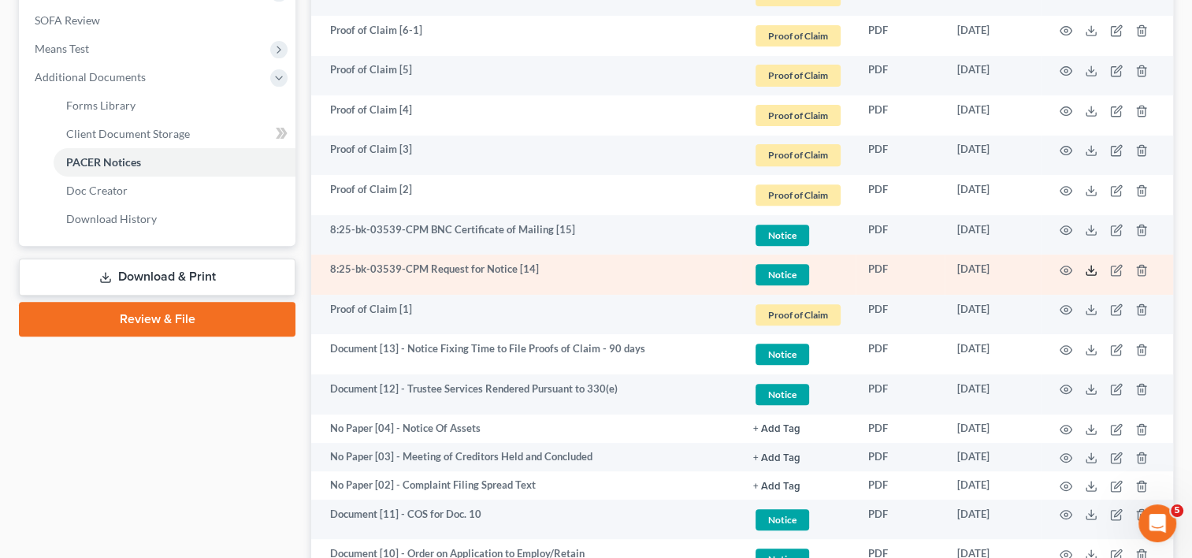
click at [1093, 269] on icon at bounding box center [1091, 270] width 13 height 13
click at [1118, 267] on icon "button" at bounding box center [1116, 270] width 13 height 13
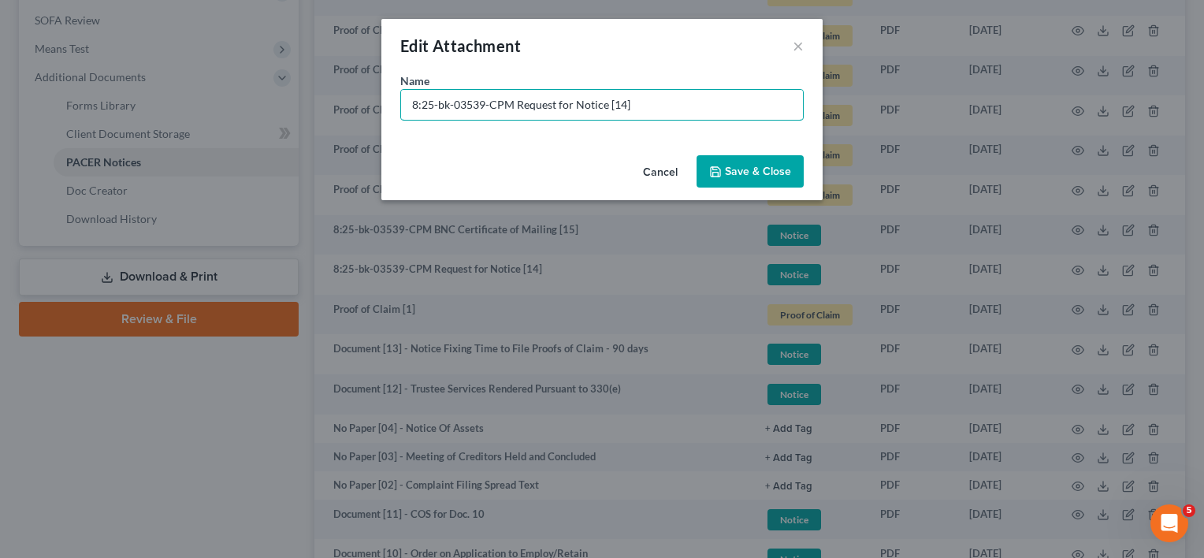
drag, startPoint x: 674, startPoint y: 105, endPoint x: 91, endPoint y: 97, distance: 583.9
click at [91, 97] on div "Edit Attachment × Name * 8:25-bk-03539-CPM Request for Notice [14] Cancel Save …" at bounding box center [602, 279] width 1204 height 558
paste input "Document [10] -"
click at [479, 106] on input "Document [10] -" at bounding box center [602, 105] width 402 height 30
click at [477, 106] on input "Document [10] -" at bounding box center [602, 105] width 402 height 30
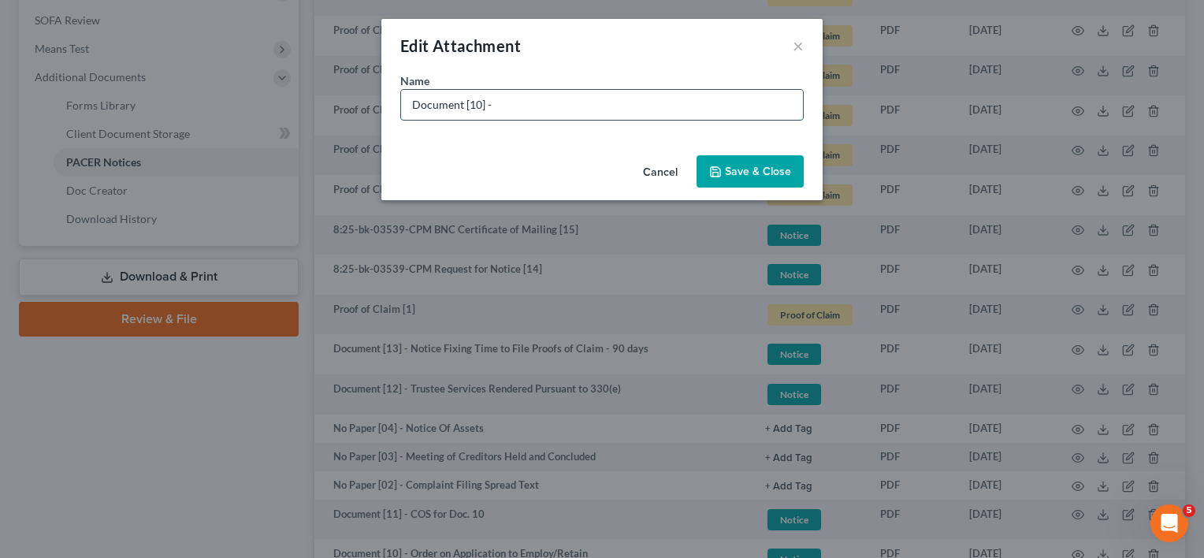
click at [476, 105] on input "Document [10] -" at bounding box center [602, 105] width 402 height 30
click at [515, 107] on input "Document [14] -" at bounding box center [602, 105] width 402 height 30
type input "Document [14] - Request for Notice for Captial One Auto (Amitkumar Sharma | AIS…"
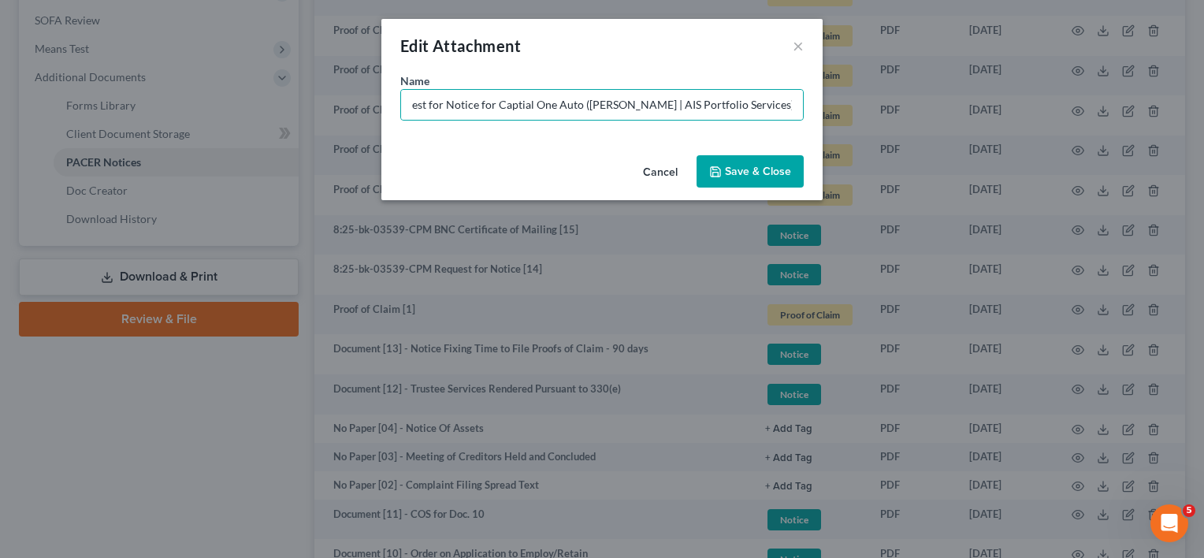
click at [770, 169] on span "Save & Close" at bounding box center [758, 171] width 66 height 13
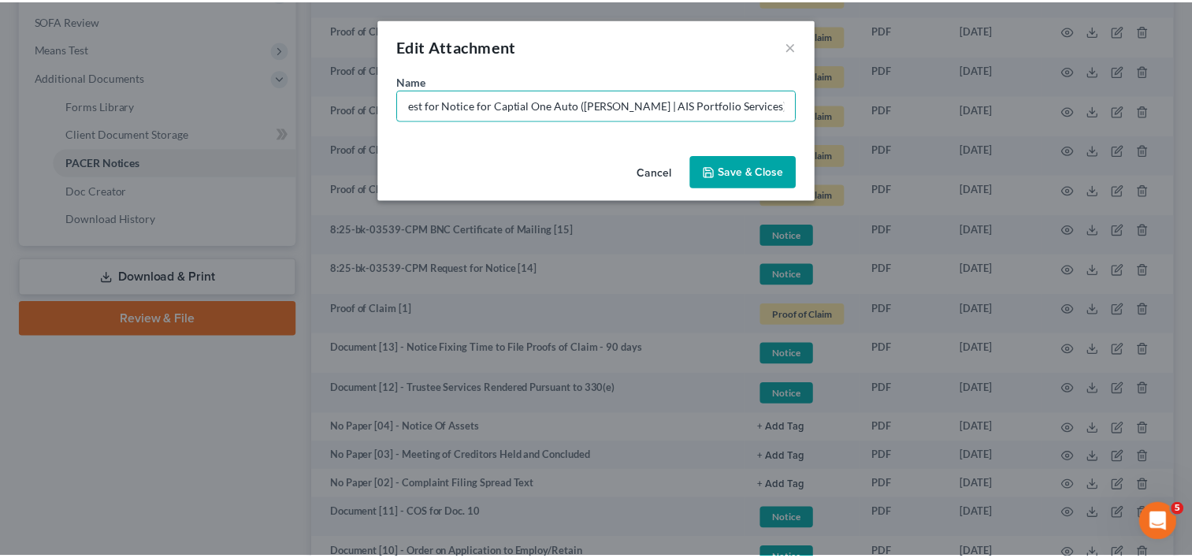
scroll to position [0, 0]
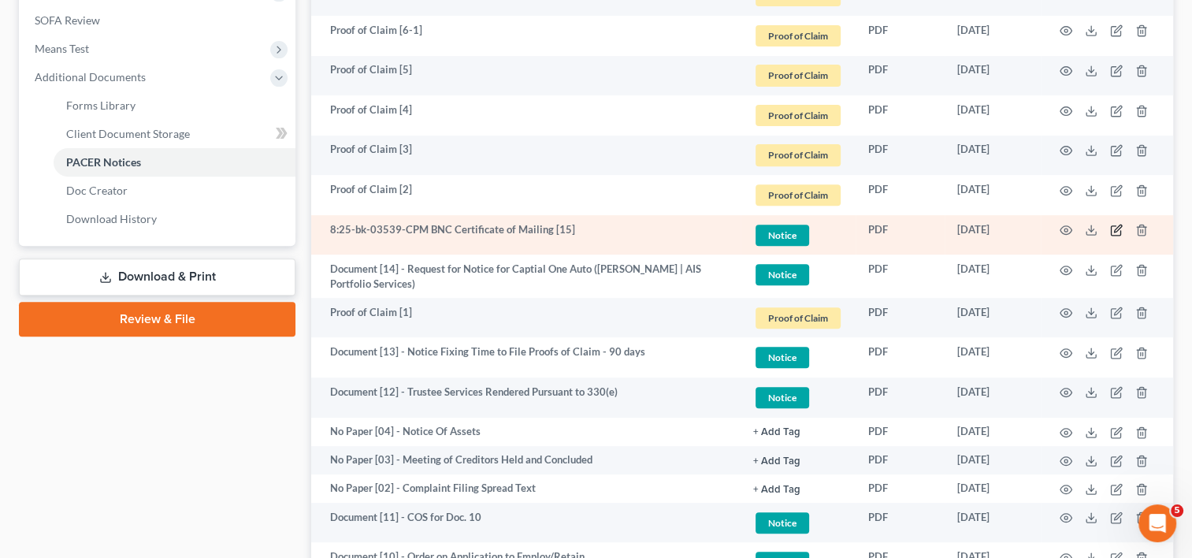
click at [1116, 229] on icon "button" at bounding box center [1117, 228] width 7 height 7
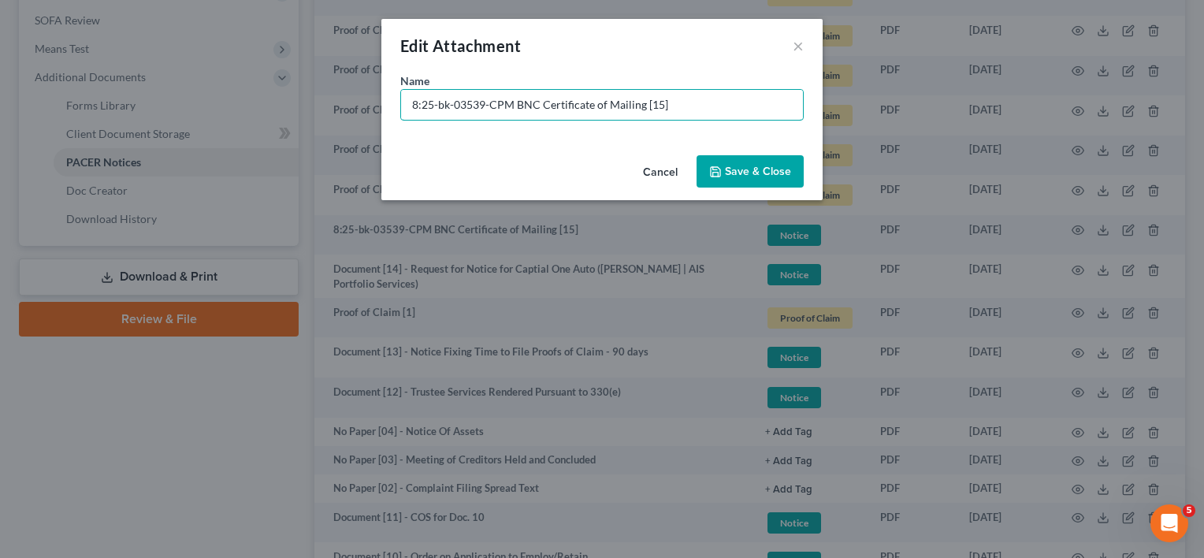
drag, startPoint x: 725, startPoint y: 107, endPoint x: 54, endPoint y: 131, distance: 670.9
click at [15, 131] on div "Edit Attachment × Name * 8:25-bk-03539-CPM BNC Certificate of Mailing [15] Canc…" at bounding box center [602, 279] width 1204 height 558
paste input "Document [10] -"
click at [477, 98] on input "Document [10] -" at bounding box center [602, 105] width 402 height 30
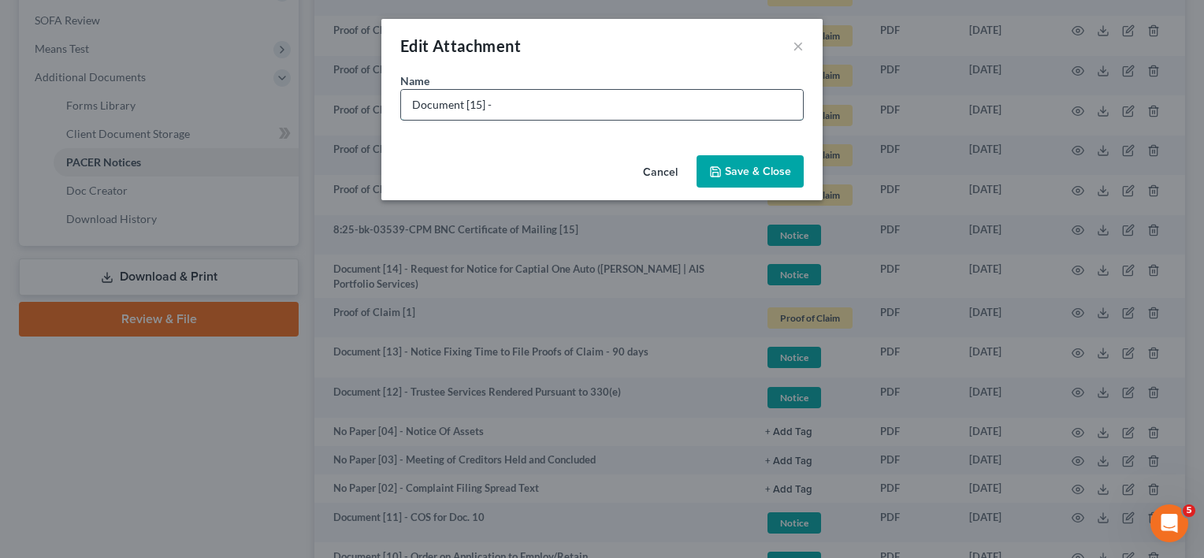
click at [544, 101] on input "Document [15] -" at bounding box center [602, 105] width 402 height 30
type input "Document [15] - COS for Doc. 13"
click at [750, 158] on button "Save & Close" at bounding box center [749, 171] width 107 height 33
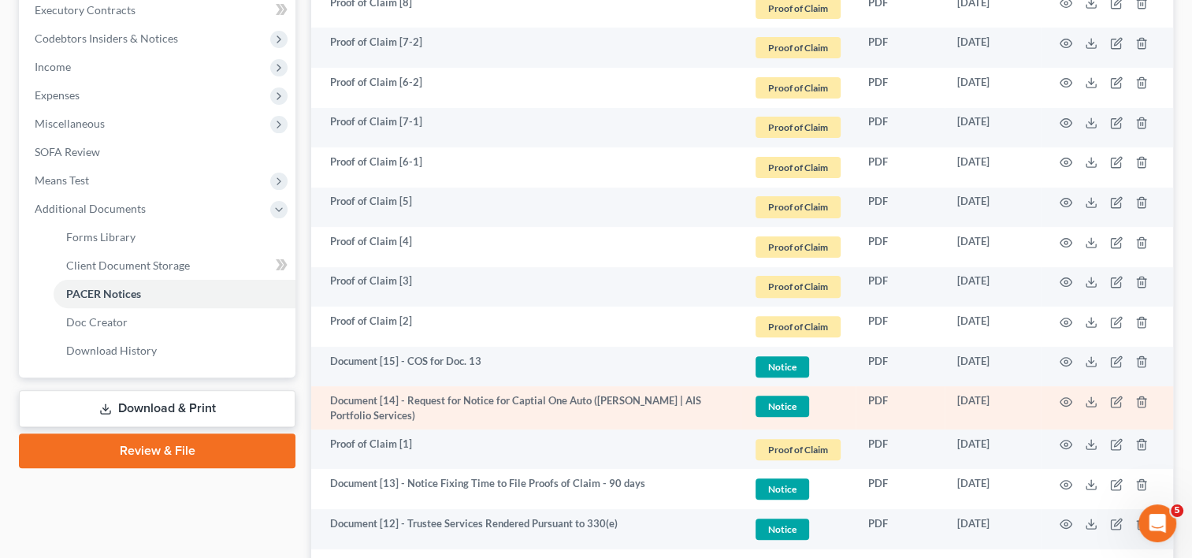
scroll to position [189, 0]
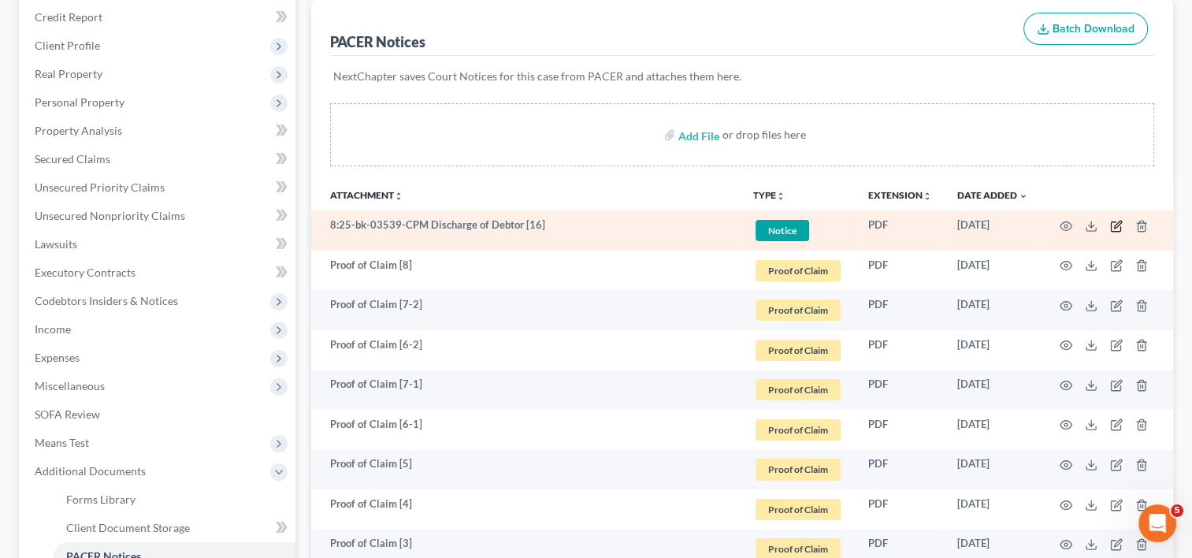
click at [1119, 221] on icon "button" at bounding box center [1116, 226] width 13 height 13
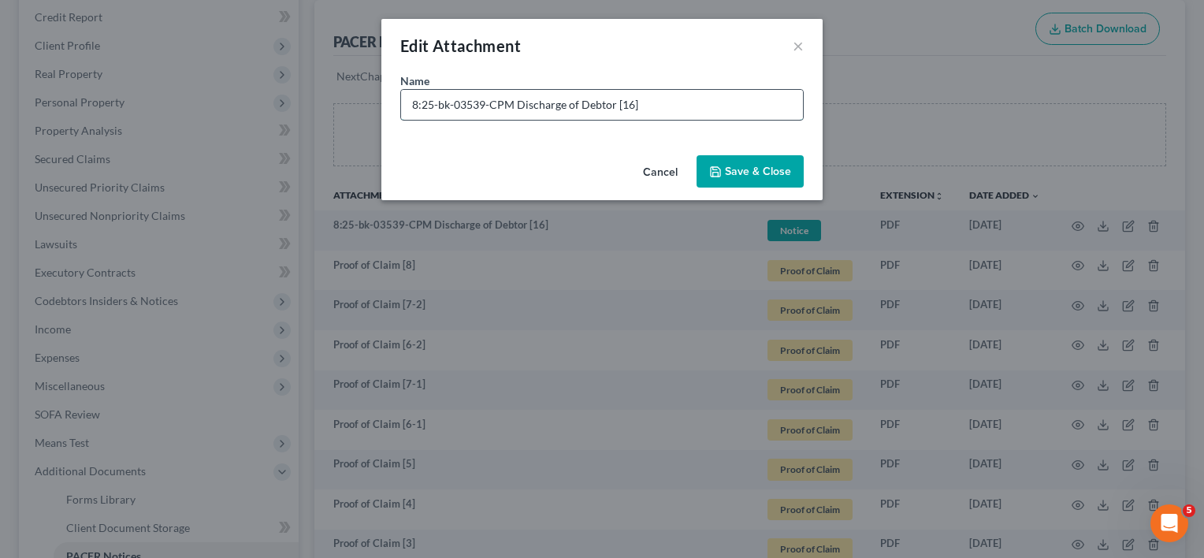
click at [507, 104] on input "8:25-bk-03539-CPM Discharge of Debtor [16]" at bounding box center [602, 105] width 402 height 30
drag, startPoint x: 515, startPoint y: 105, endPoint x: 223, endPoint y: 117, distance: 292.5
click at [217, 113] on div "Edit Attachment × Name * 8:25-bk-03539-CPM Discharge of Debtor [16] Cancel Save…" at bounding box center [602, 279] width 1204 height 558
paste input "Document [10] -"
click at [474, 101] on input "Document [10] -Discharge of Debtor [16]" at bounding box center [602, 105] width 402 height 30
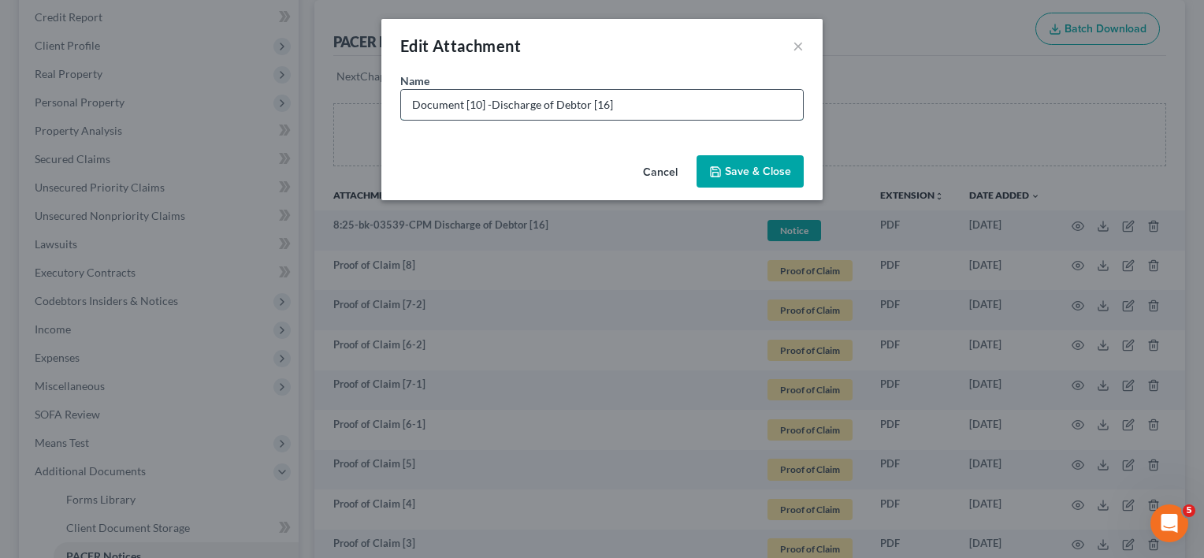
click at [474, 101] on input "Document [10] -Discharge of Debtor [16]" at bounding box center [602, 105] width 402 height 30
click at [492, 106] on input "Document [16] -Discharge of Debtor [16]" at bounding box center [602, 105] width 402 height 30
drag, startPoint x: 604, startPoint y: 110, endPoint x: 637, endPoint y: 110, distance: 33.9
click at [626, 110] on input "Document [16] - Discharge of Debtor [16]" at bounding box center [602, 105] width 402 height 30
type input "Document [16] - Discharge of Debtor"
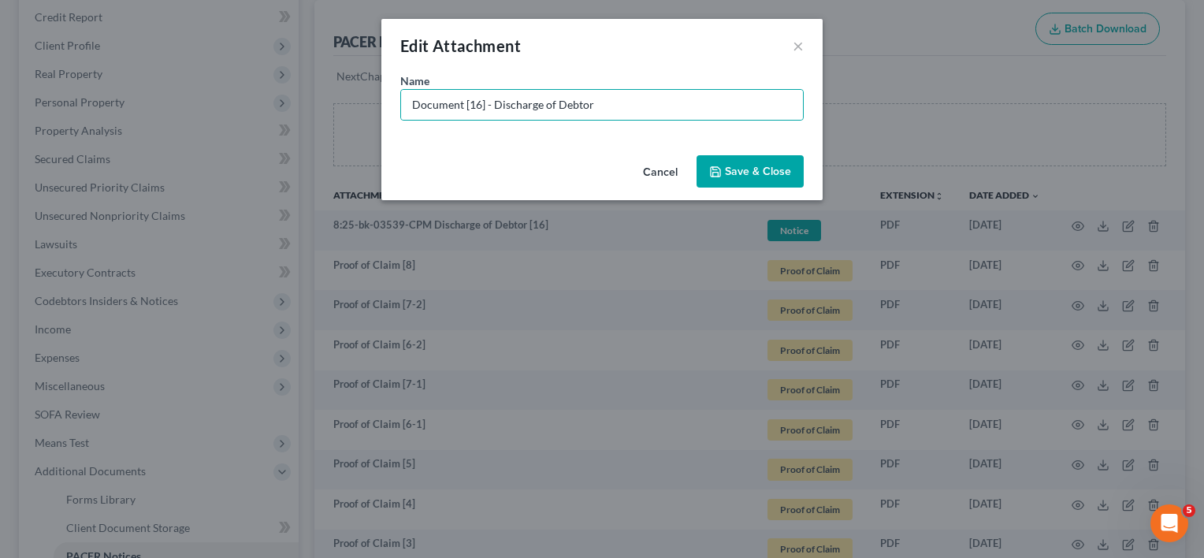
click at [718, 157] on button "Save & Close" at bounding box center [749, 171] width 107 height 33
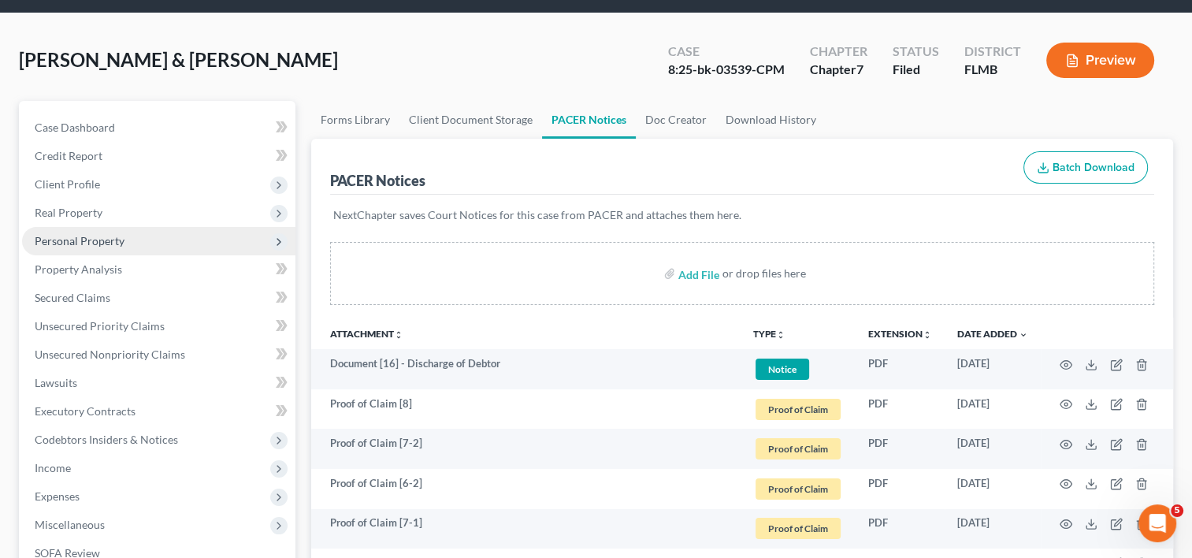
scroll to position [0, 0]
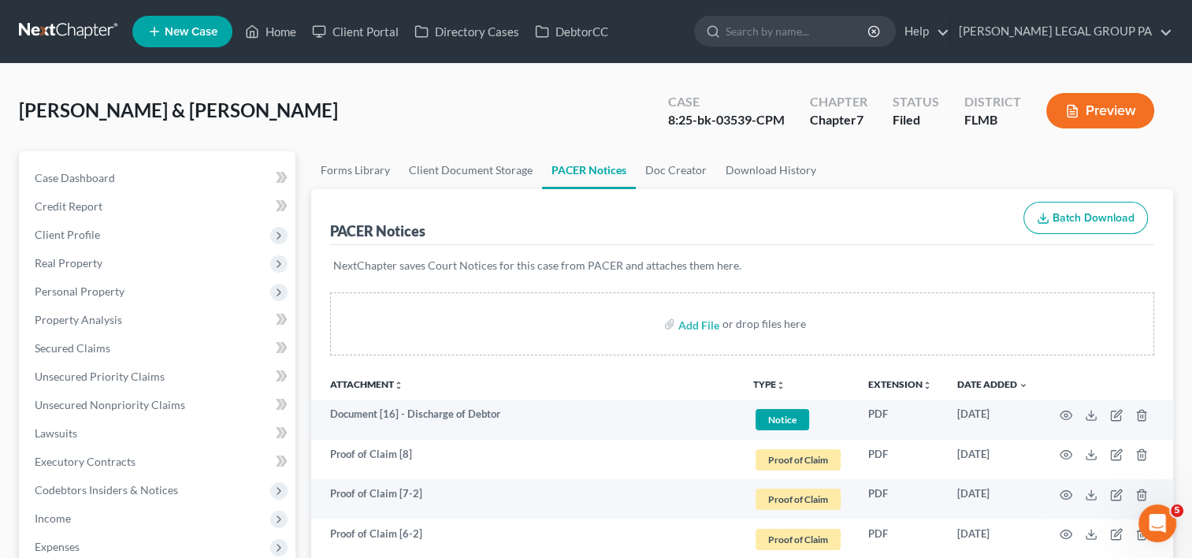
click at [63, 35] on link at bounding box center [69, 31] width 101 height 28
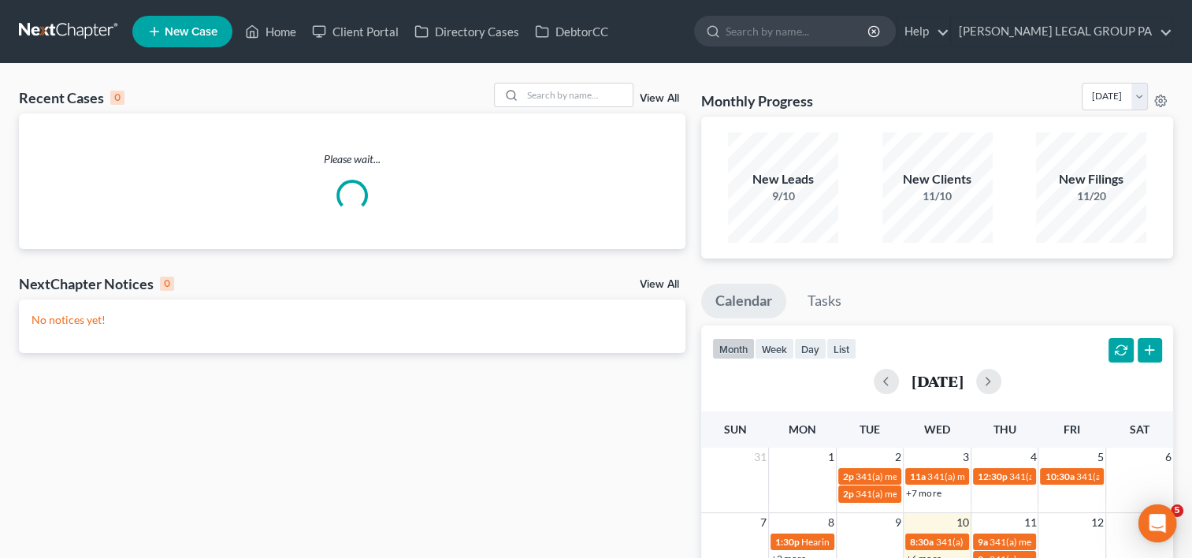
click at [538, 66] on div "Recent Cases 0 View All Please wait... NextChapter Notices 0 View All No notice…" at bounding box center [596, 473] width 1192 height 818
drag, startPoint x: 538, startPoint y: 66, endPoint x: 518, endPoint y: 95, distance: 35.0
click at [530, 95] on input "search" at bounding box center [577, 95] width 110 height 23
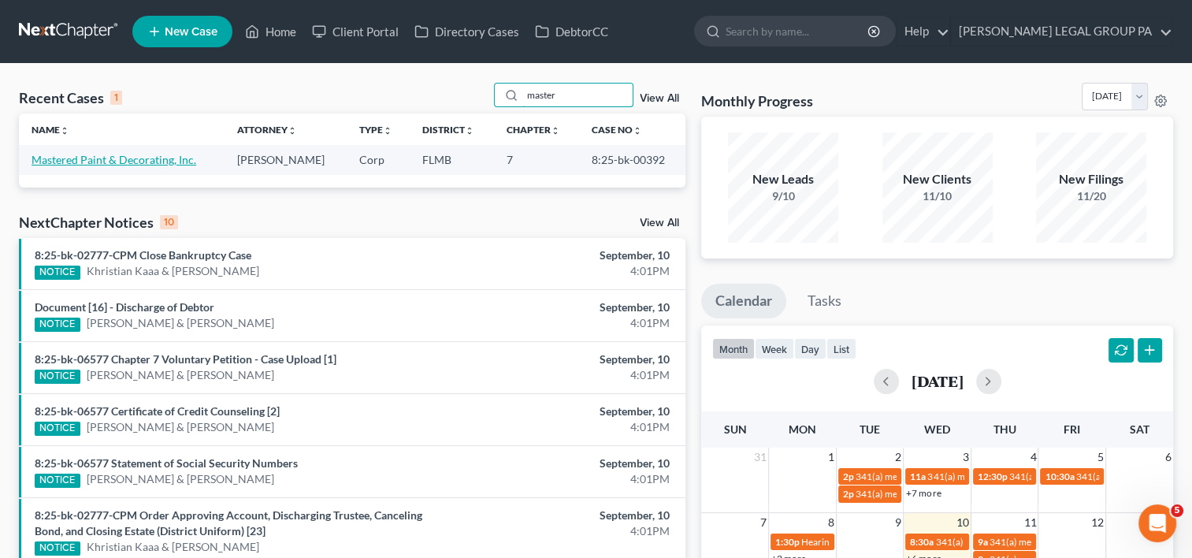
type input "master"
click at [165, 163] on link "Mastered Paint & Decorating, Inc." at bounding box center [114, 159] width 165 height 13
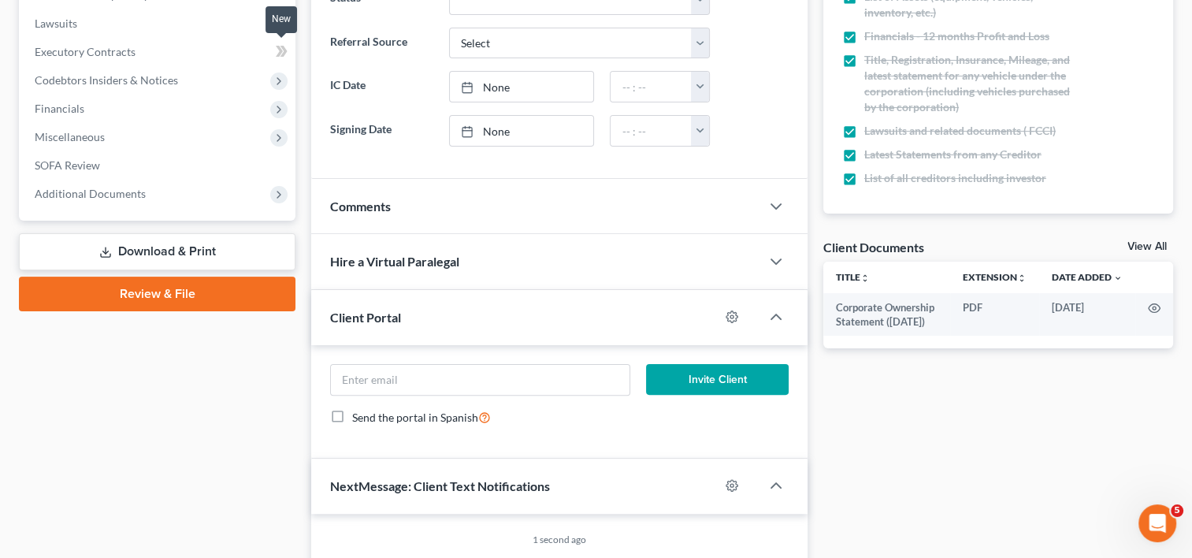
scroll to position [394, 0]
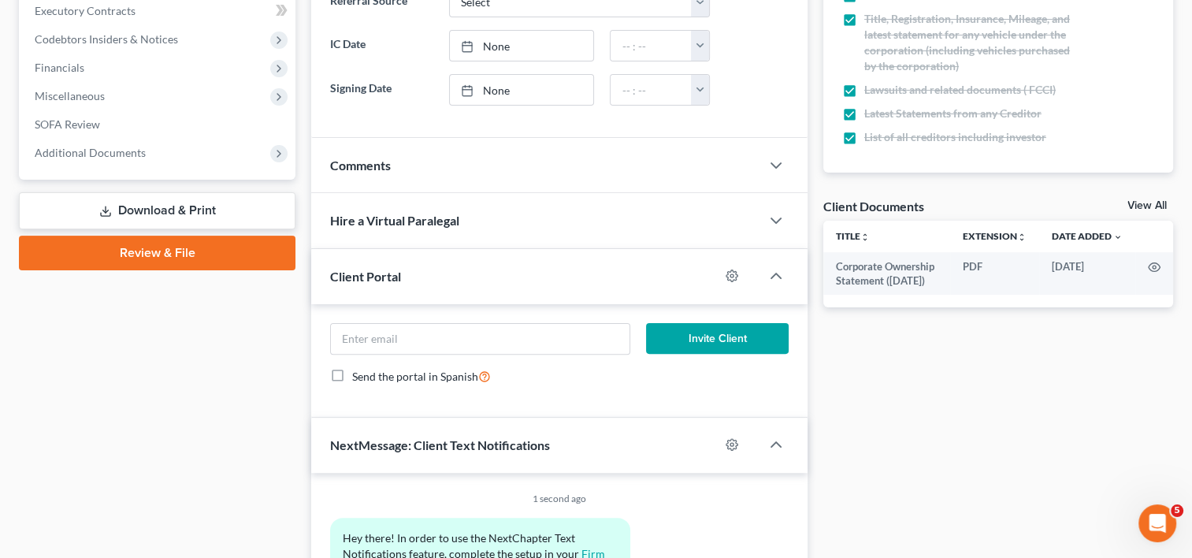
drag, startPoint x: 167, startPoint y: 154, endPoint x: 154, endPoint y: 186, distance: 34.2
click at [167, 154] on span "Additional Documents" at bounding box center [158, 153] width 273 height 28
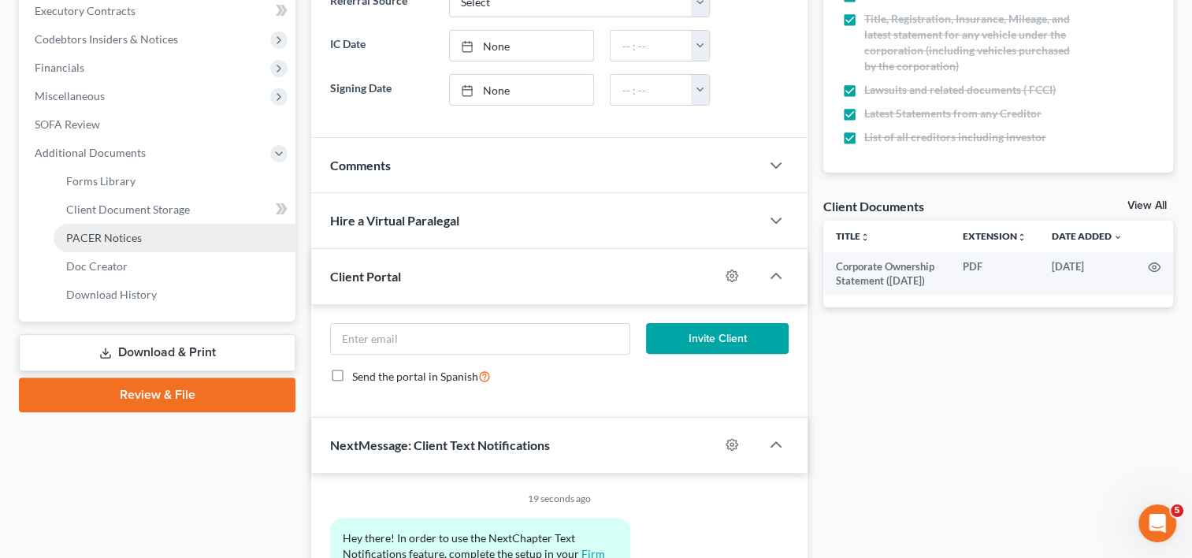
click at [128, 240] on span "PACER Notices" at bounding box center [104, 237] width 76 height 13
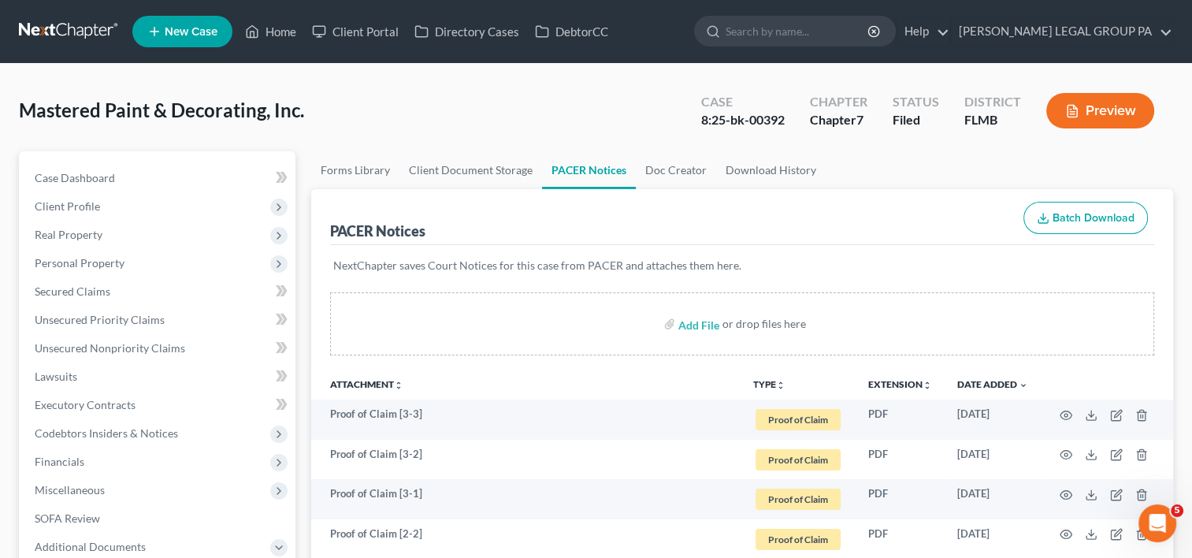
click at [69, 27] on link at bounding box center [69, 31] width 101 height 28
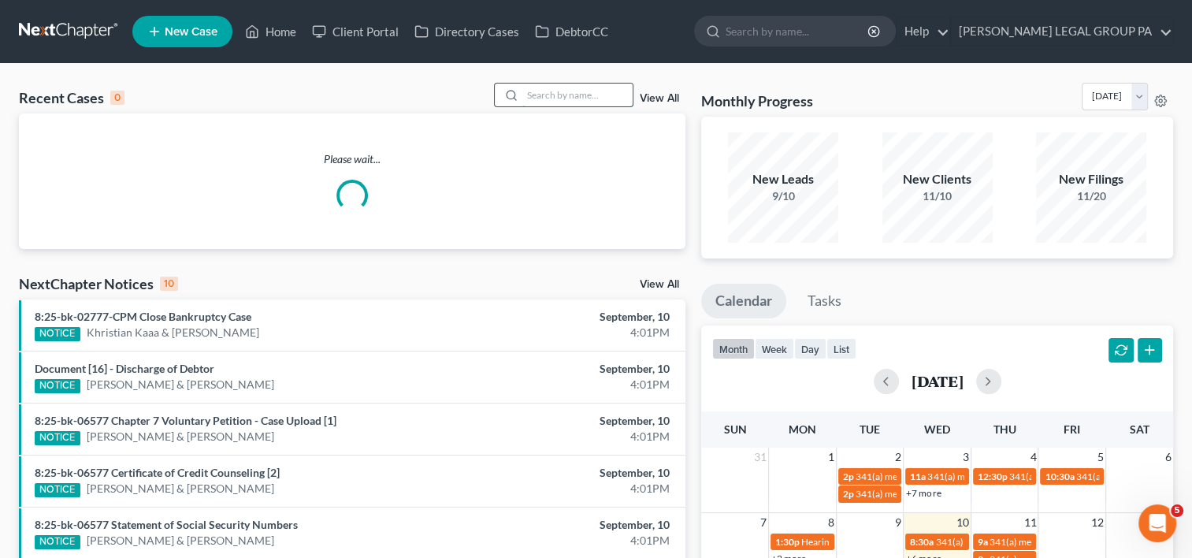
click at [586, 91] on input "search" at bounding box center [577, 95] width 110 height 23
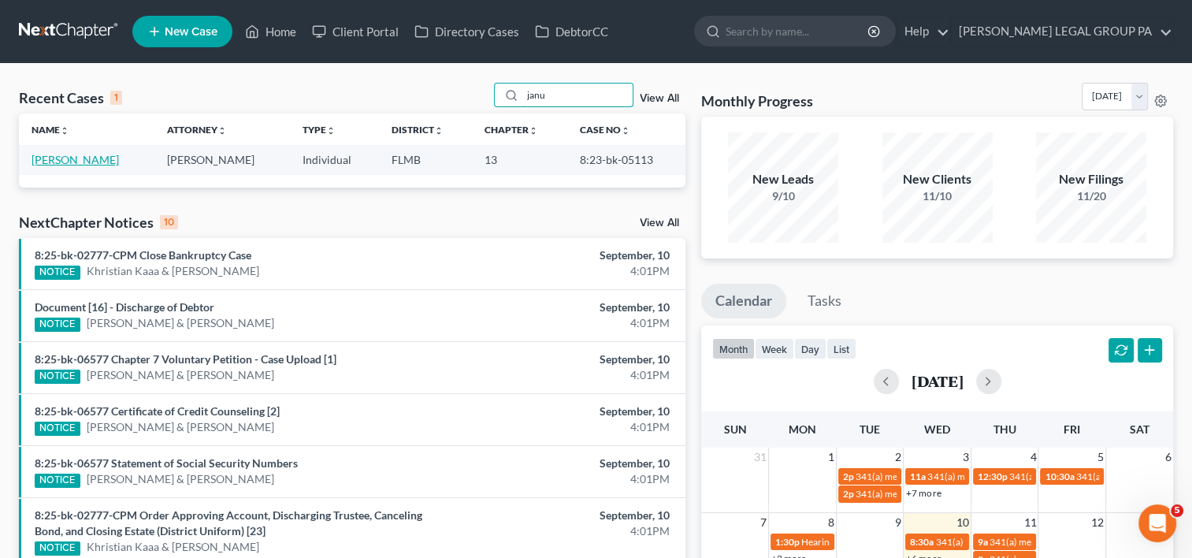
type input "janu"
click at [60, 163] on link "[PERSON_NAME]" at bounding box center [75, 159] width 87 height 13
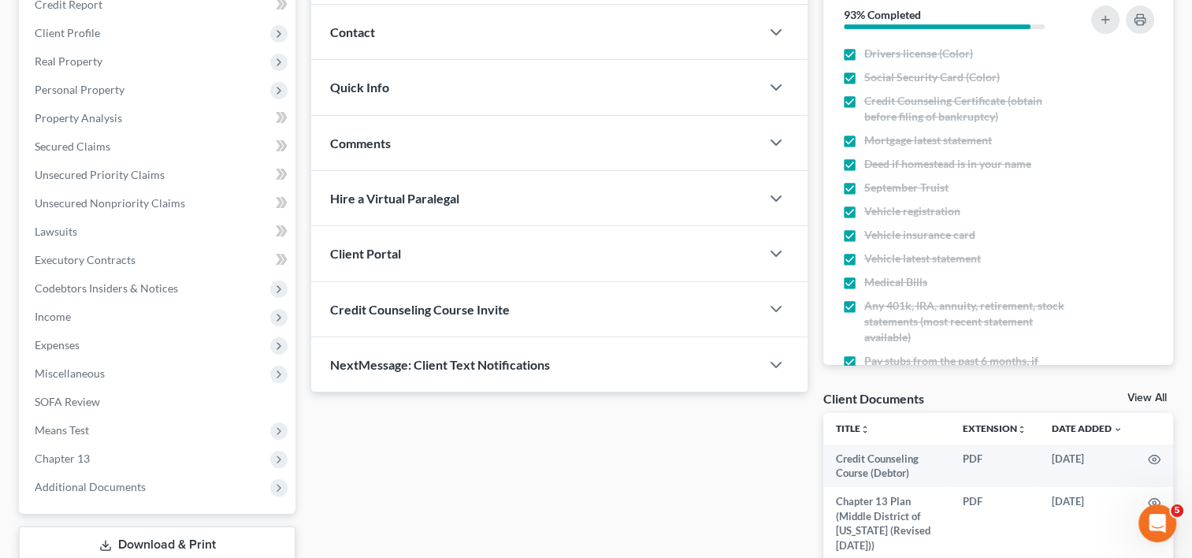
scroll to position [329, 0]
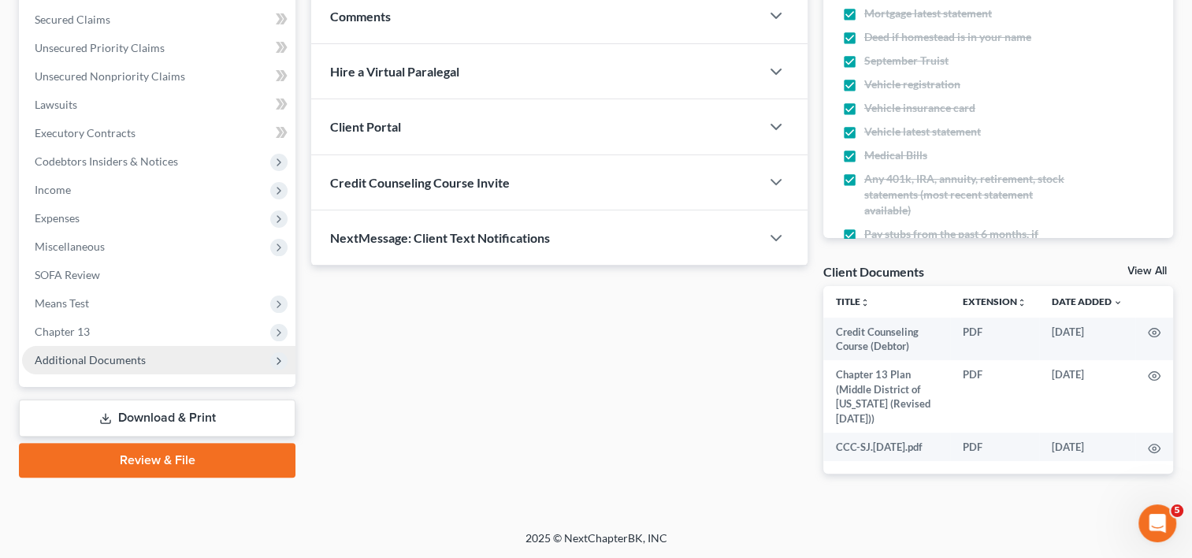
click at [95, 356] on span "Additional Documents" at bounding box center [90, 359] width 111 height 13
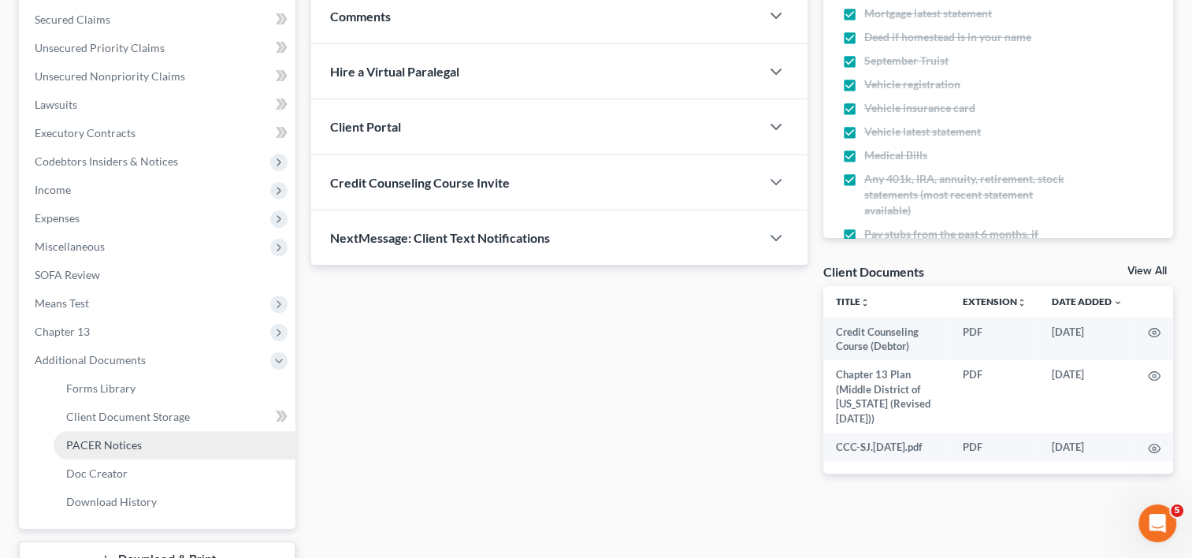
click at [98, 443] on span "PACER Notices" at bounding box center [104, 444] width 76 height 13
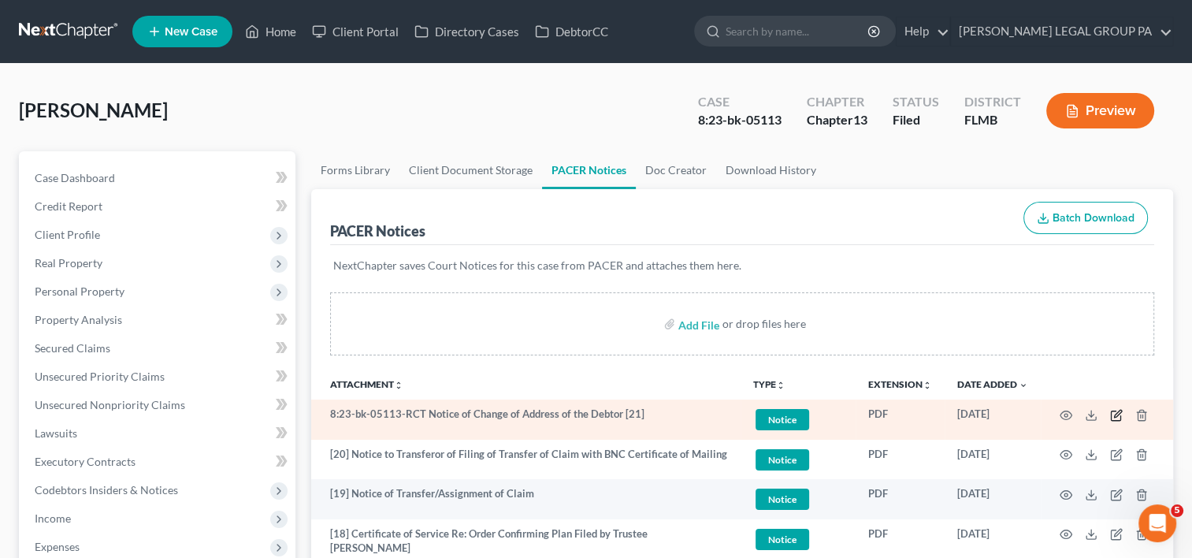
click at [1120, 412] on icon "button" at bounding box center [1117, 413] width 7 height 7
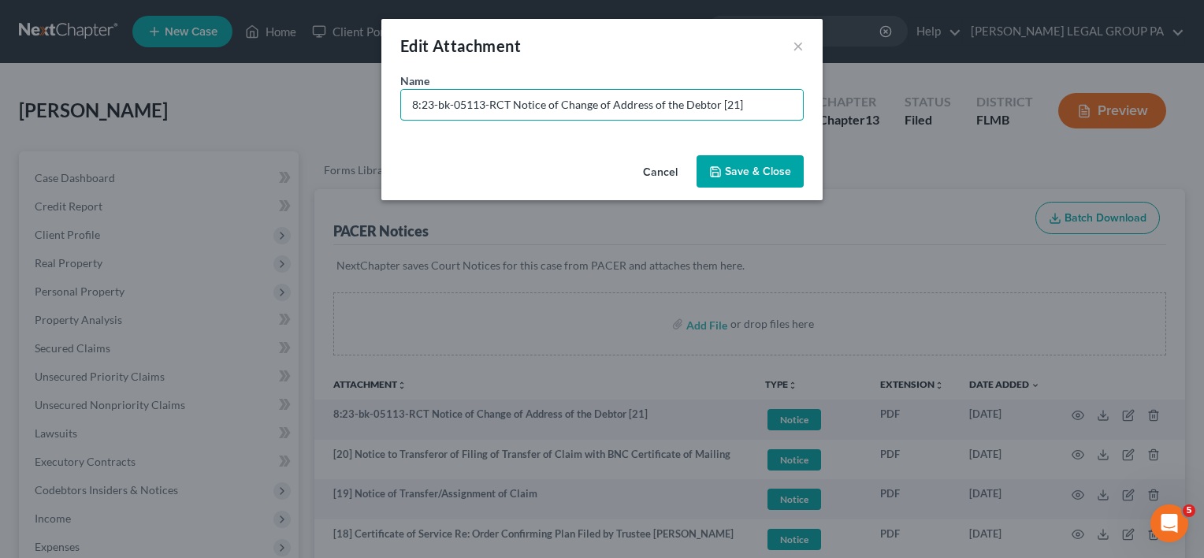
drag, startPoint x: 511, startPoint y: 101, endPoint x: 126, endPoint y: 103, distance: 385.3
click at [126, 103] on div "Edit Attachment × Name * 8:23-bk-05113-RCT Notice of Change of Address of the D…" at bounding box center [602, 279] width 1204 height 558
type input "[21] Notice of Change of Address of the Debtor"
click at [760, 174] on span "Save & Close" at bounding box center [758, 171] width 66 height 13
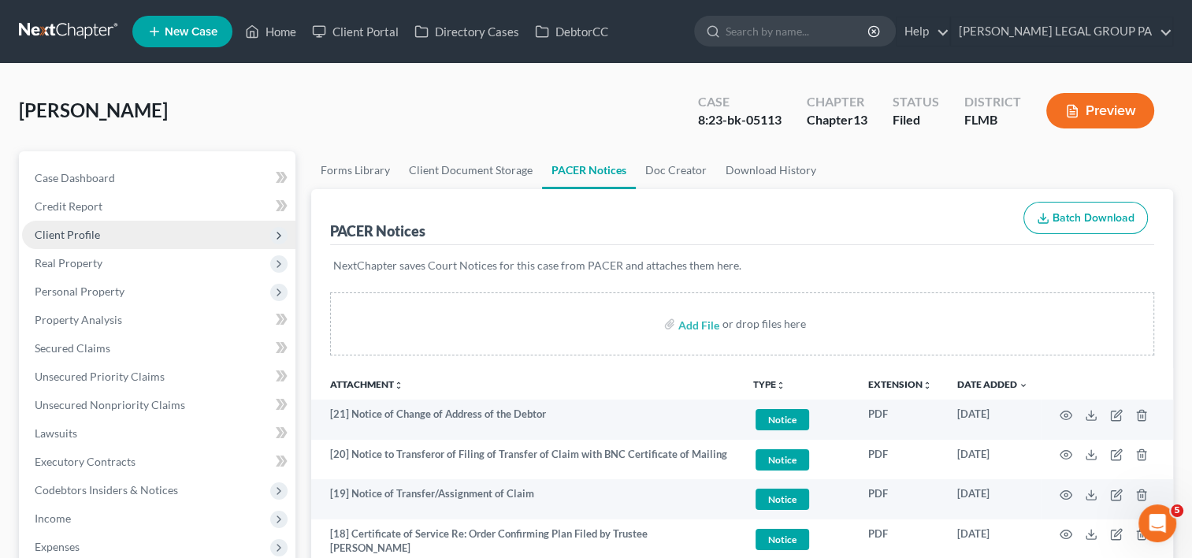
click at [90, 233] on span "Client Profile" at bounding box center [67, 234] width 65 height 13
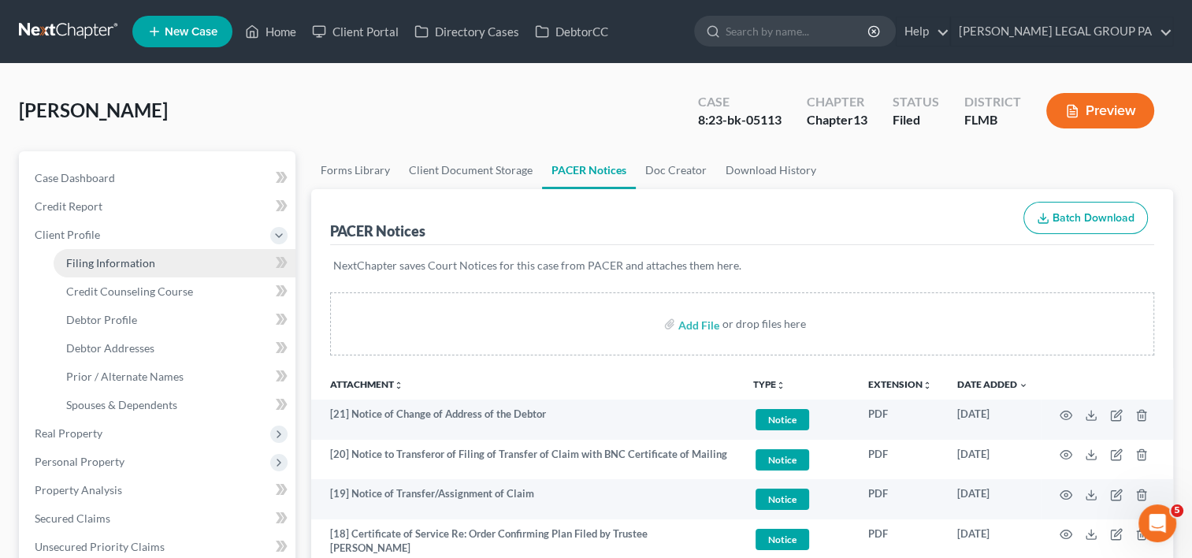
click at [137, 268] on span "Filing Information" at bounding box center [110, 262] width 89 height 13
select select "1"
select select "0"
select select "3"
select select "9"
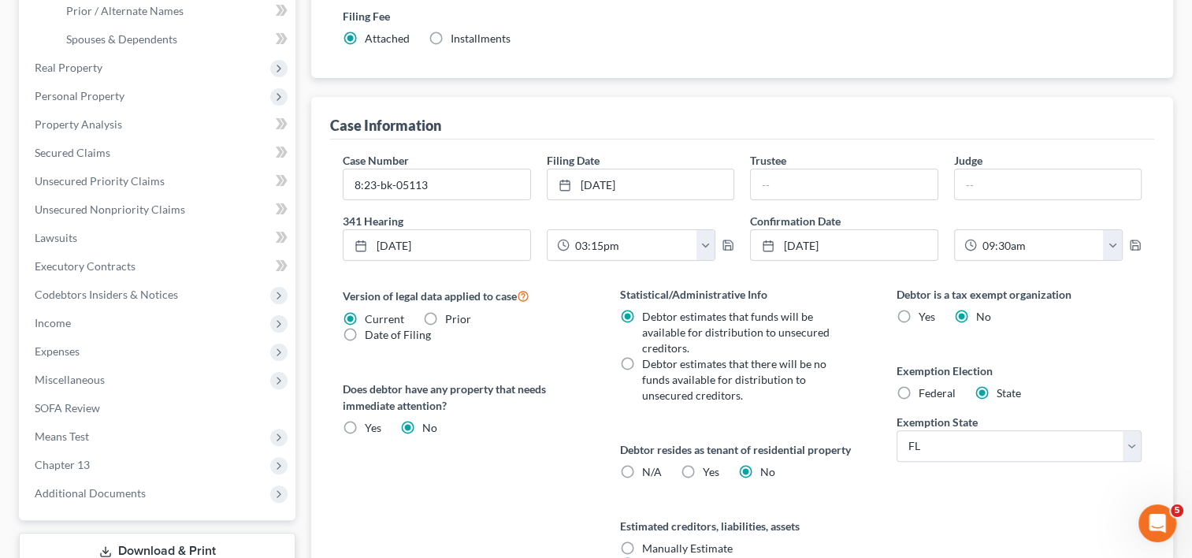
scroll to position [394, 0]
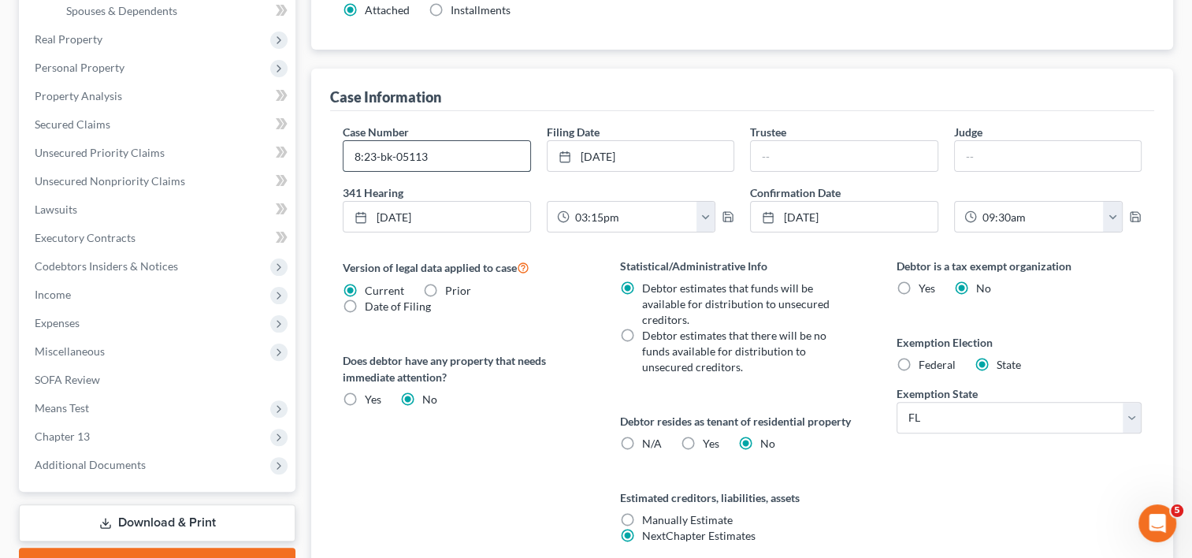
click at [463, 158] on input "8:23-bk-05113" at bounding box center [437, 156] width 186 height 30
drag, startPoint x: 463, startPoint y: 158, endPoint x: 38, endPoint y: 139, distance: 425.9
click at [28, 141] on div "Petition Navigation Case Dashboard Payments Invoices Payments Payments Credit R…" at bounding box center [596, 194] width 1170 height 875
type input "8:23-bk-05113-RCT"
